Goal: Information Seeking & Learning: Check status

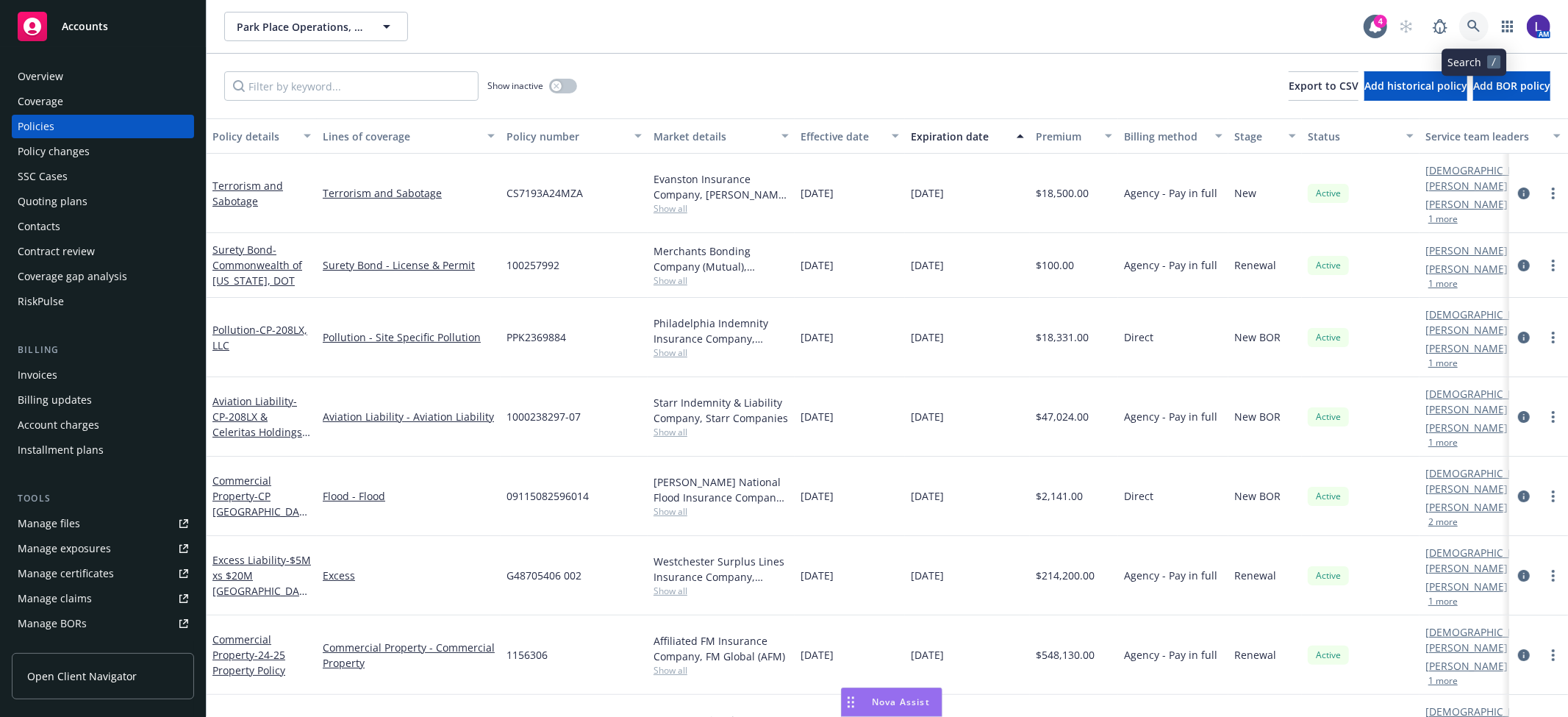
click at [1471, 20] on icon at bounding box center [1473, 26] width 13 height 13
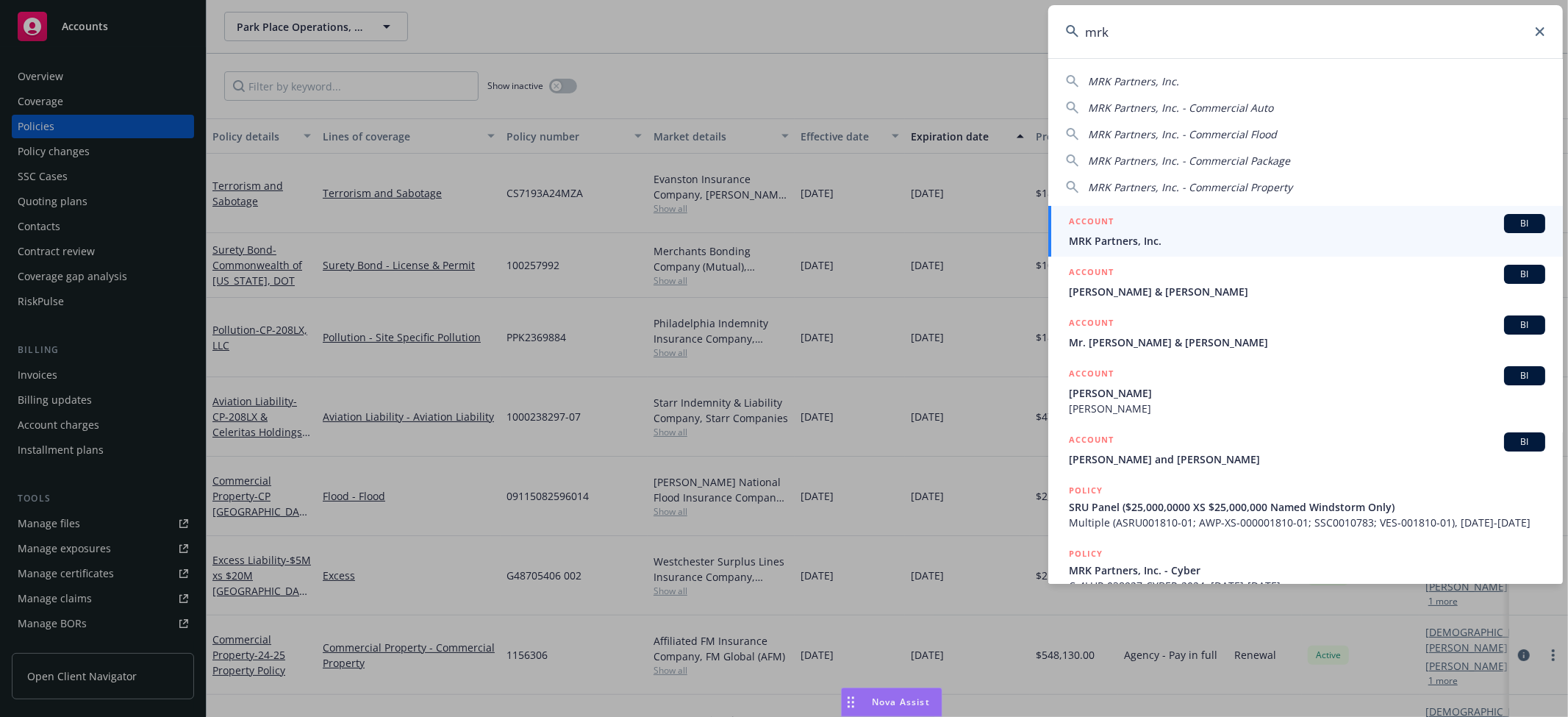
drag, startPoint x: 1129, startPoint y: 32, endPoint x: 979, endPoint y: 48, distance: 150.9
click at [979, 48] on div "mrk MRK Partners, Inc. MRK Partners, Inc. - Commercial Auto MRK Partners, Inc. …" at bounding box center [784, 358] width 1568 height 717
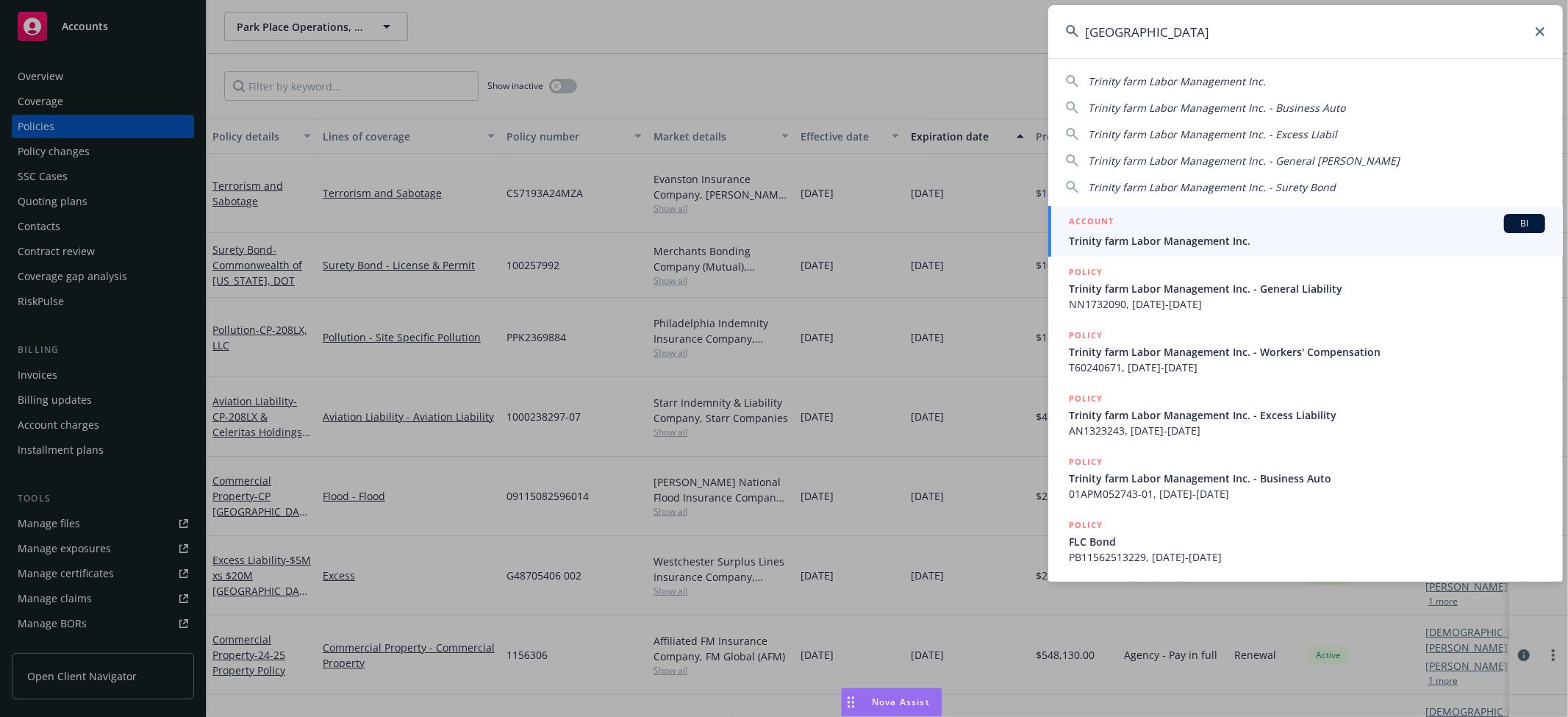
type input "trinity farm"
click at [1197, 233] on span "Trinity farm Labor Management Inc." at bounding box center [1307, 241] width 476 height 16
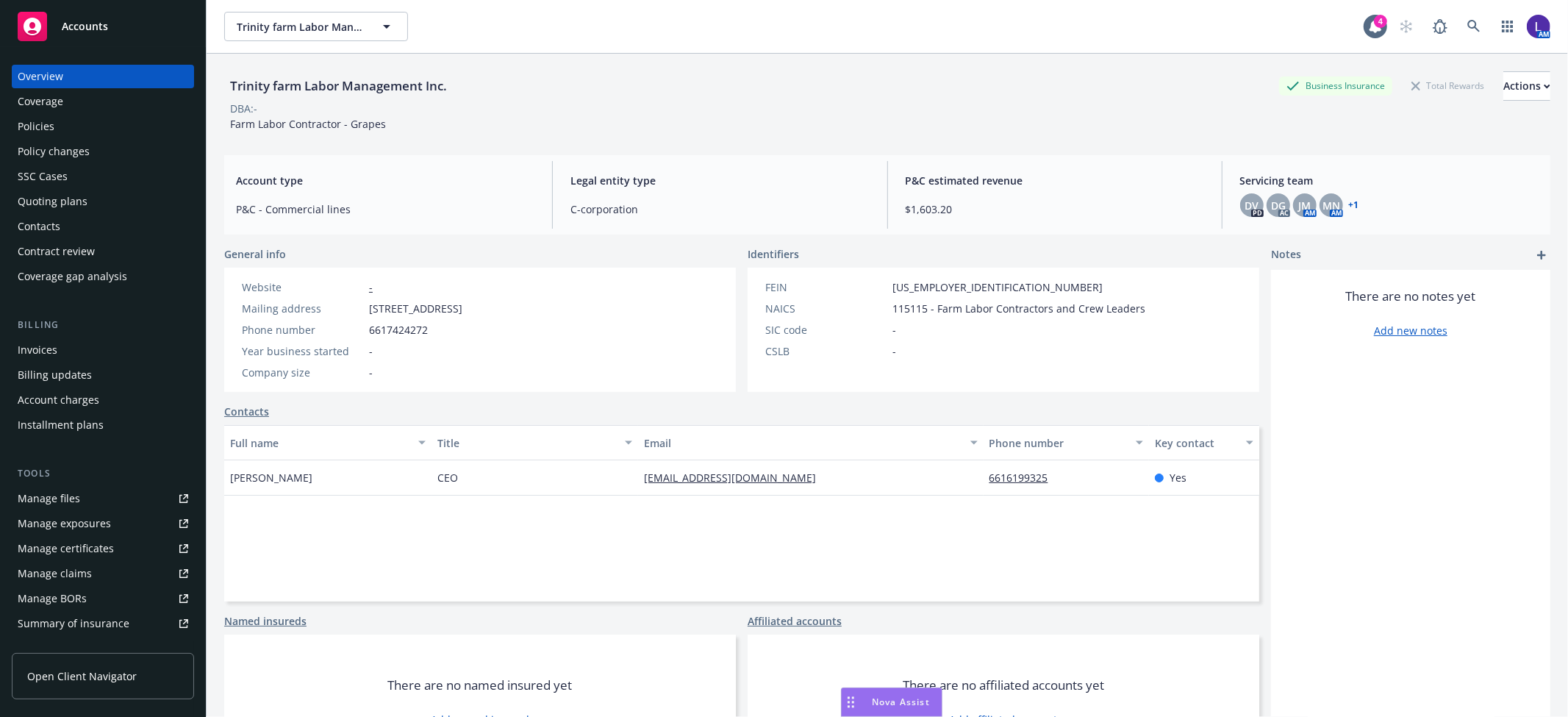
click at [85, 122] on div "Policies" at bounding box center [103, 126] width 171 height 23
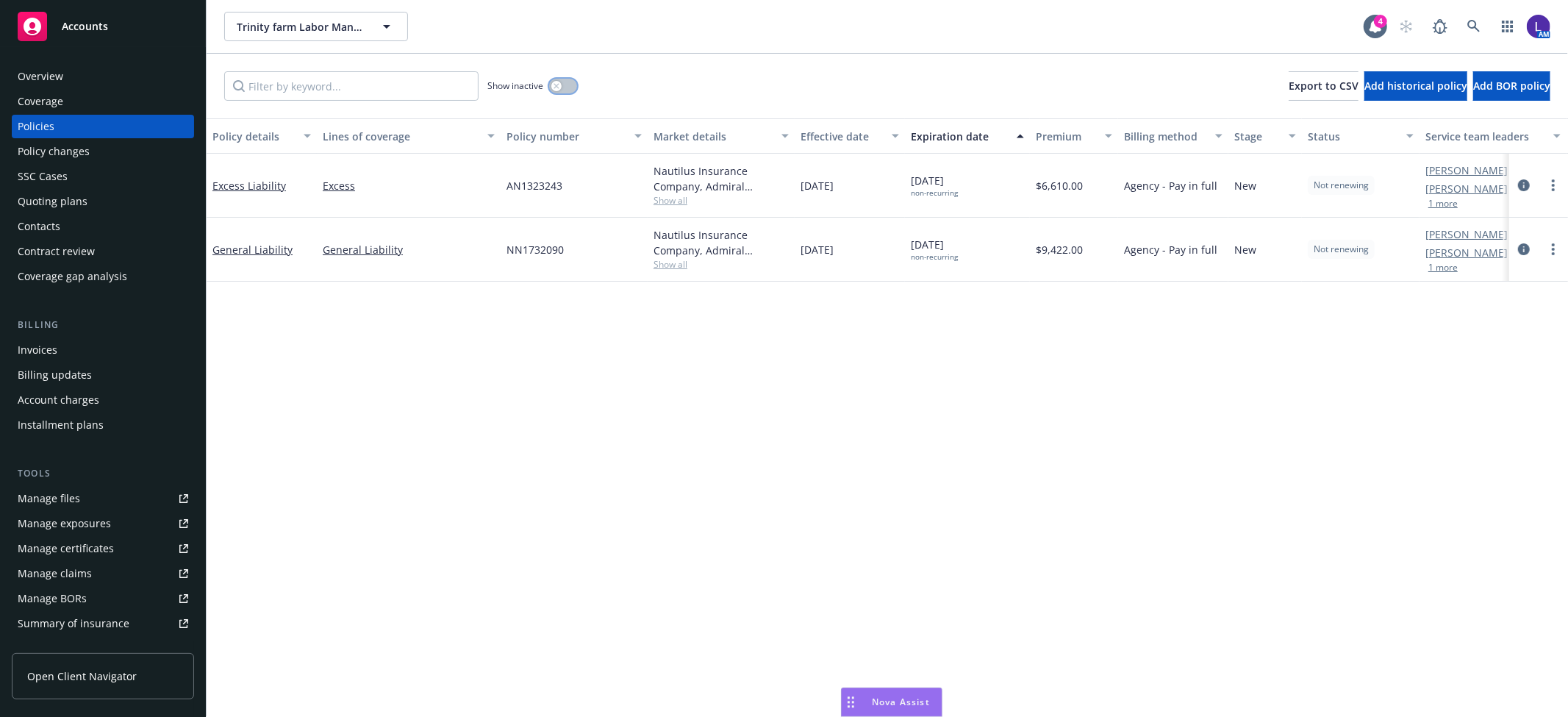
click at [559, 89] on div "button" at bounding box center [556, 85] width 10 height 10
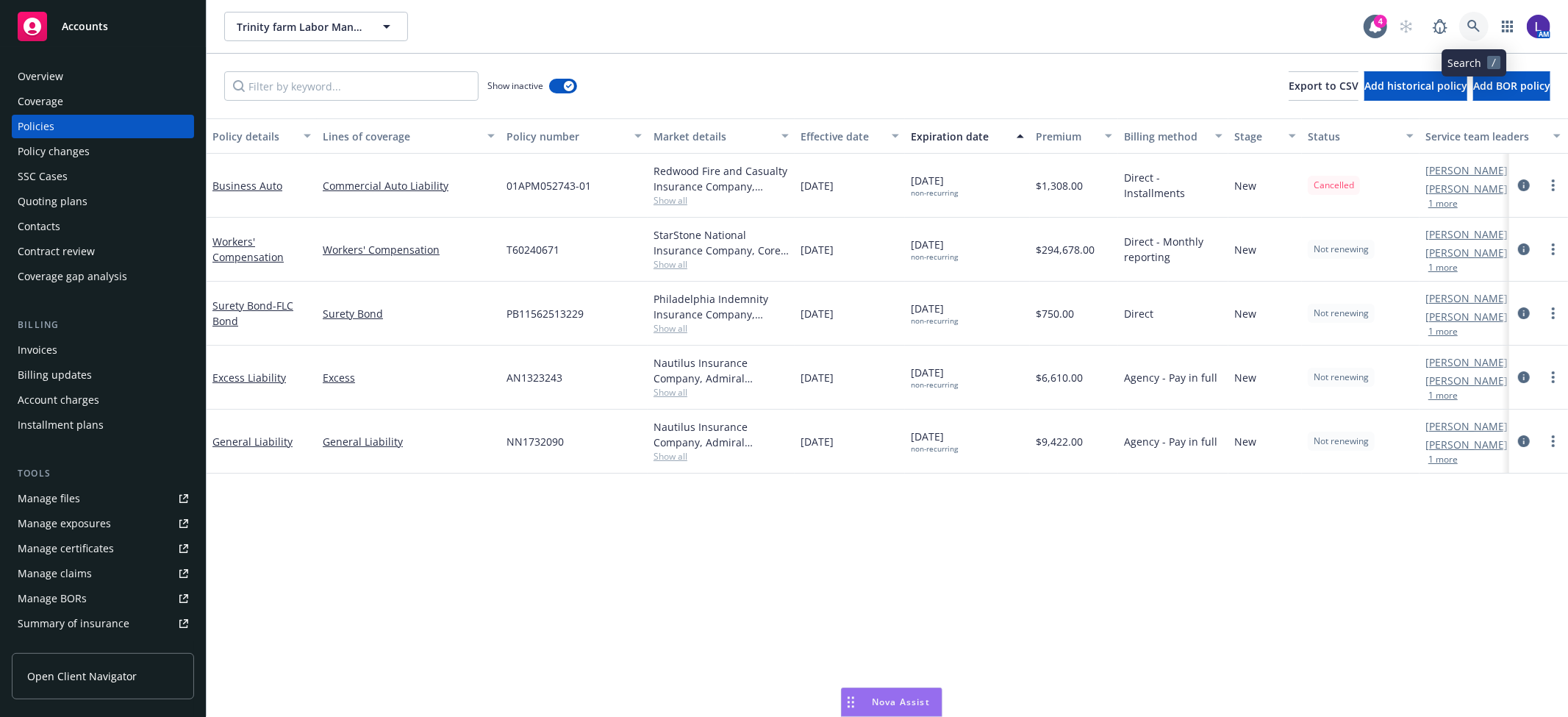
click at [1472, 23] on icon at bounding box center [1473, 26] width 13 height 13
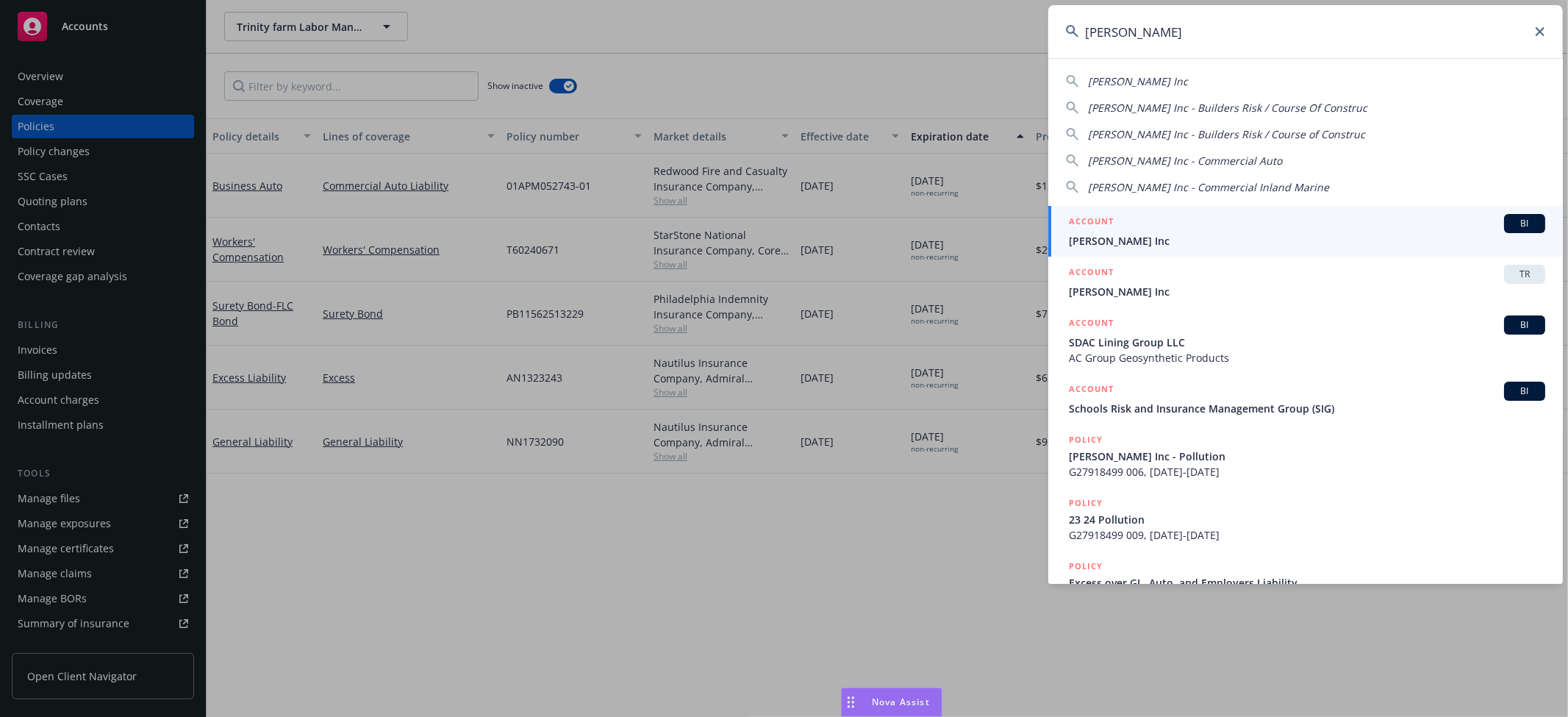
type input "ford e.c."
click at [1130, 237] on span "Ford E.C. Inc" at bounding box center [1307, 241] width 476 height 16
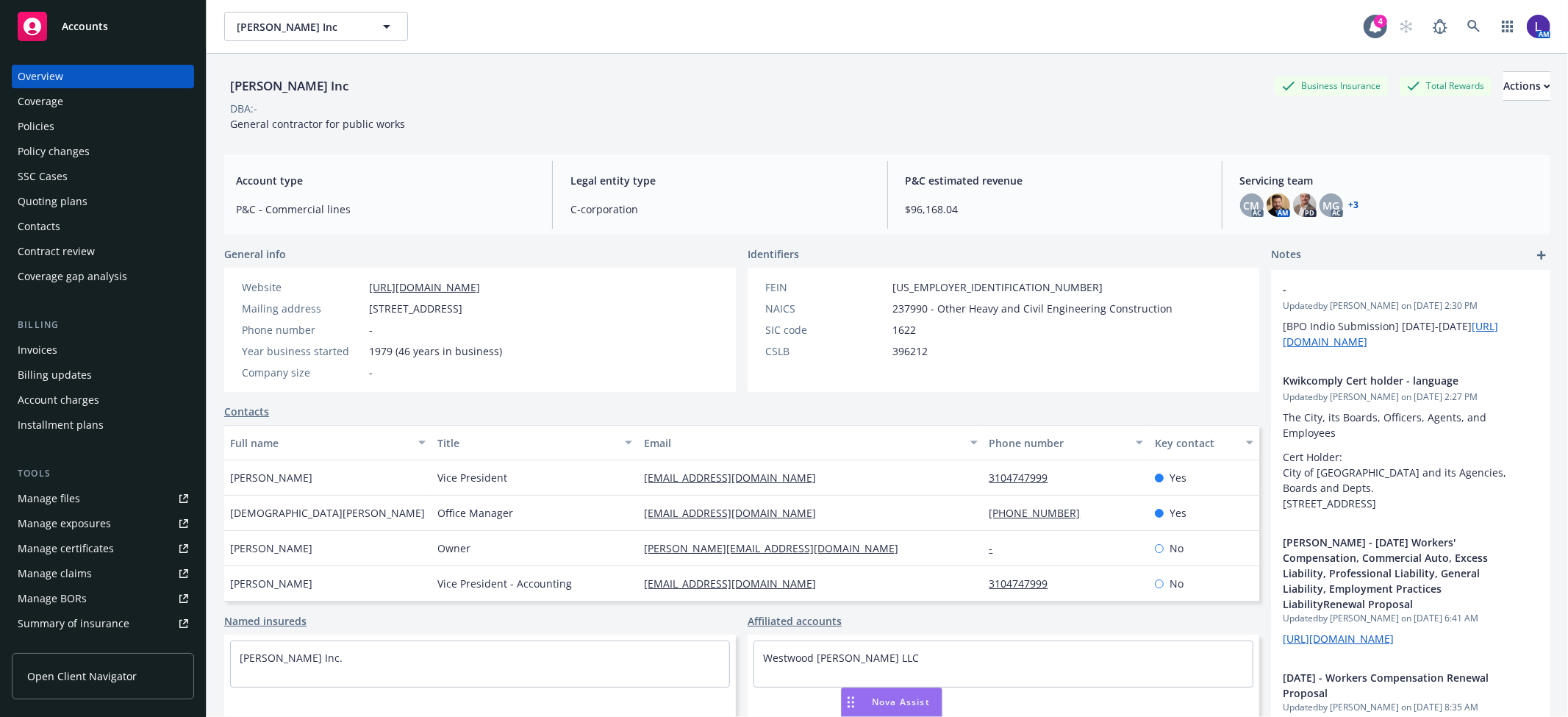
click at [104, 116] on div "Policies" at bounding box center [103, 126] width 171 height 23
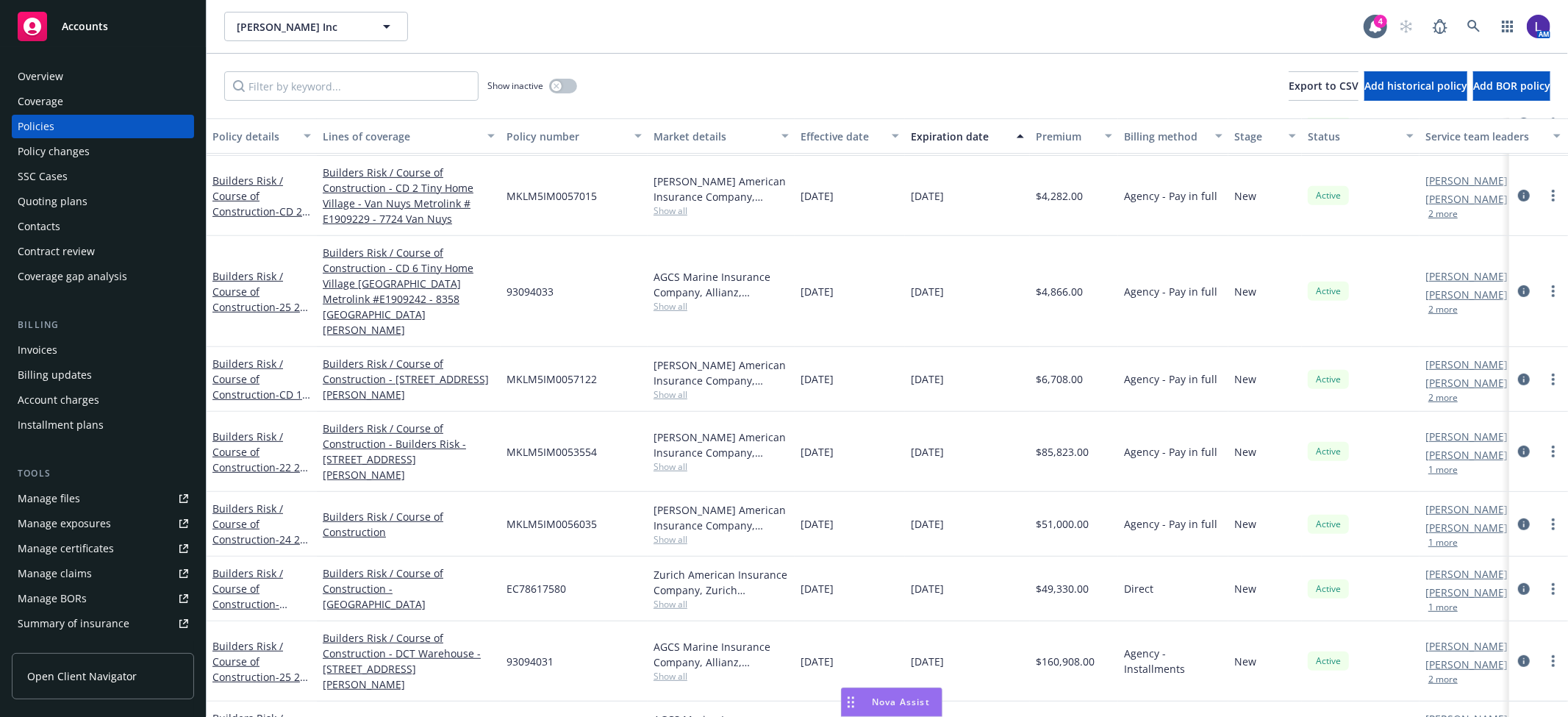
scroll to position [533, 0]
click at [1518, 655] on icon "circleInformation" at bounding box center [1524, 660] width 12 height 12
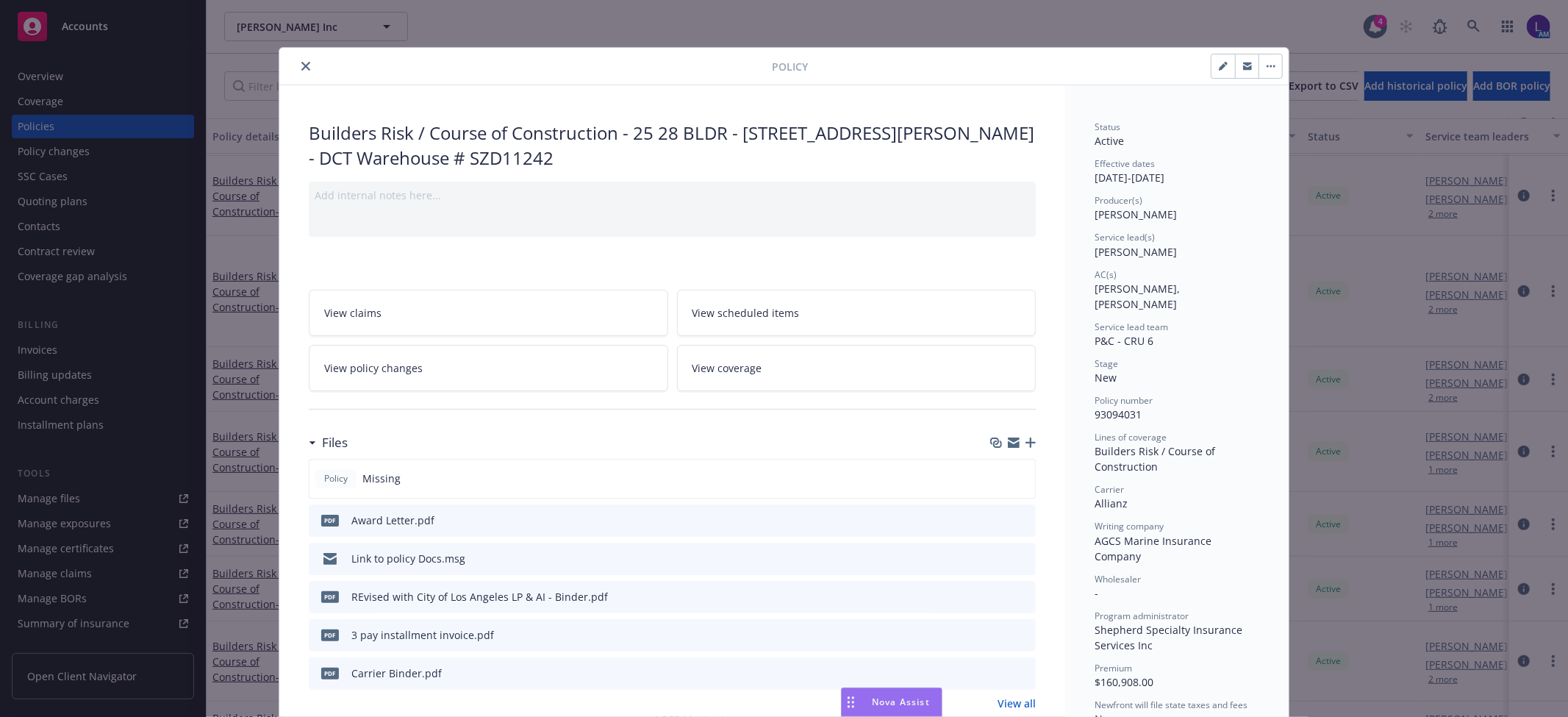
drag, startPoint x: 299, startPoint y: 68, endPoint x: 313, endPoint y: 69, distance: 14.0
click at [302, 68] on icon "close" at bounding box center [306, 66] width 9 height 9
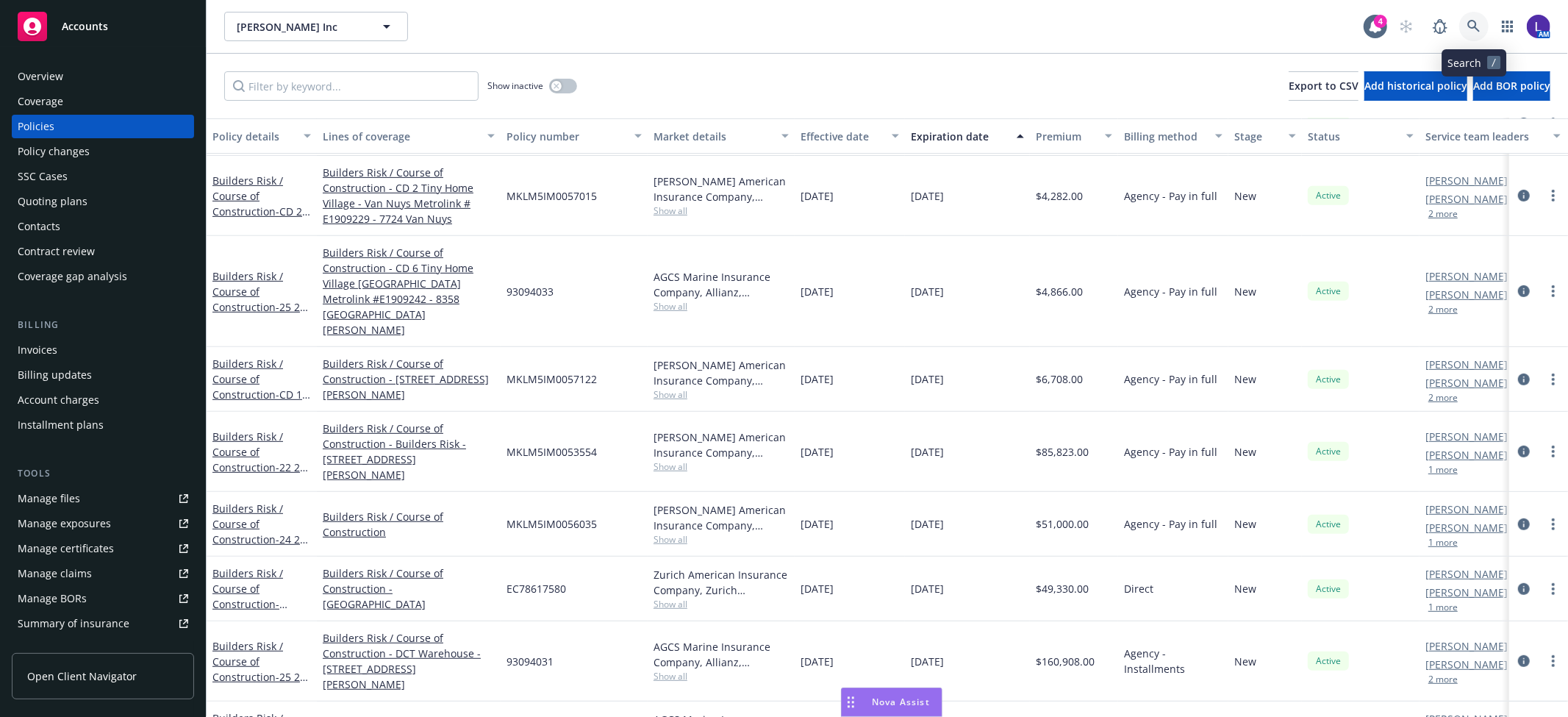
click at [1467, 23] on icon at bounding box center [1473, 26] width 13 height 13
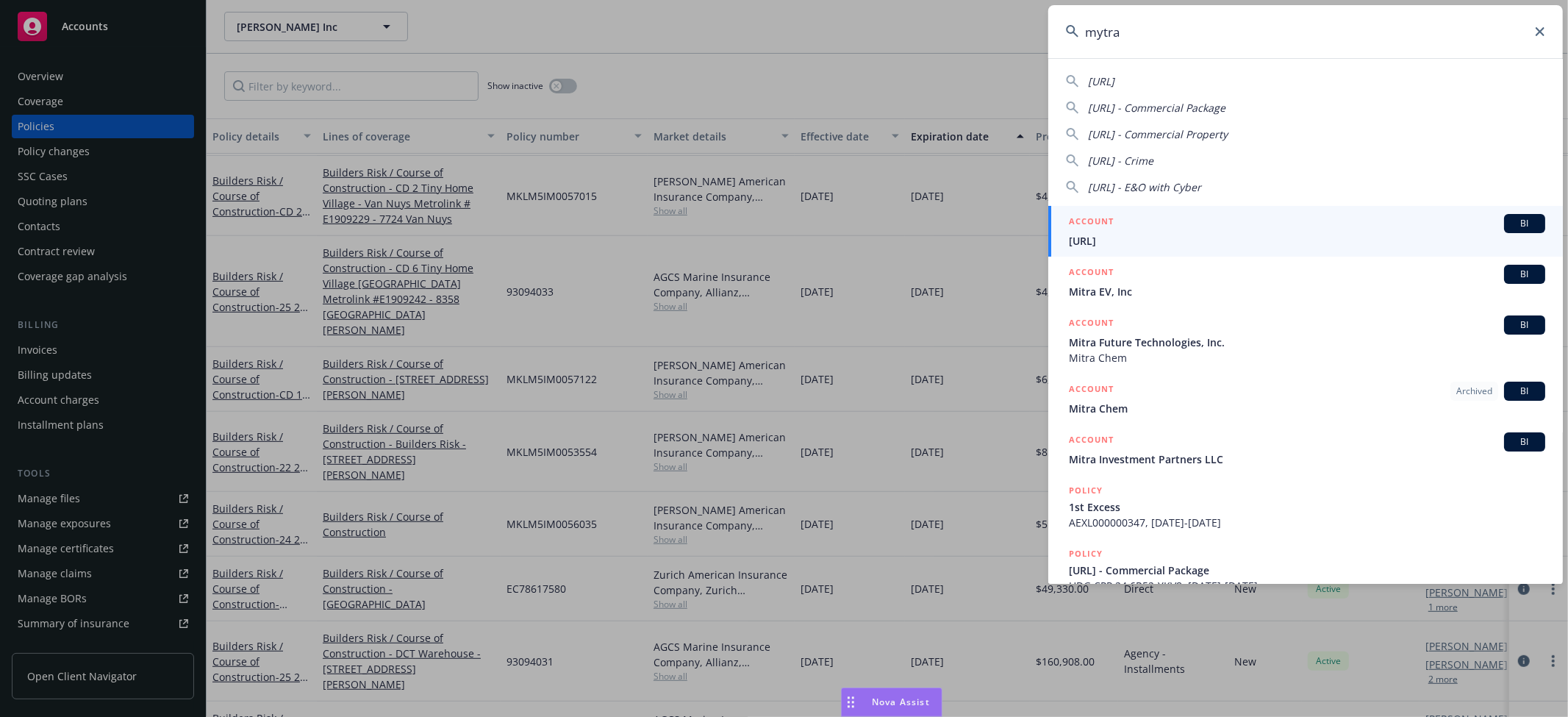
type input "mytra"
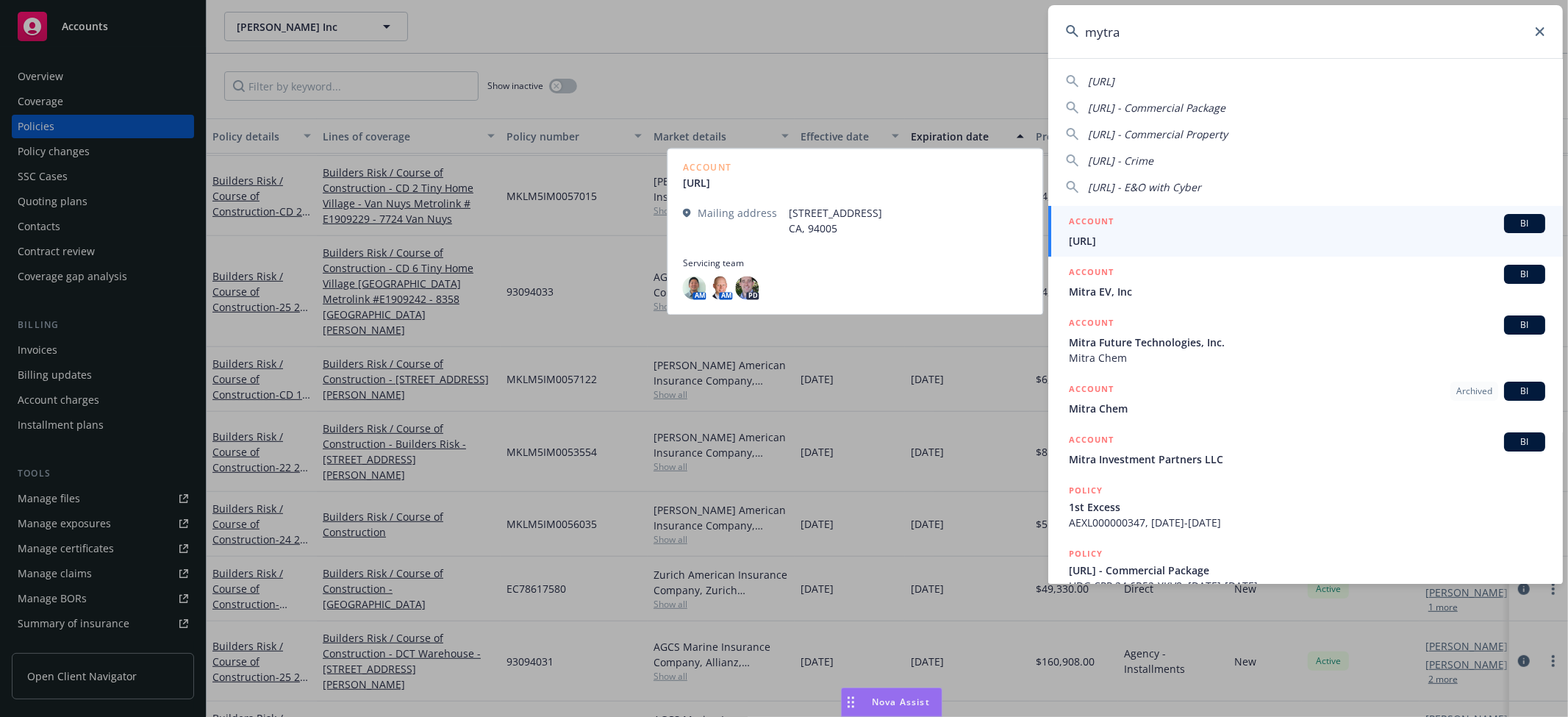
click at [1120, 237] on span "Mytra.ai" at bounding box center [1307, 241] width 476 height 16
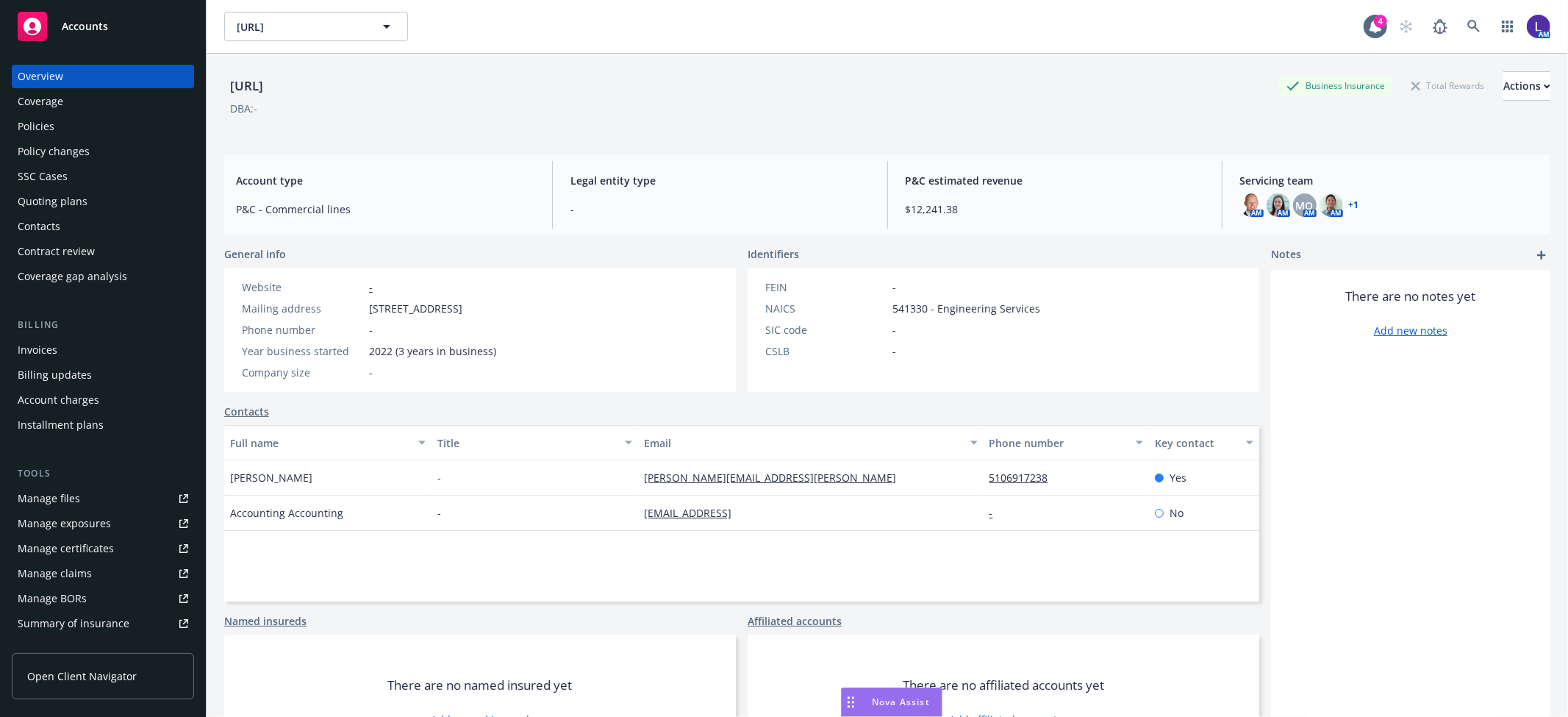
click at [104, 121] on div "Policies" at bounding box center [103, 126] width 171 height 23
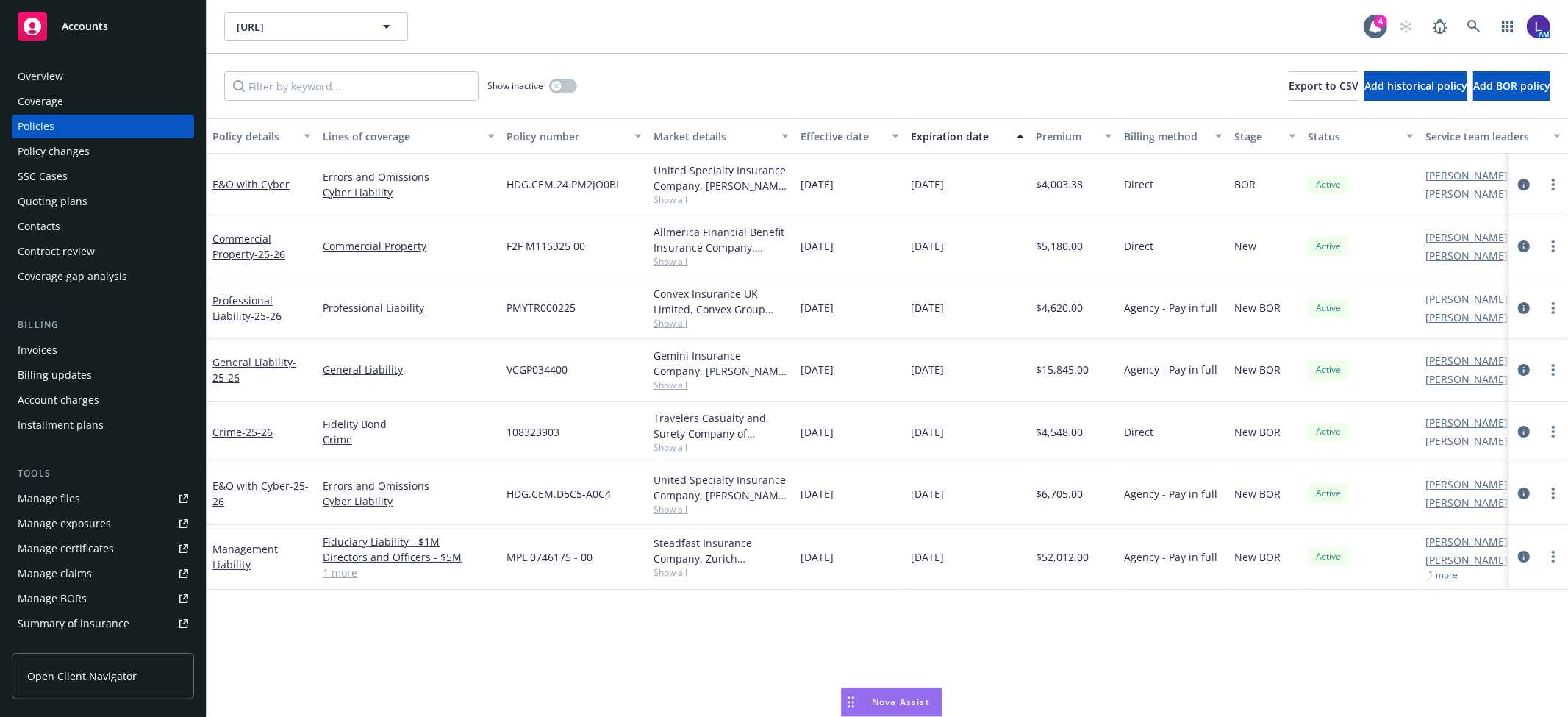
click at [52, 70] on div "Overview" at bounding box center [40, 76] width 46 height 23
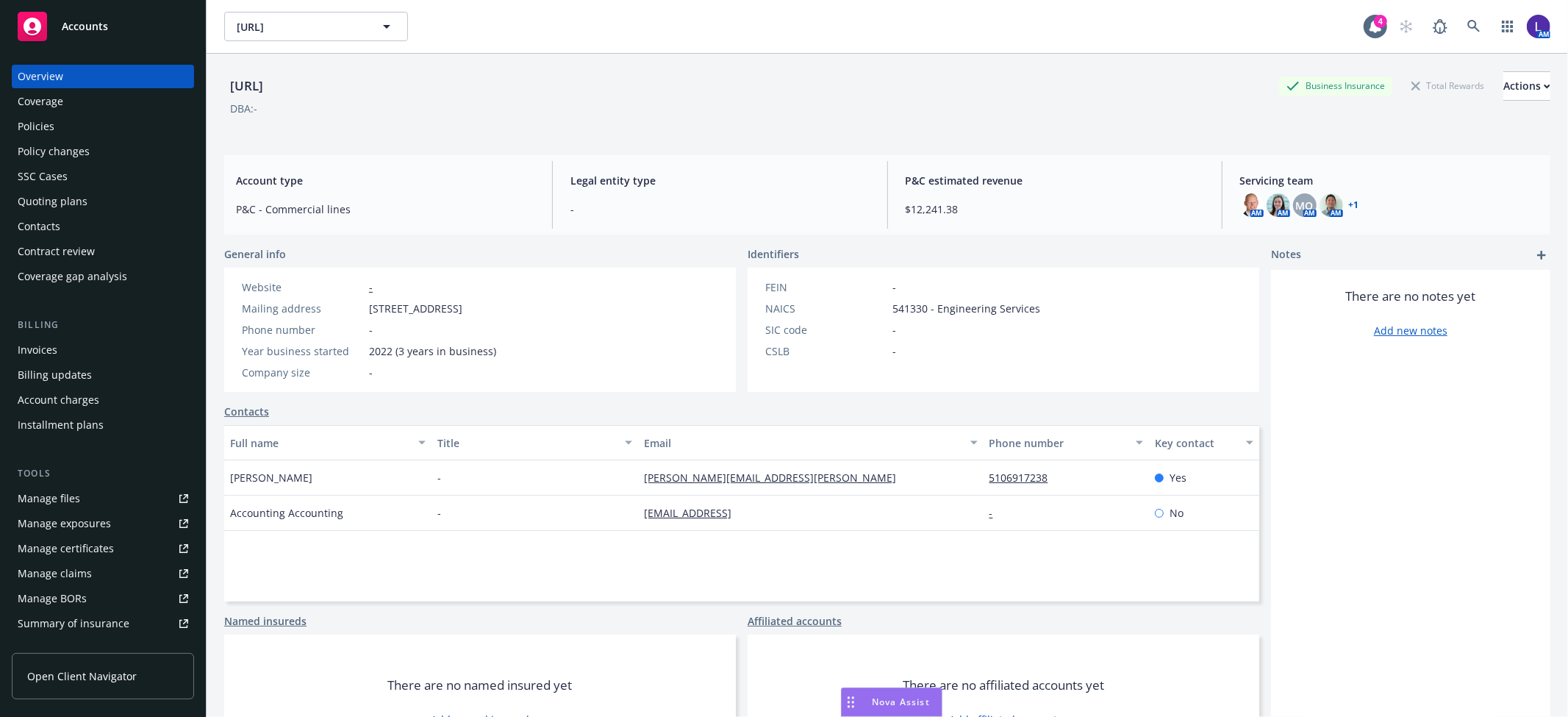
click at [47, 120] on div "Policies" at bounding box center [36, 126] width 36 height 23
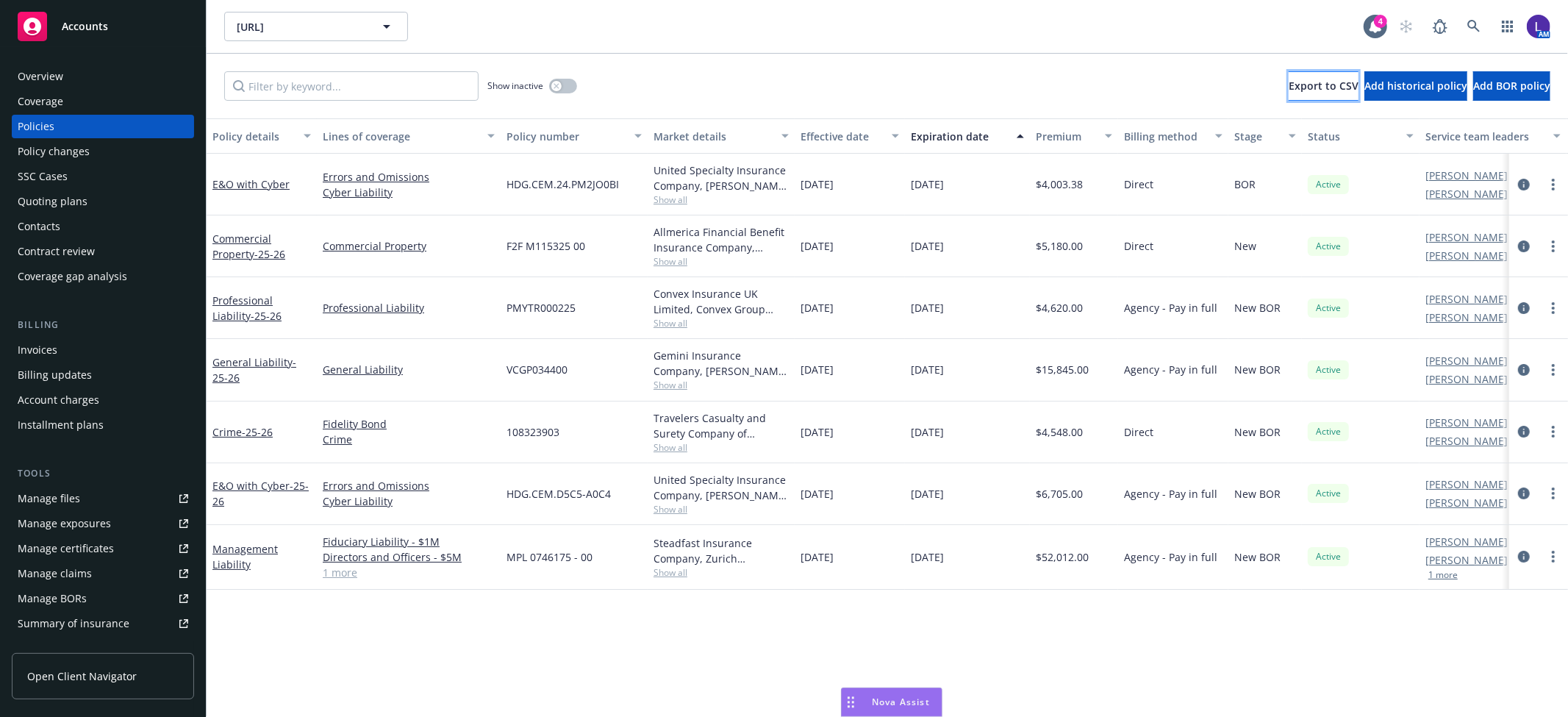
click at [1289, 84] on span "Export to CSV" at bounding box center [1324, 85] width 70 height 14
click at [1522, 244] on icon "circleInformation" at bounding box center [1524, 246] width 12 height 12
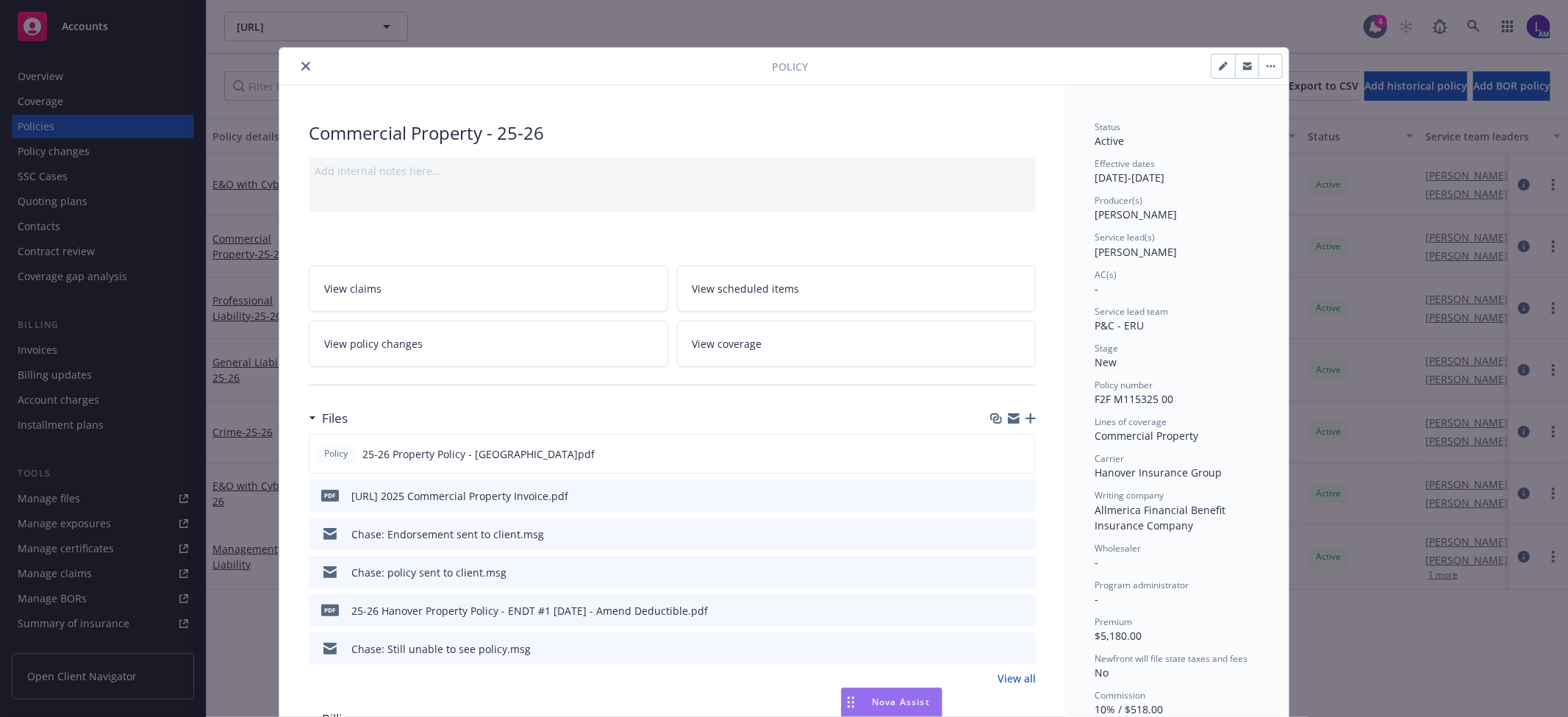
click at [303, 63] on icon "close" at bounding box center [306, 66] width 9 height 9
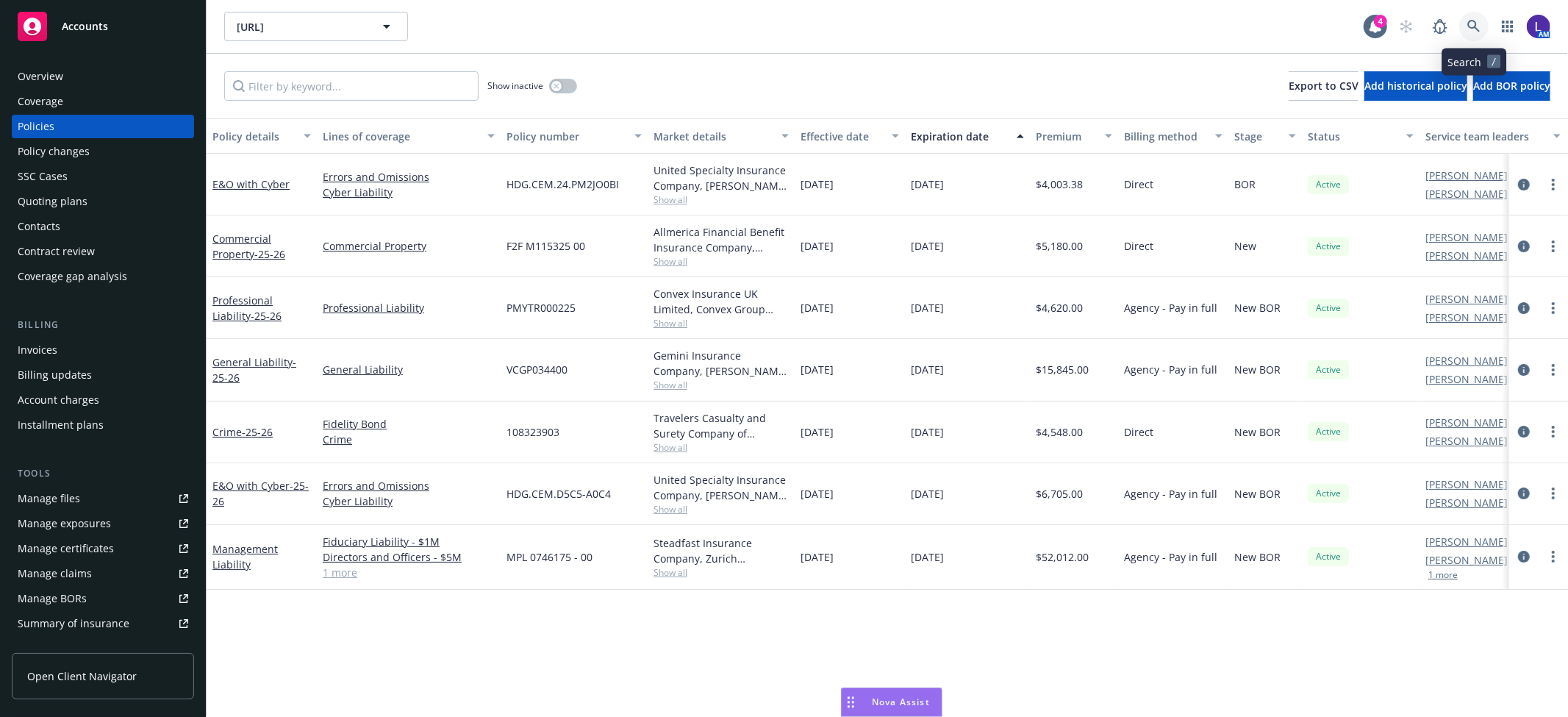
click at [1468, 31] on icon at bounding box center [1473, 26] width 13 height 13
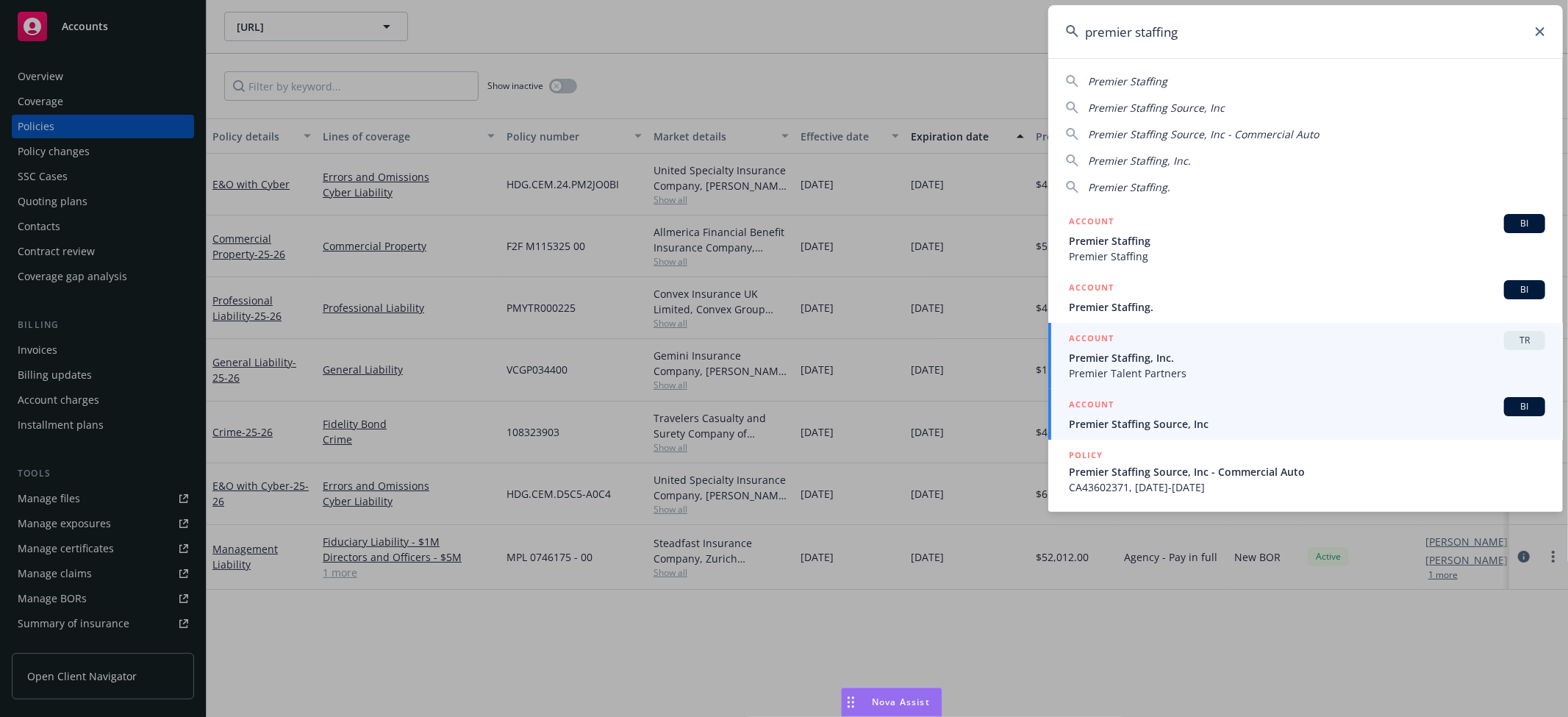
type input "premier staffing"
click at [1191, 410] on div "ACCOUNT BI" at bounding box center [1307, 407] width 476 height 19
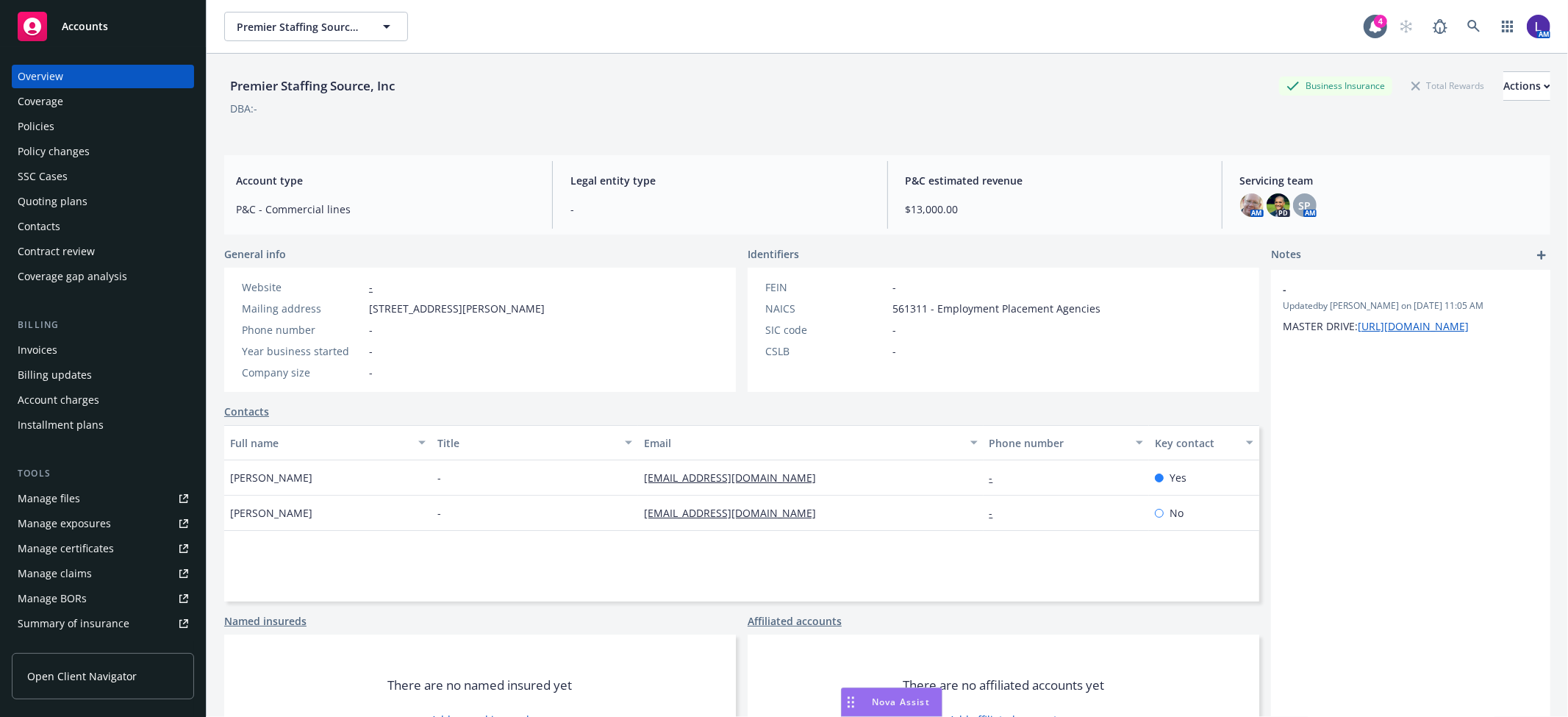
click at [44, 121] on div "Policies" at bounding box center [36, 126] width 36 height 23
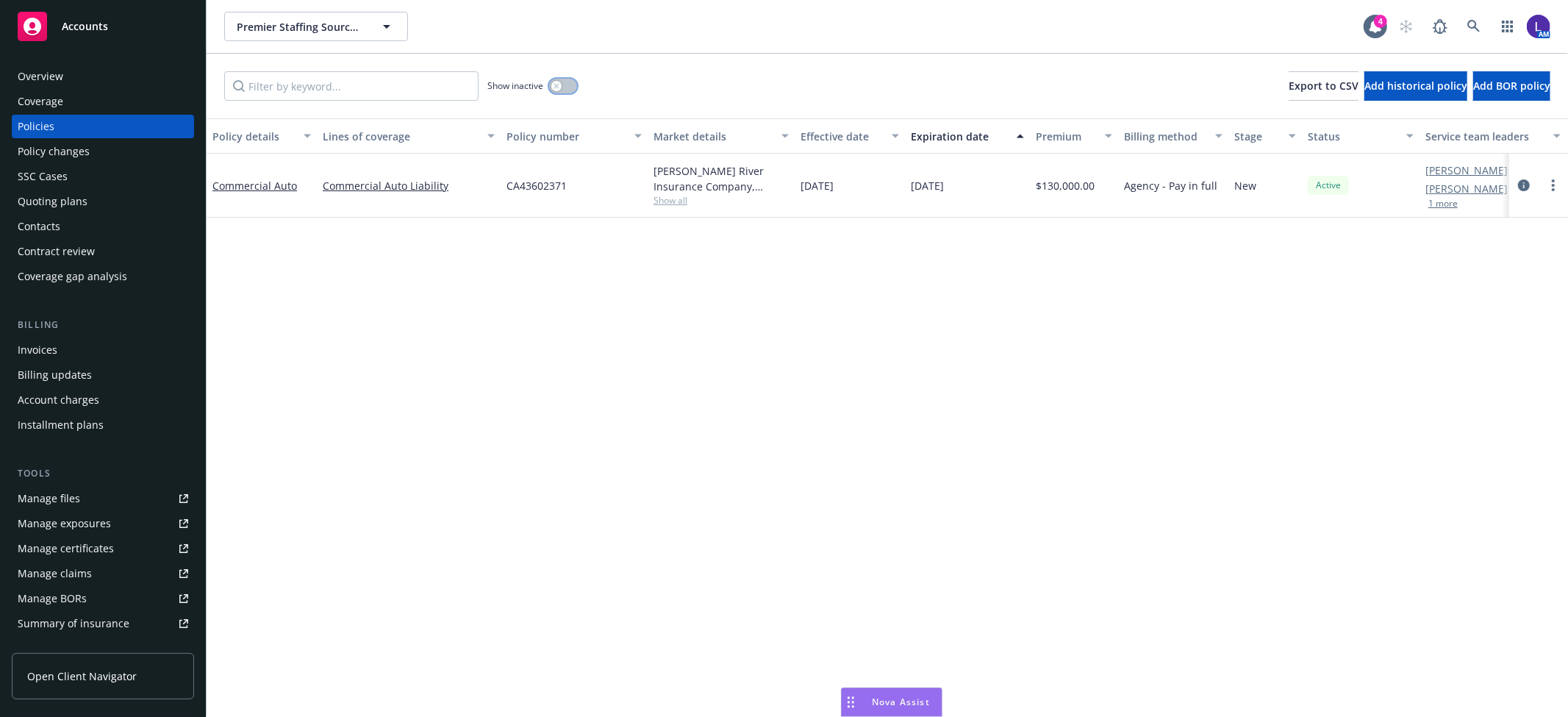
click at [559, 92] on button "button" at bounding box center [563, 85] width 28 height 15
click at [1524, 182] on icon "circleInformation" at bounding box center [1524, 185] width 12 height 12
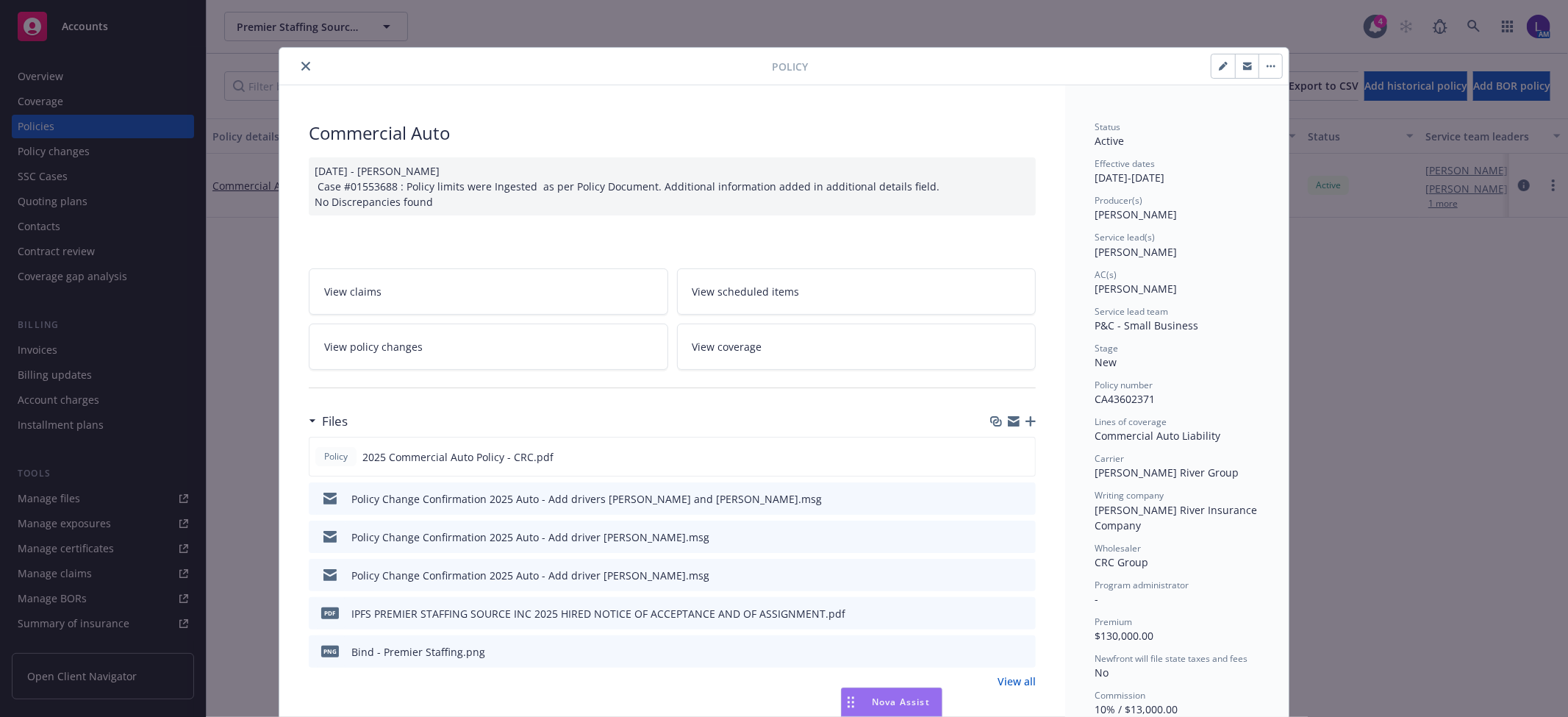
click at [1487, 275] on div "Policy Commercial Auto 04/17/2025 - Venkata Reddy Case #01553688 : Policy limit…" at bounding box center [784, 358] width 1568 height 717
click at [304, 68] on button "close" at bounding box center [306, 66] width 18 height 18
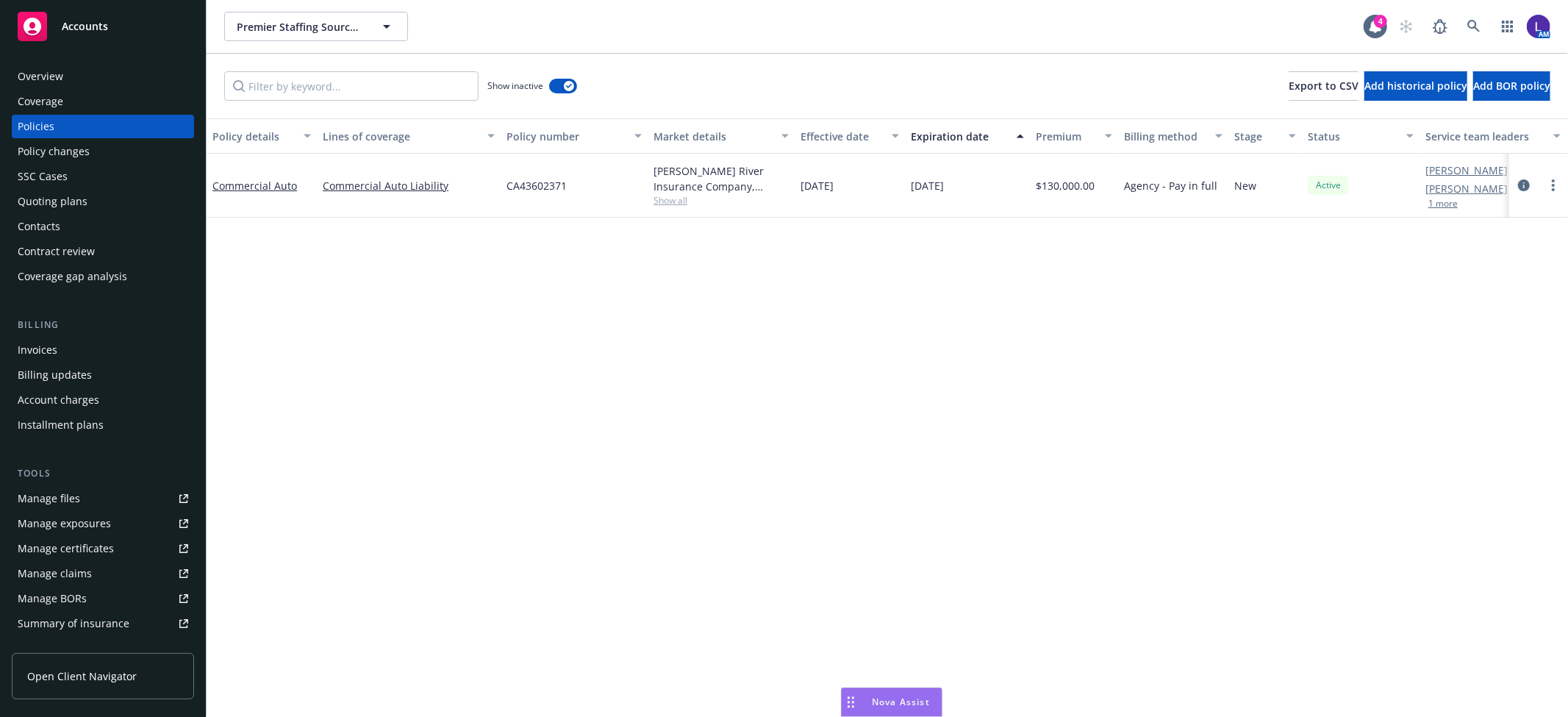
click at [61, 175] on div "SSC Cases" at bounding box center [43, 176] width 50 height 23
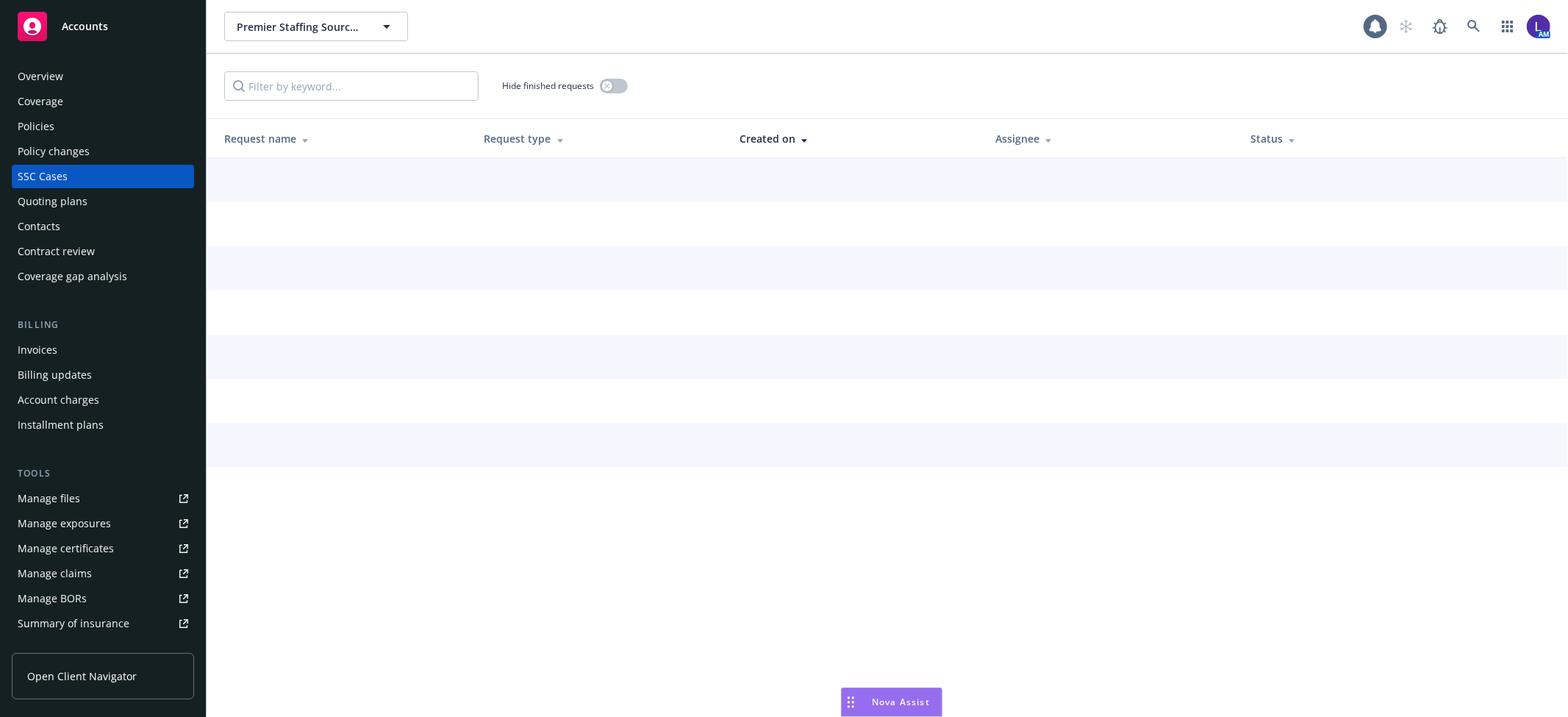
click at [78, 197] on div "Quoting plans" at bounding box center [53, 201] width 70 height 23
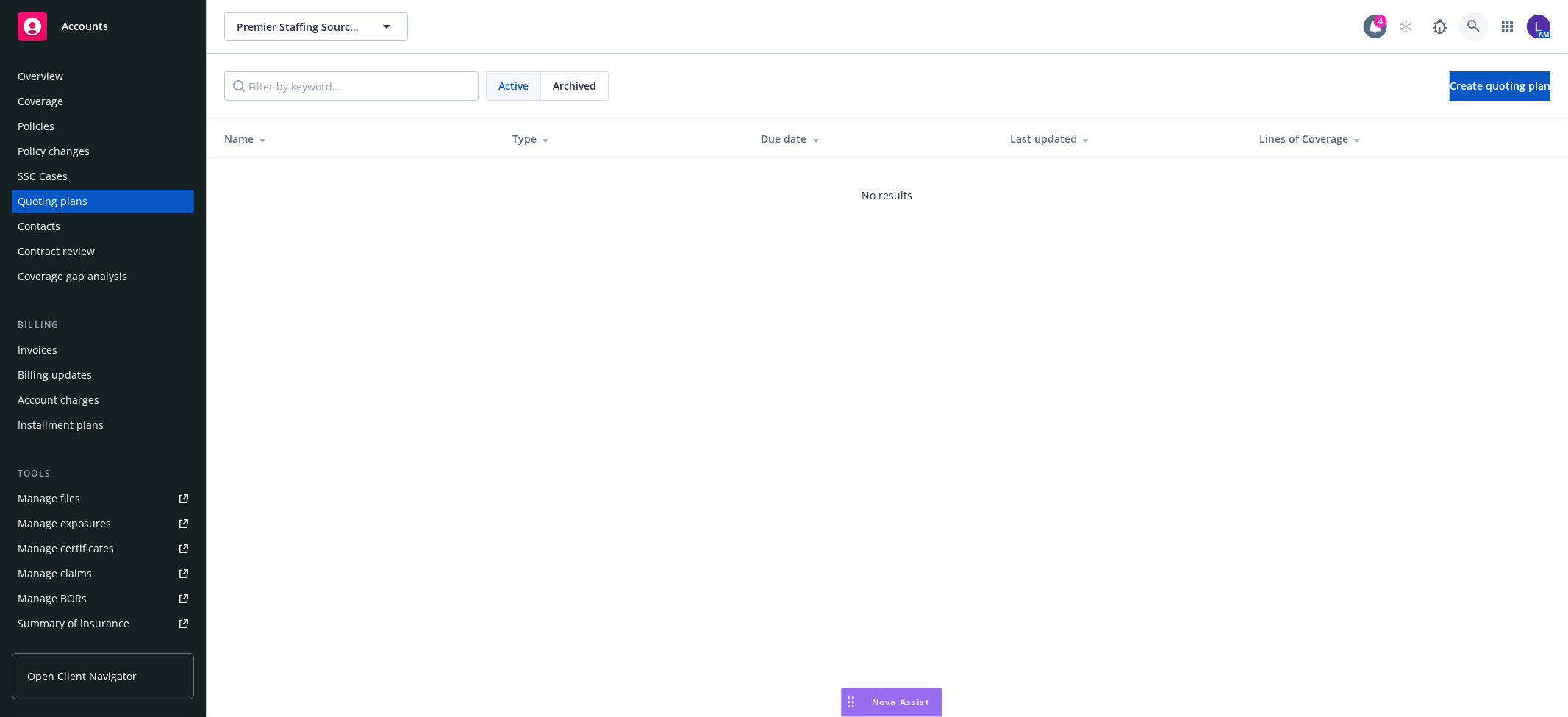
click at [1474, 18] on link at bounding box center [1474, 26] width 29 height 29
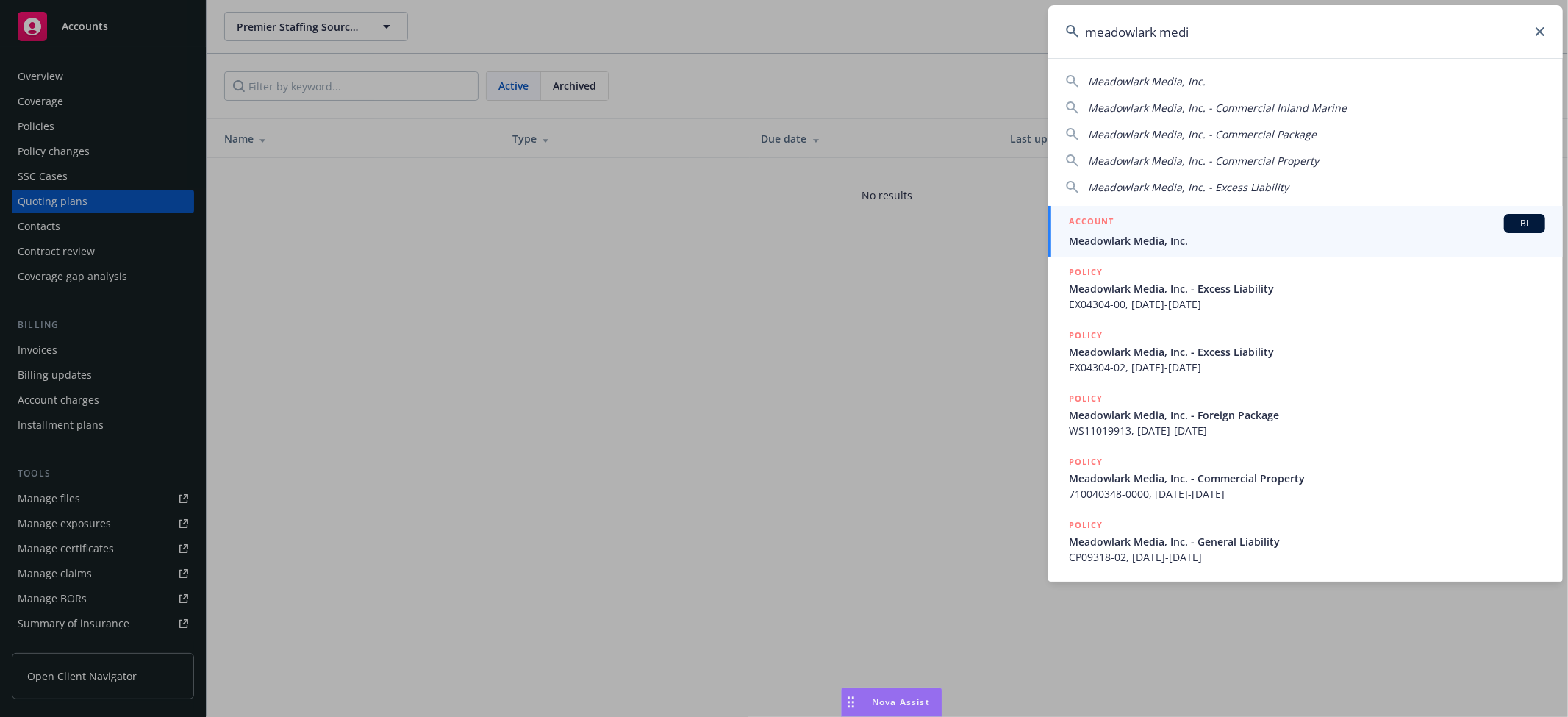
type input "meadowlark medi"
click at [1116, 238] on span "Meadowlark Media, Inc." at bounding box center [1307, 241] width 476 height 16
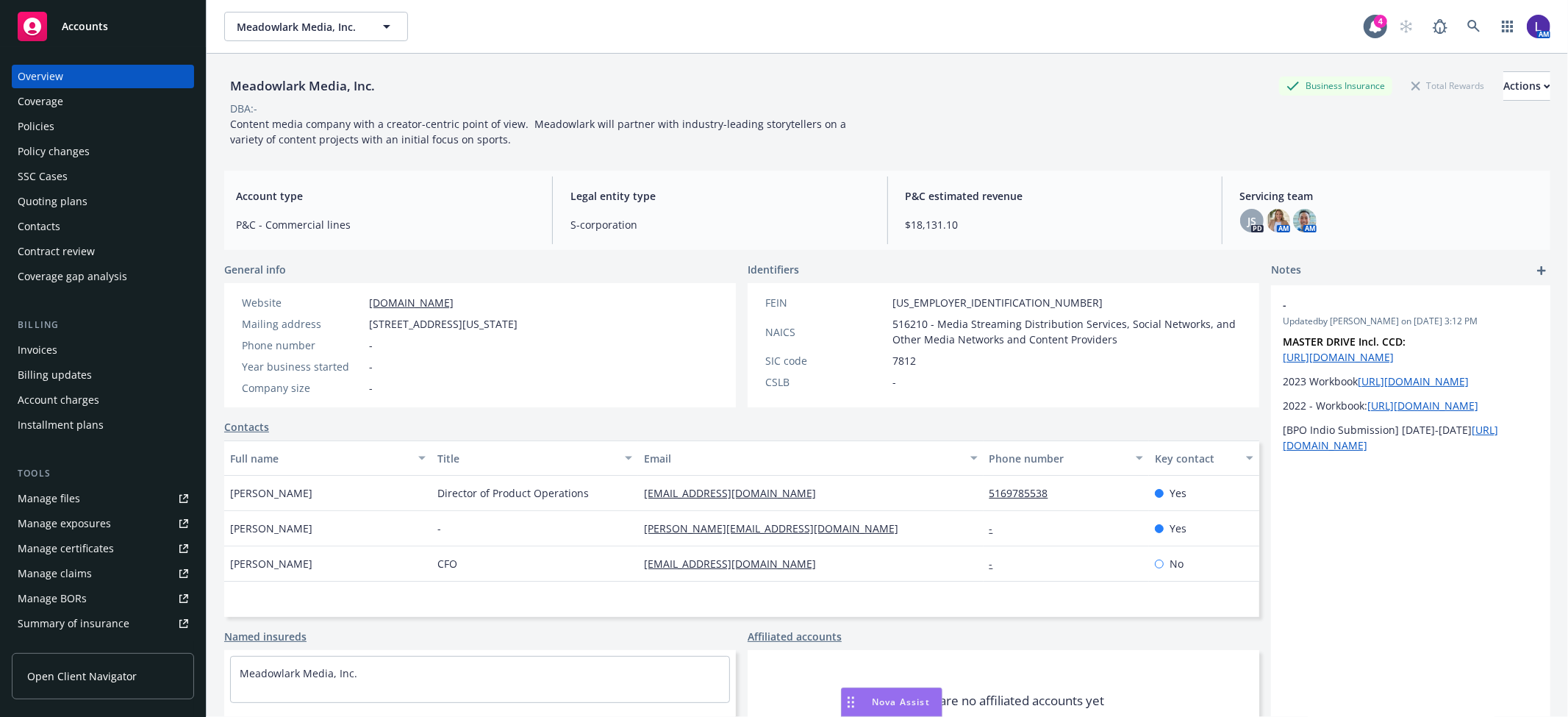
click at [40, 123] on div "Policies" at bounding box center [36, 126] width 36 height 23
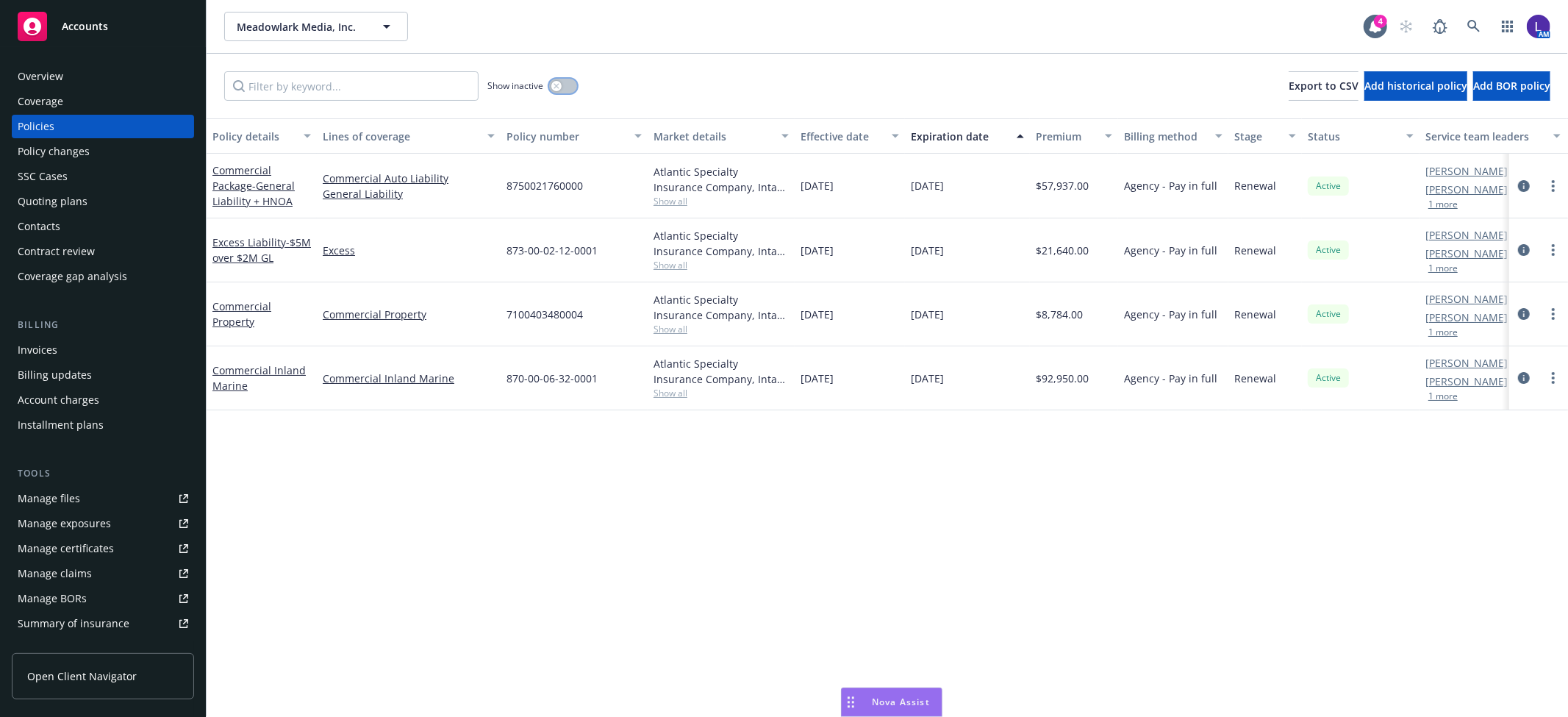
click at [556, 86] on icon "button" at bounding box center [556, 85] width 5 height 5
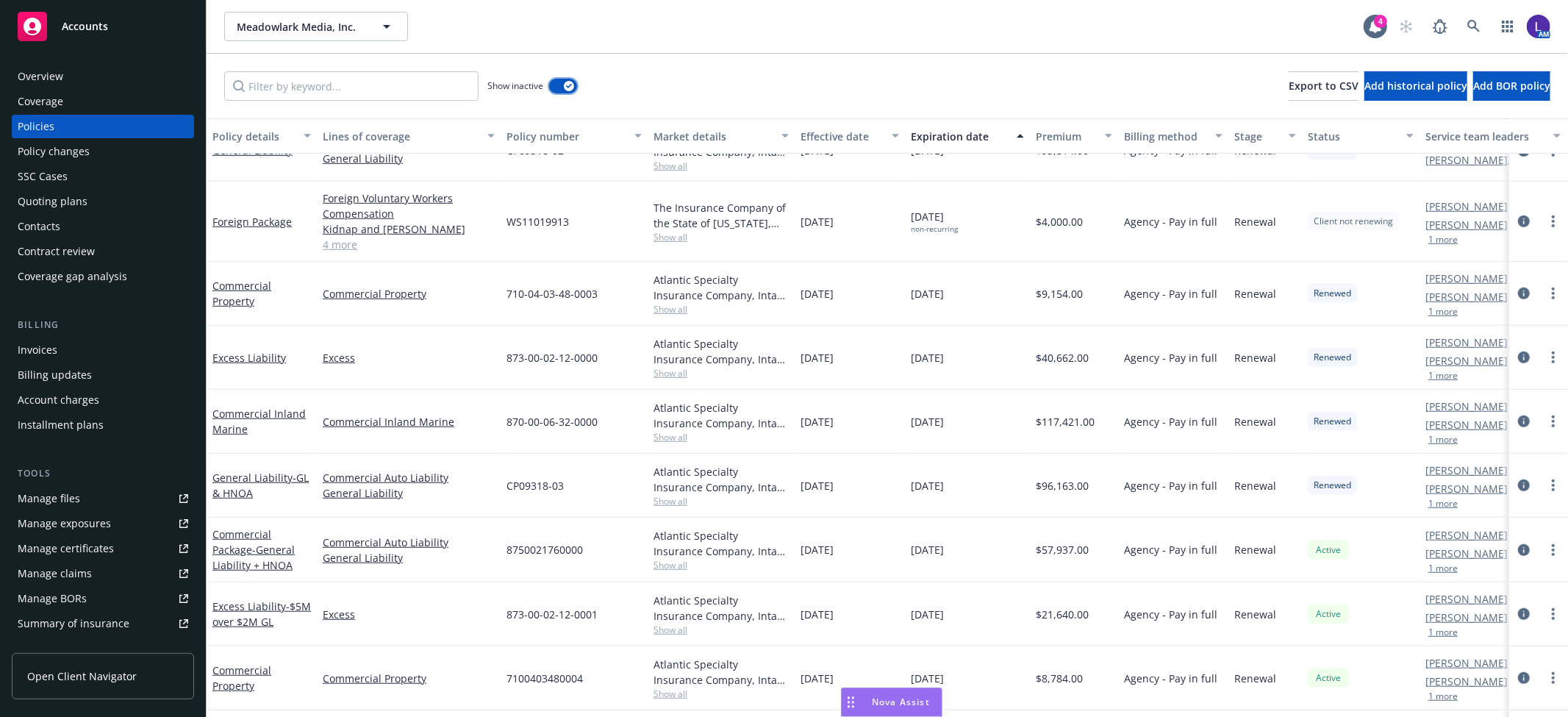
scroll to position [809, 0]
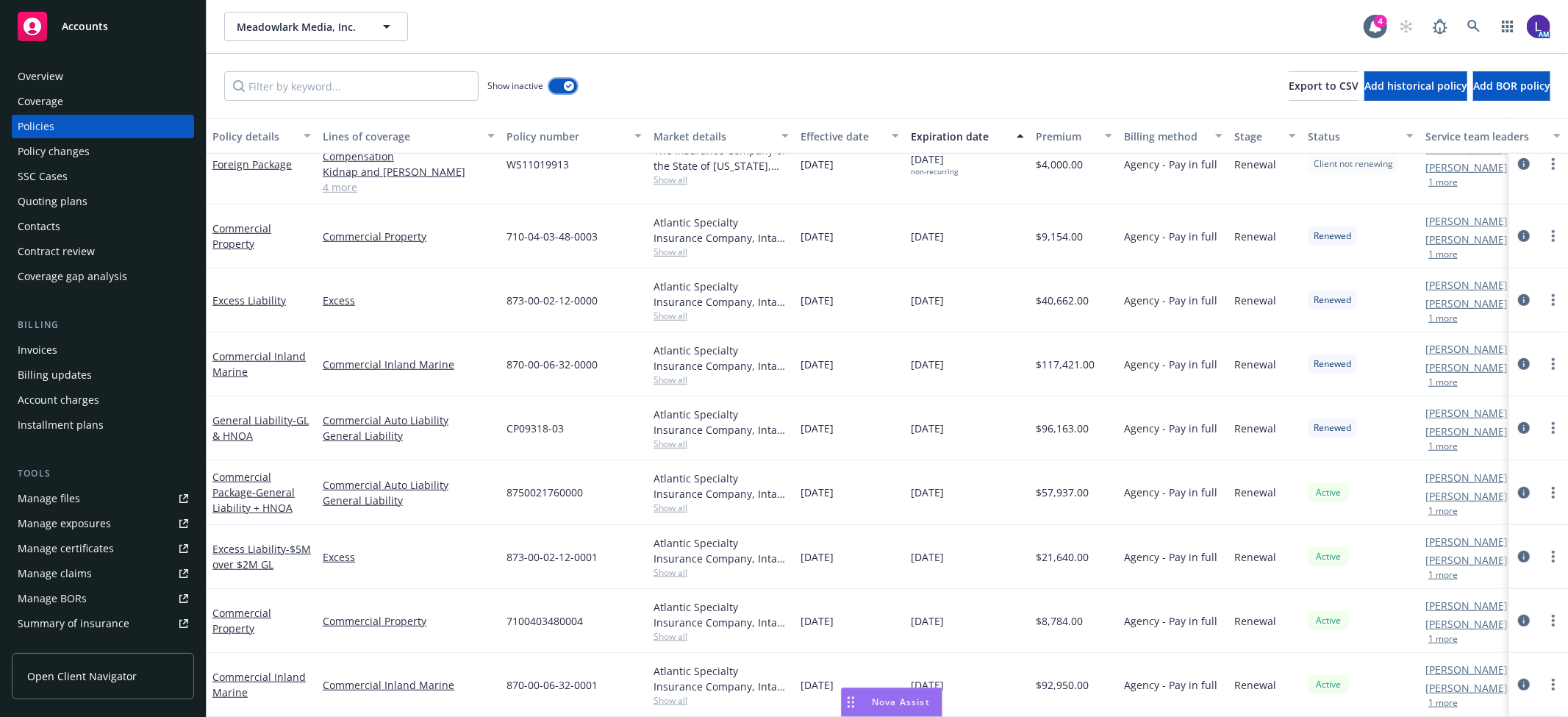
click at [568, 92] on button "button" at bounding box center [563, 85] width 28 height 15
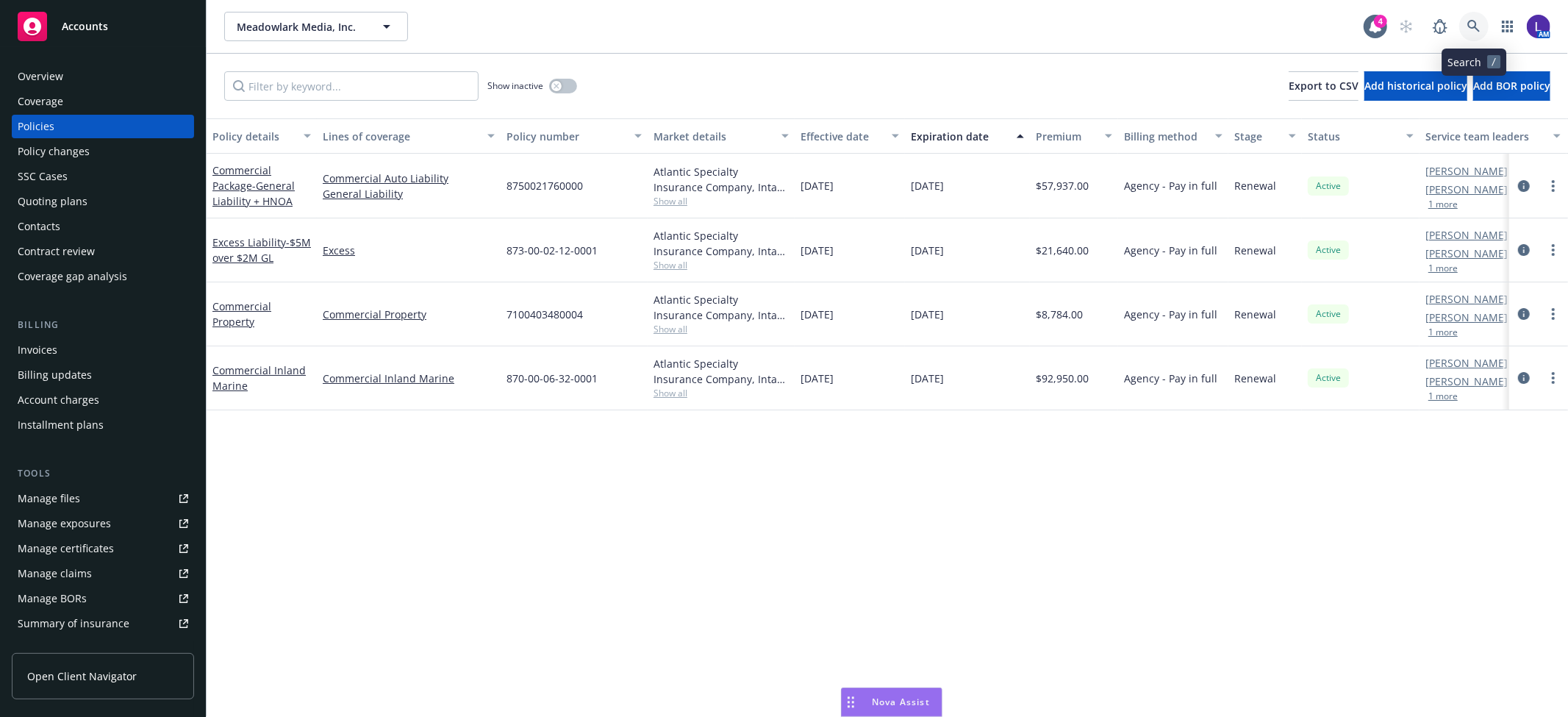
click at [1469, 23] on link at bounding box center [1474, 26] width 29 height 29
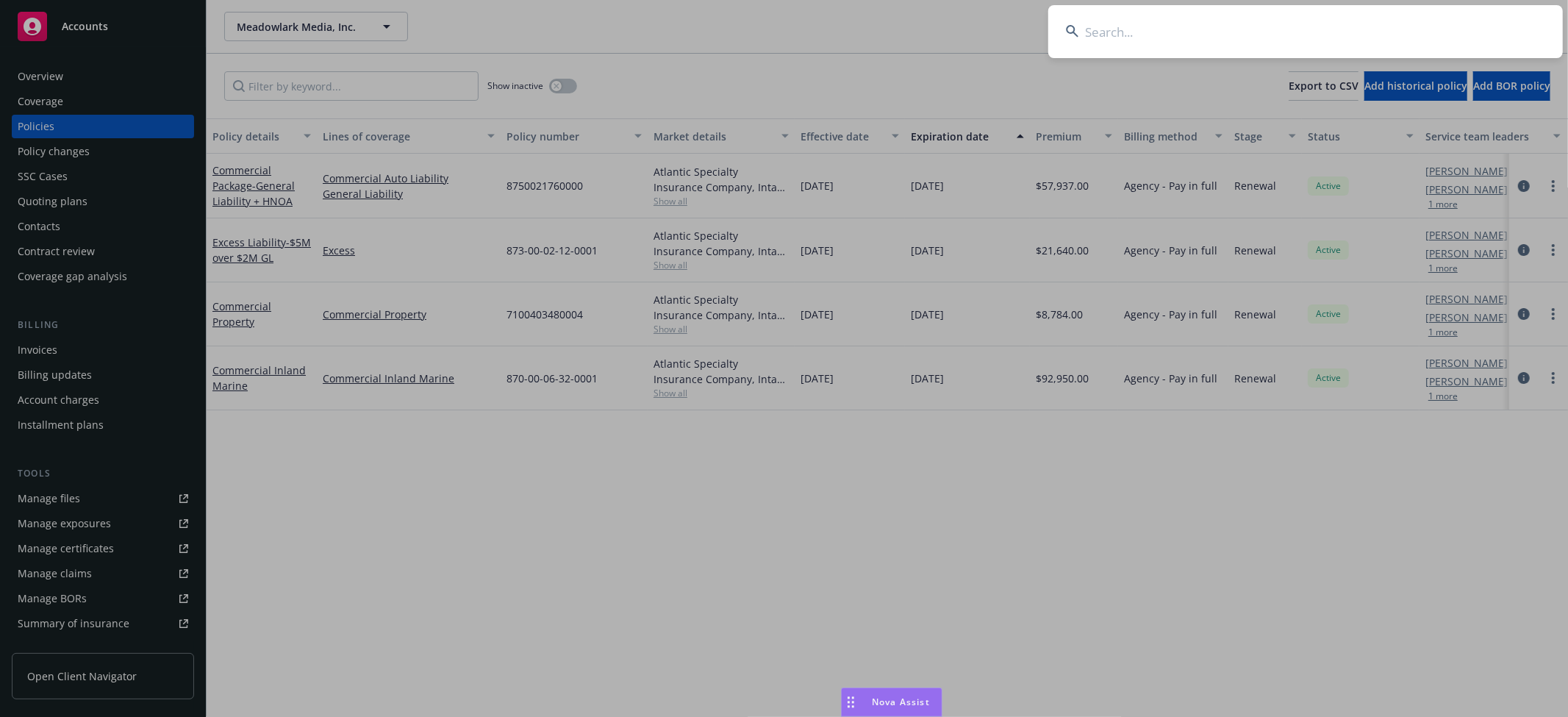
type input "p"
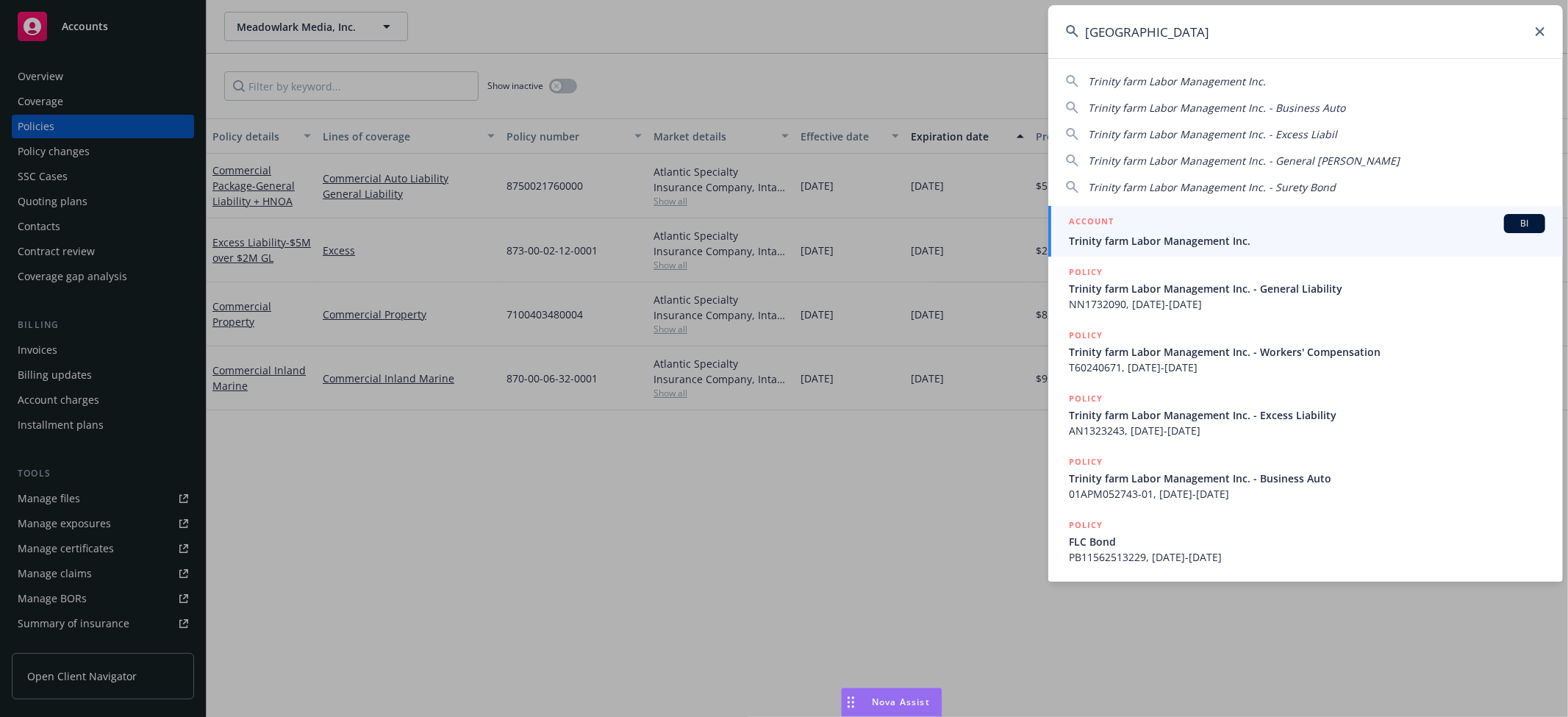
type input "trinity farm"
click at [1224, 228] on div "ACCOUNT BI" at bounding box center [1307, 223] width 476 height 19
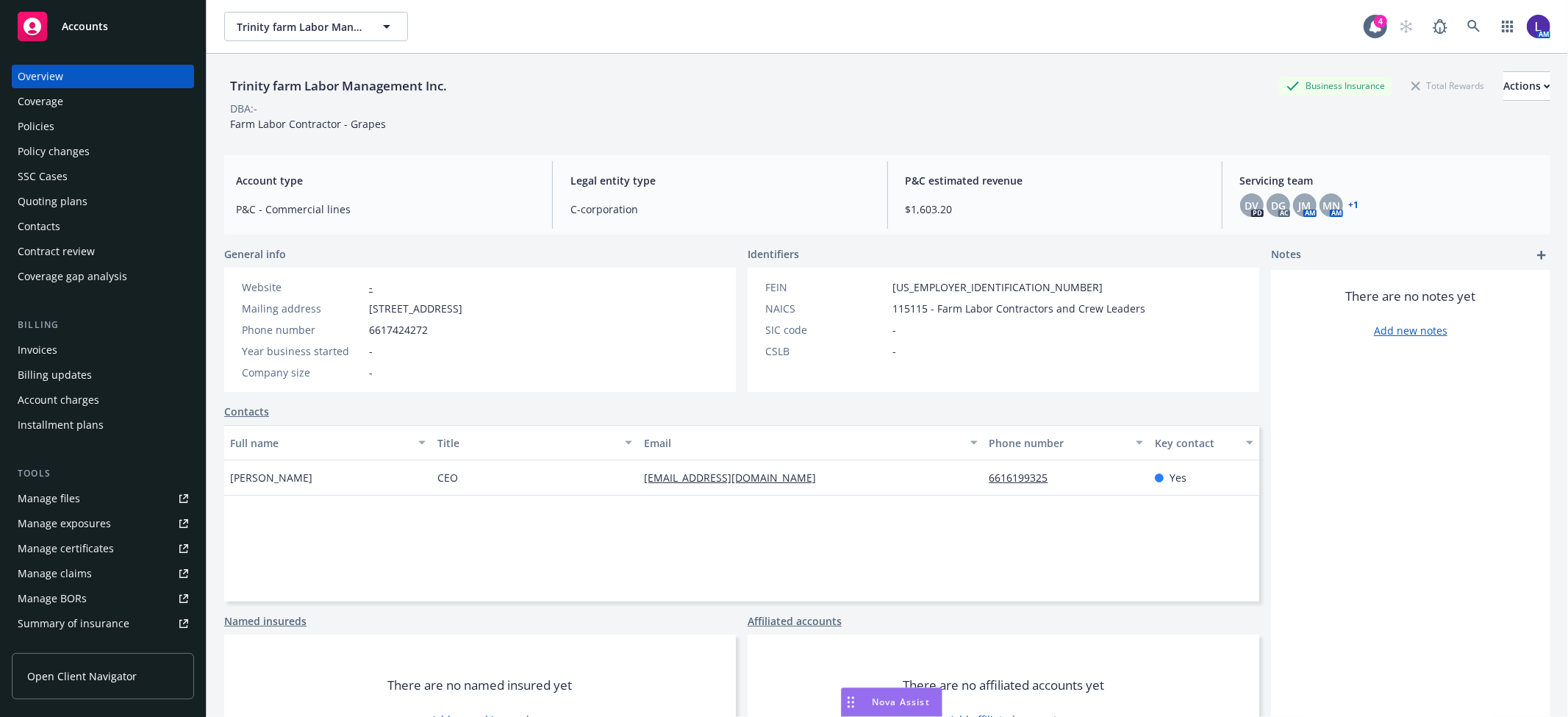
click at [78, 120] on div "Policies" at bounding box center [103, 126] width 171 height 23
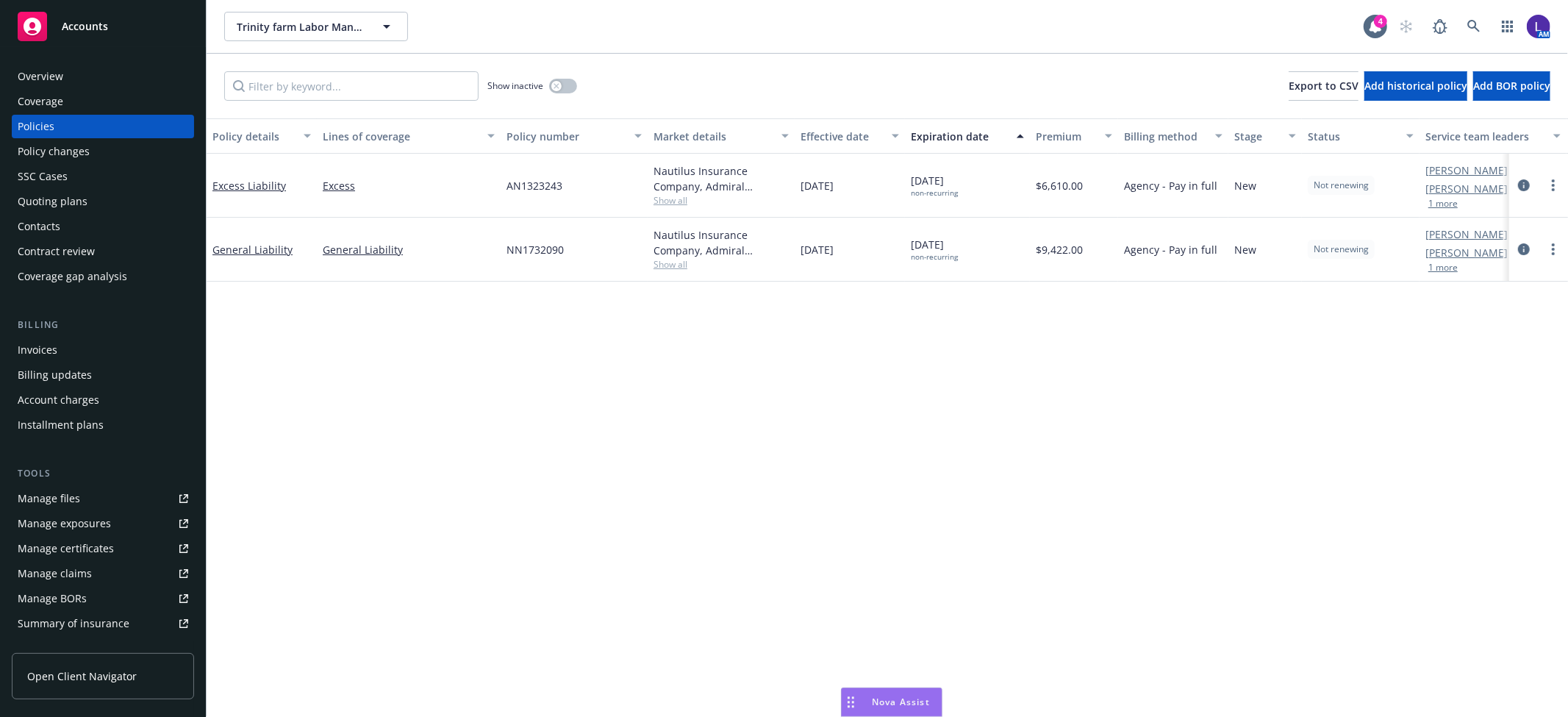
click at [57, 501] on div "Manage files" at bounding box center [49, 498] width 63 height 23
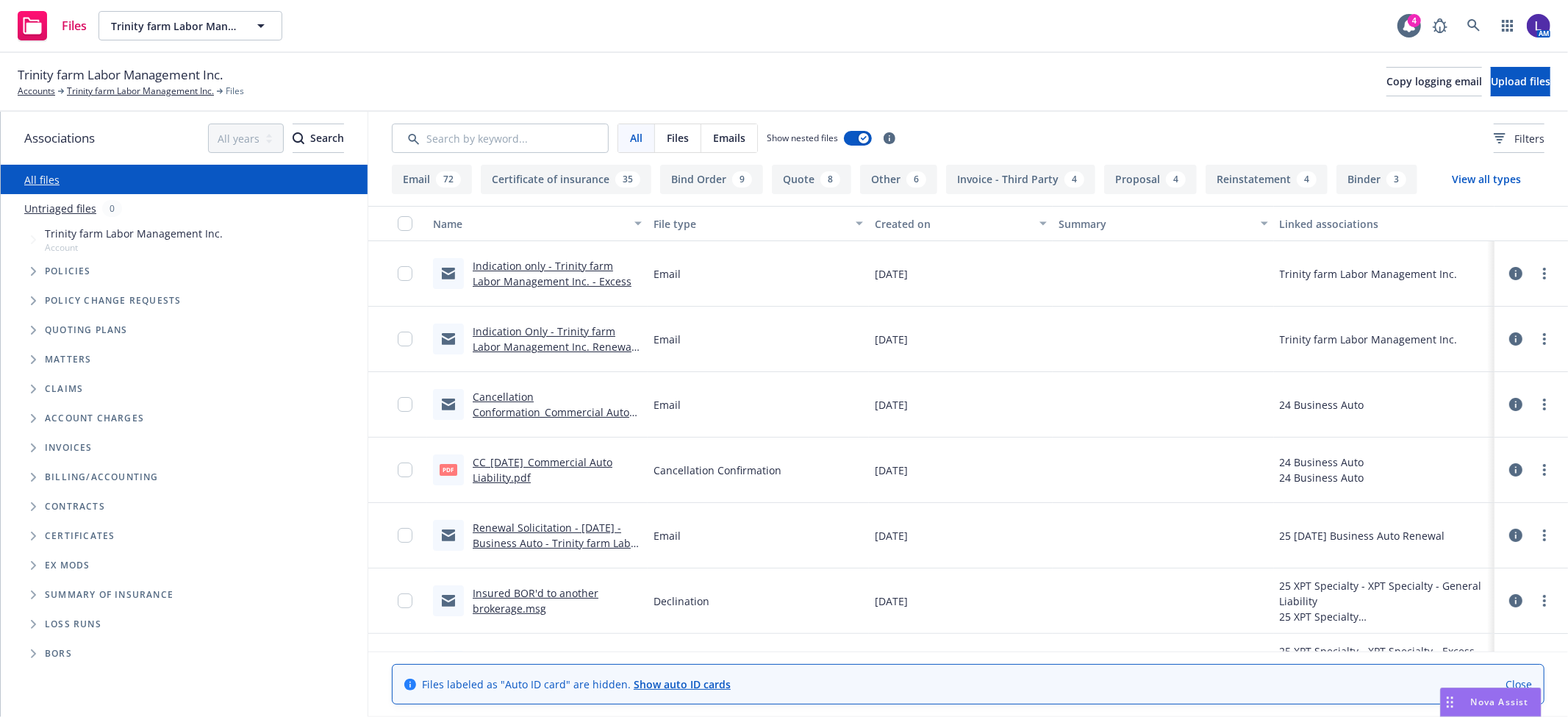
click at [490, 395] on link "Cancellation Conformation_Commercial Auto Liability_05-08-2025_Newfront Insuran…" at bounding box center [551, 420] width 157 height 61
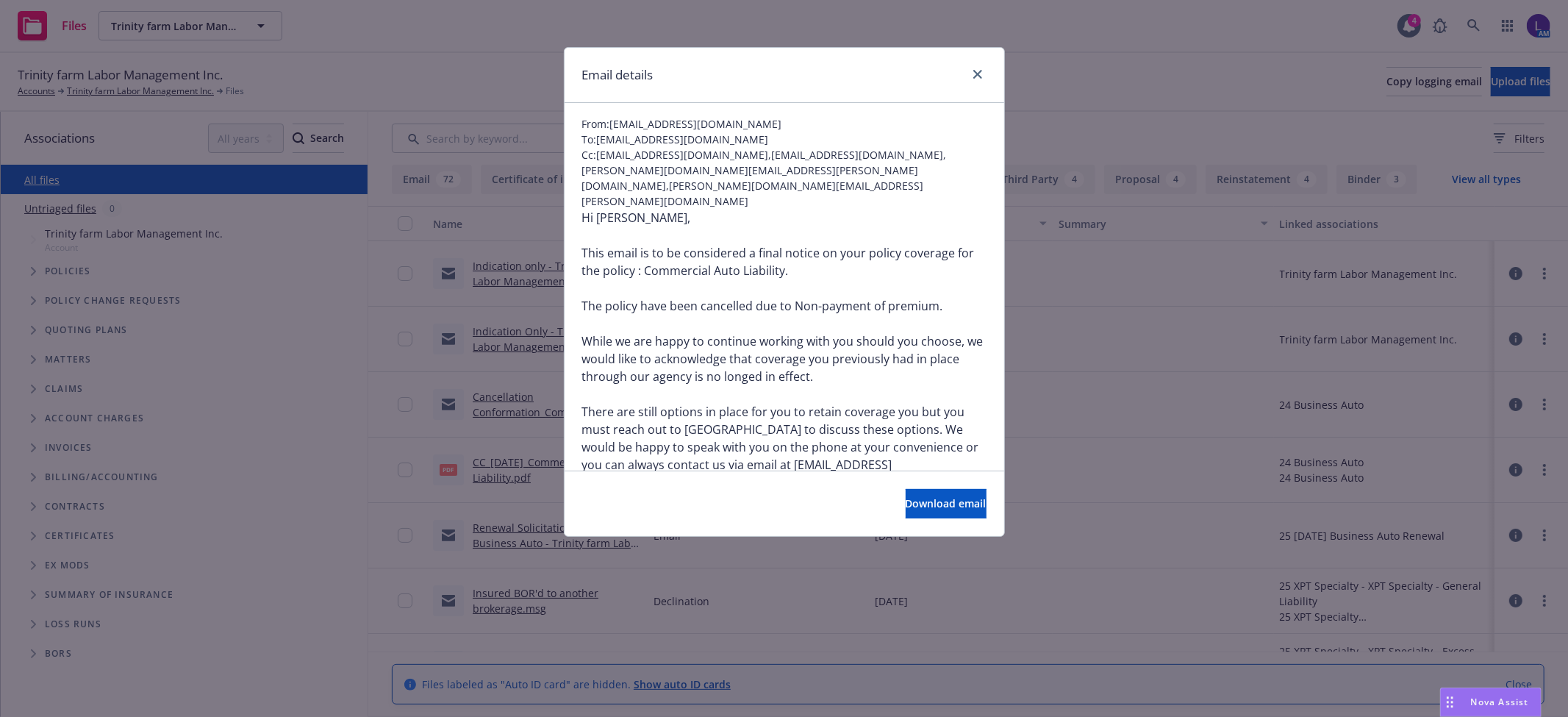
scroll to position [81, 0]
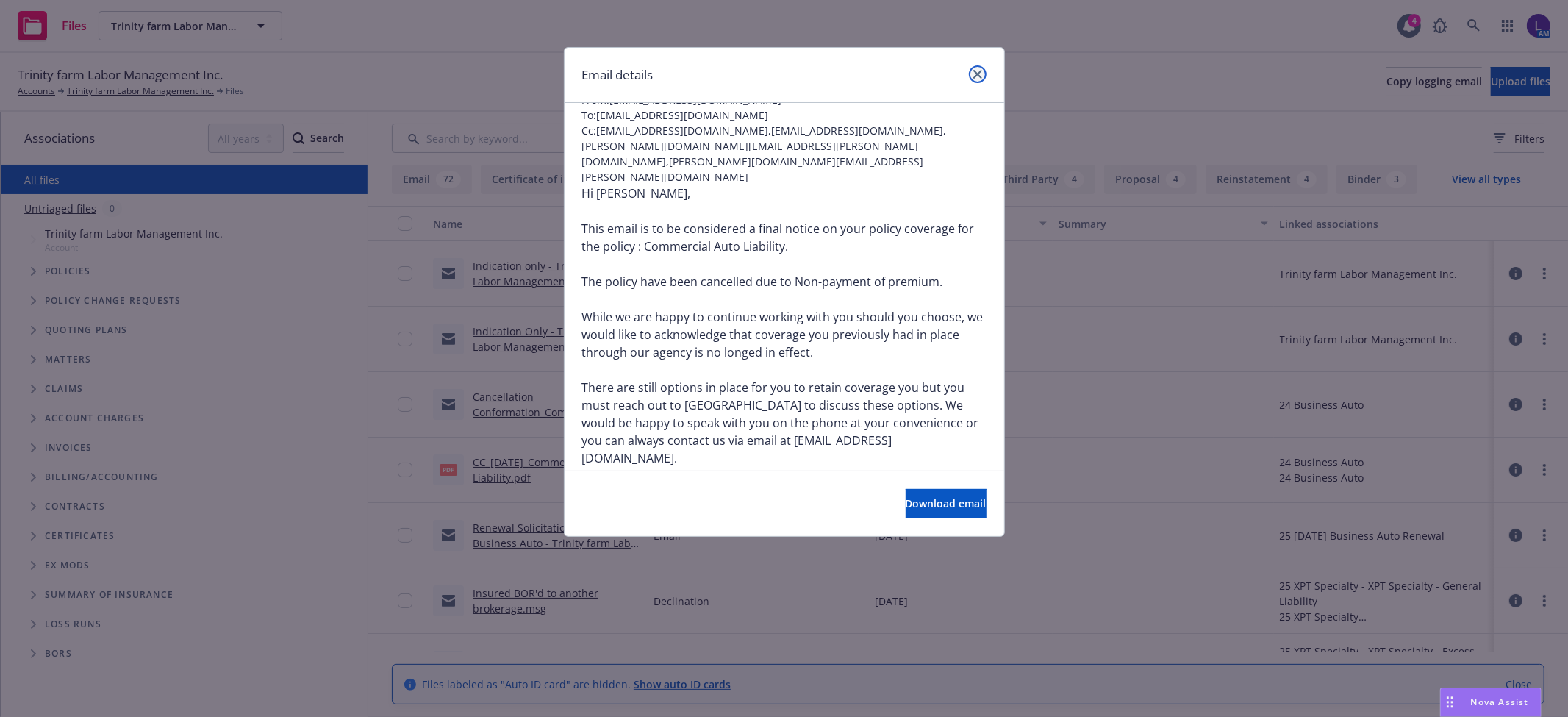
click at [981, 69] on link "close" at bounding box center [978, 74] width 18 height 18
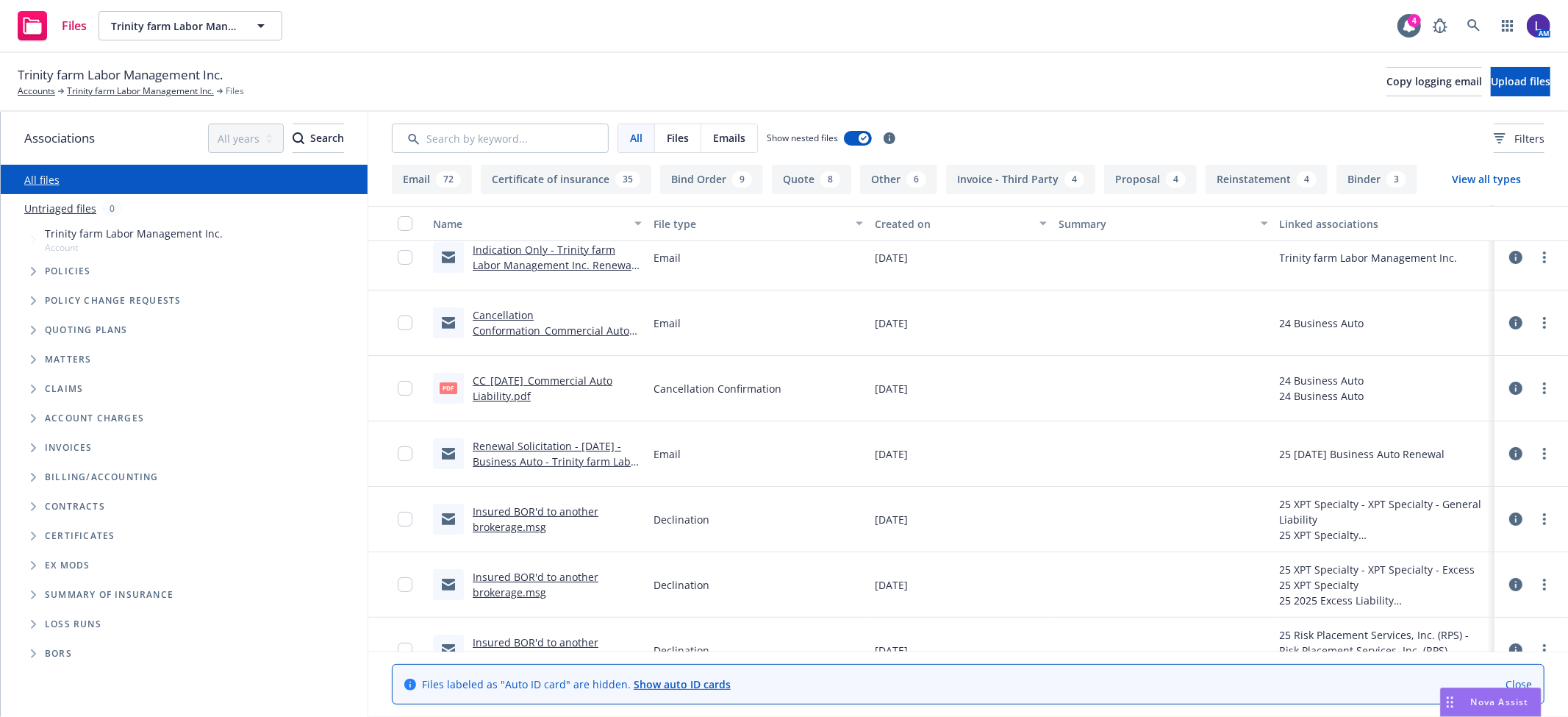
scroll to position [163, 0]
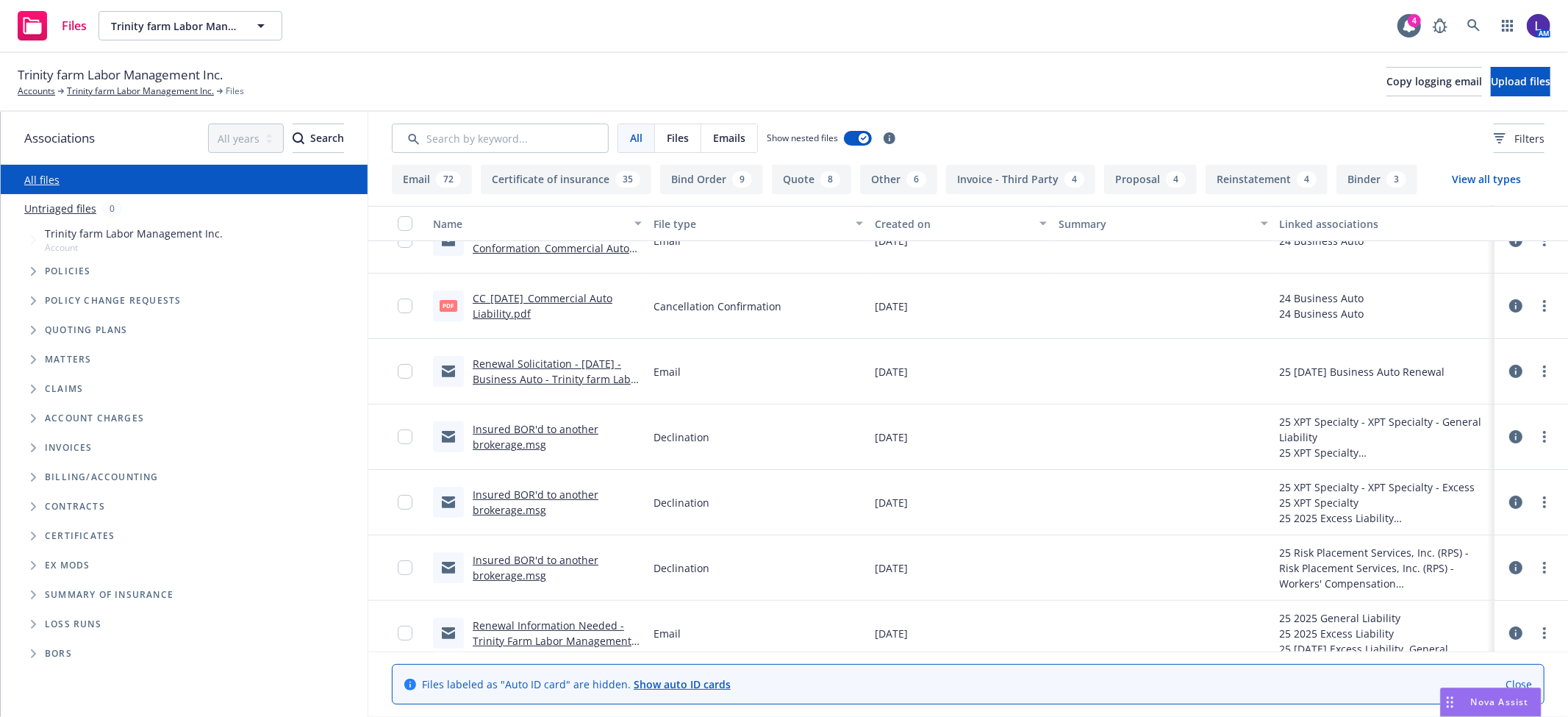
click at [509, 428] on link "Insured BOR'd to another brokerage.msg" at bounding box center [535, 437] width 126 height 29
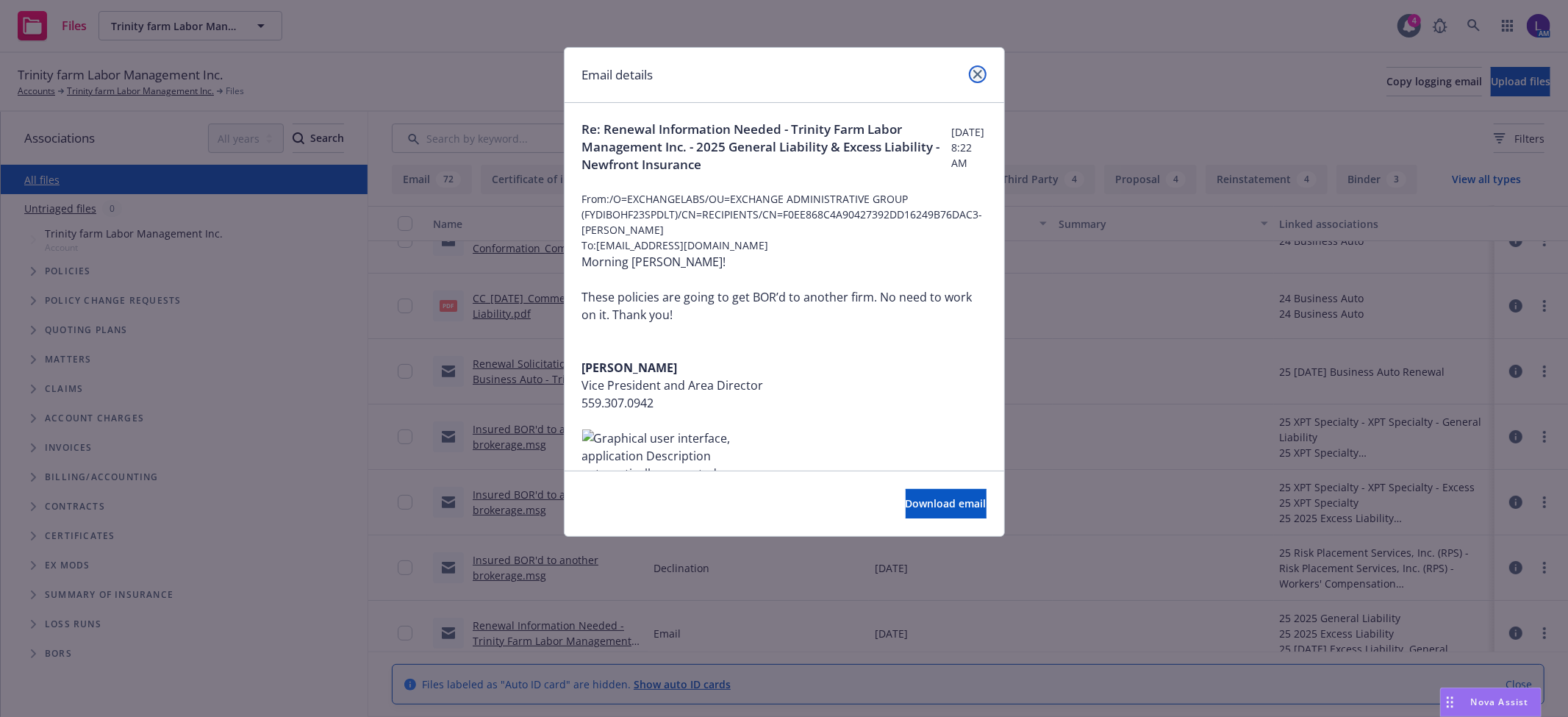
click at [976, 72] on icon "close" at bounding box center [978, 74] width 9 height 9
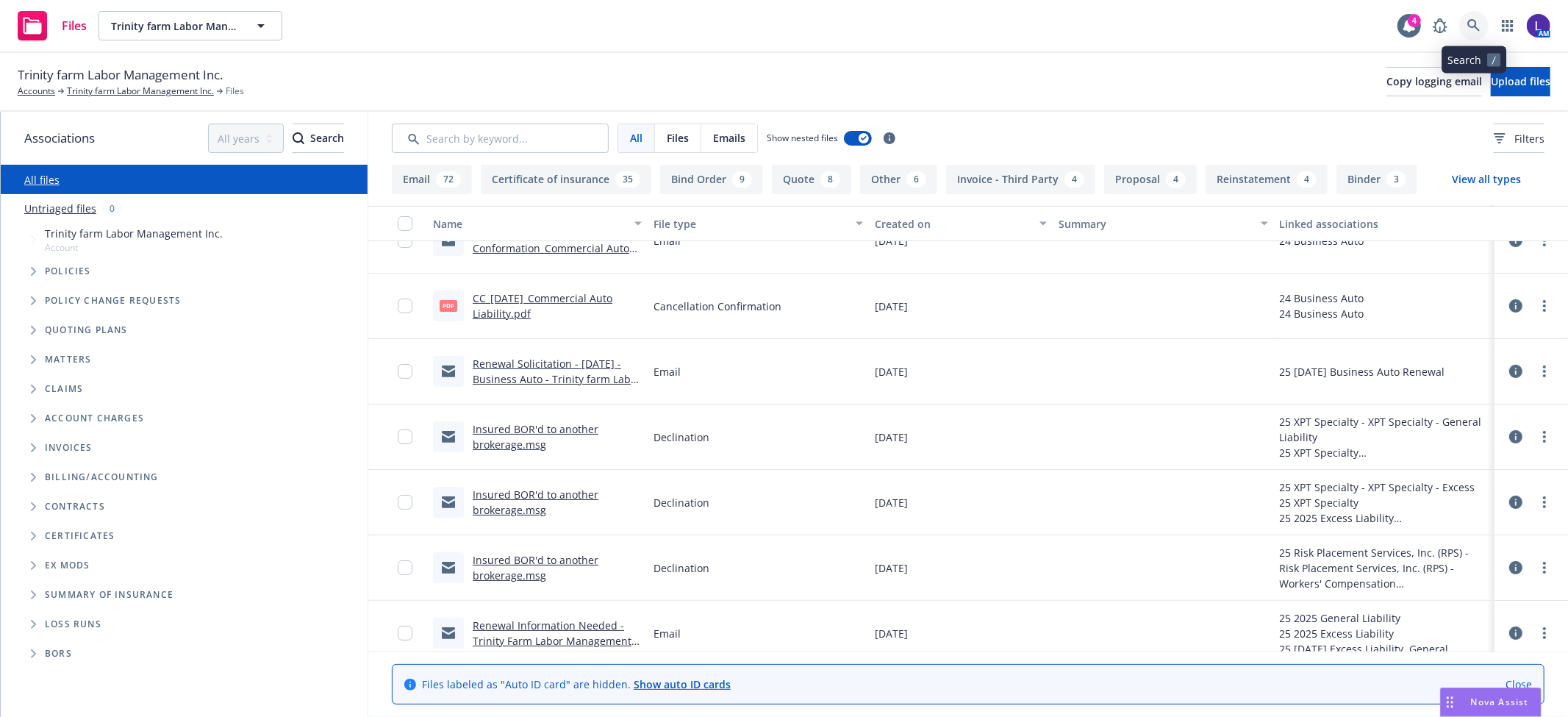
click at [1476, 23] on icon at bounding box center [1473, 26] width 12 height 12
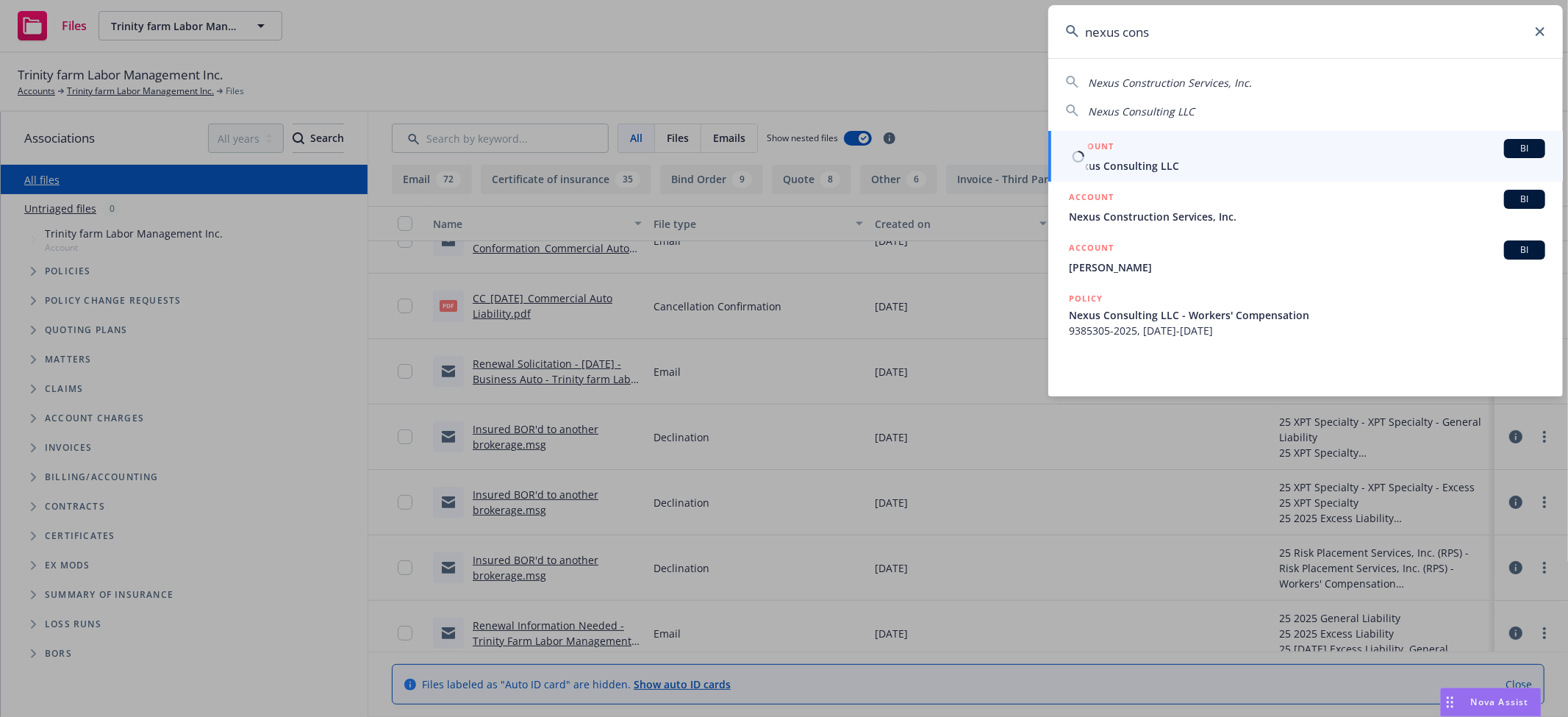
type input "nexus cons"
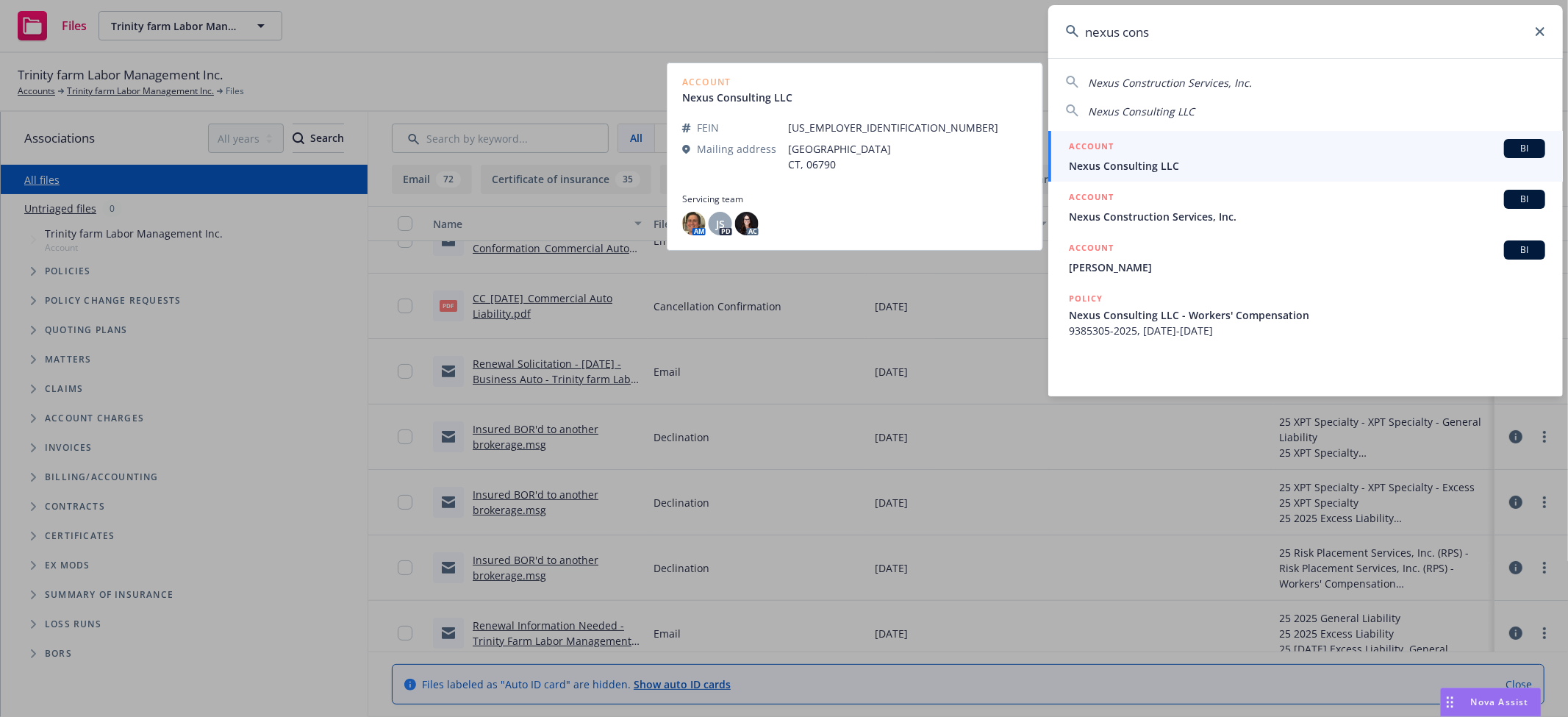
click at [1169, 164] on span "Nexus Consulting LLC" at bounding box center [1307, 166] width 476 height 16
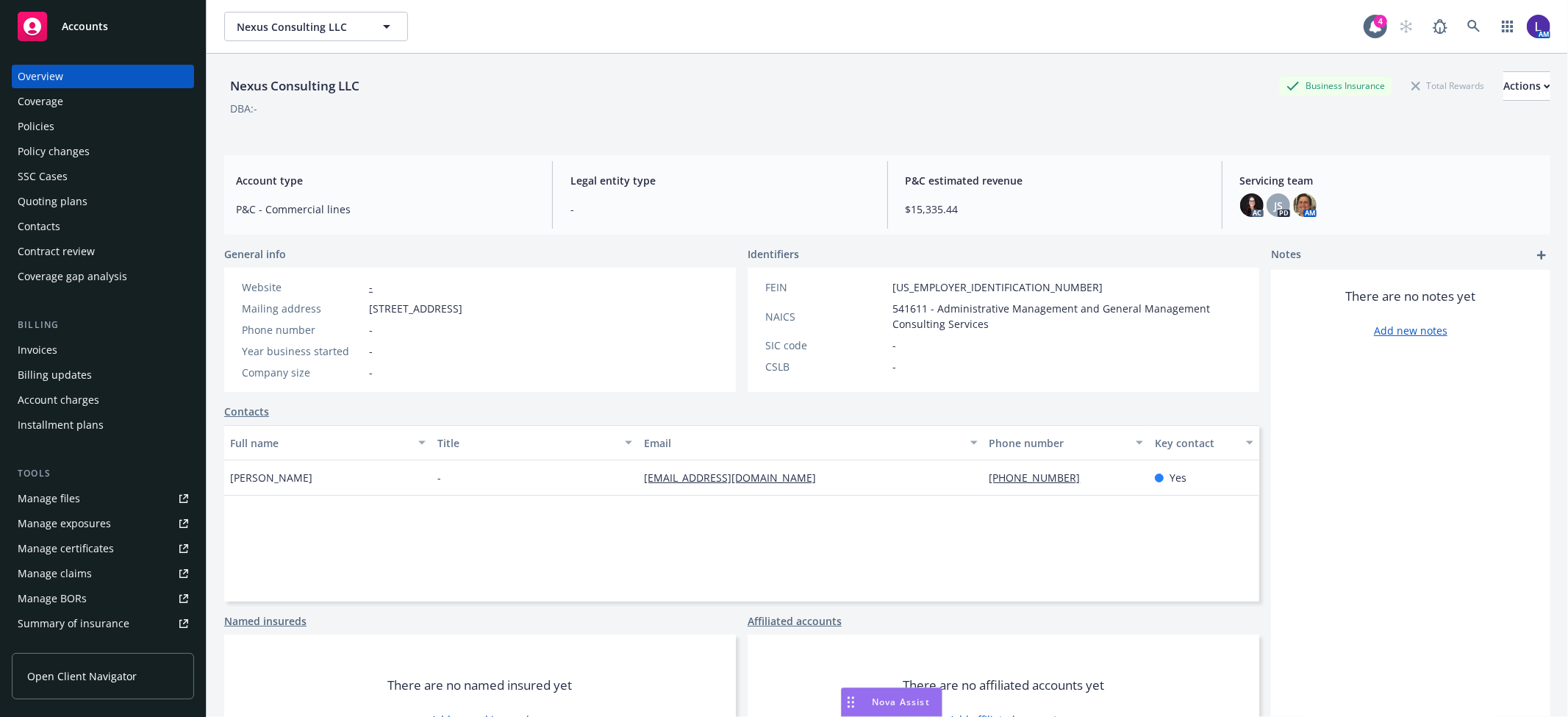
click at [86, 126] on div "Policies" at bounding box center [103, 126] width 171 height 23
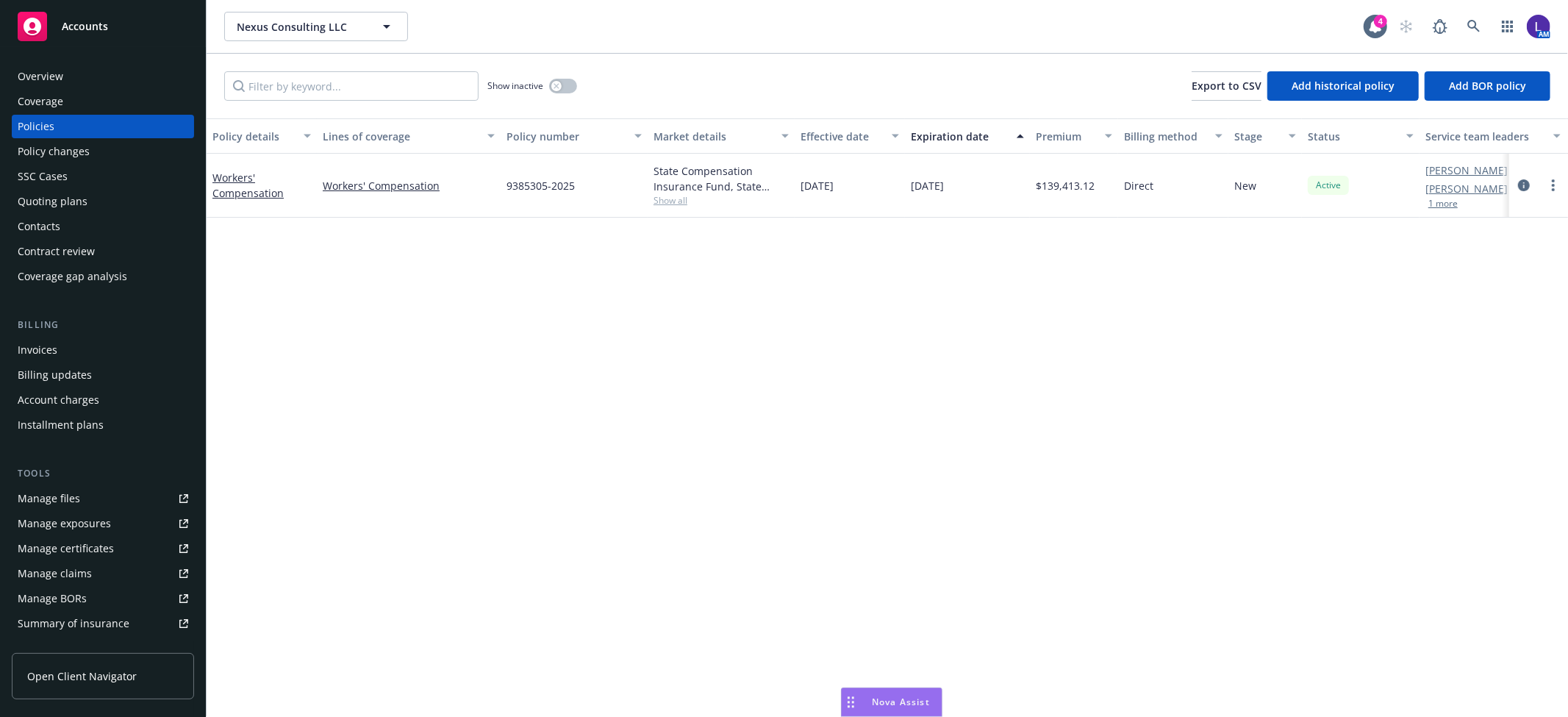
click at [53, 69] on div "Overview" at bounding box center [40, 76] width 46 height 23
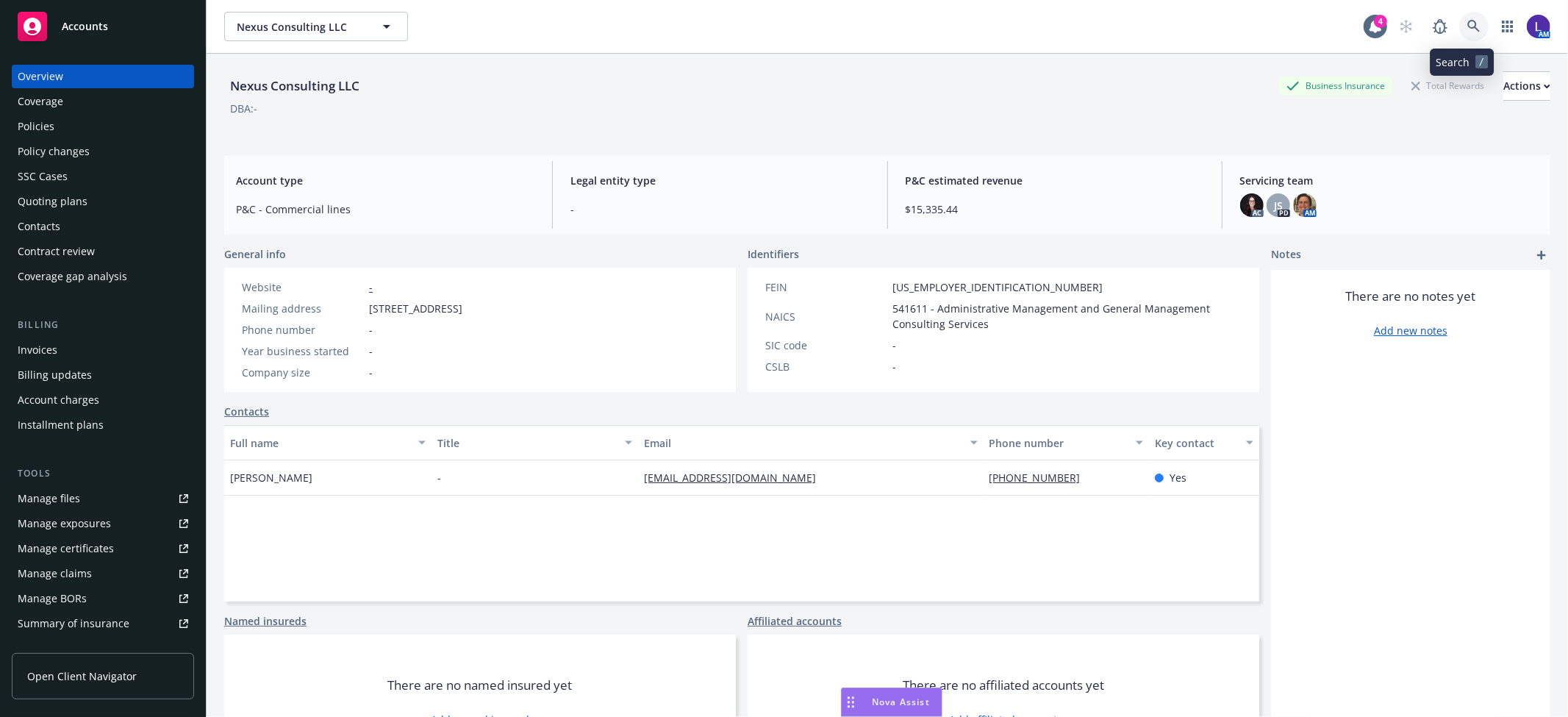
click at [1467, 26] on icon at bounding box center [1473, 26] width 13 height 13
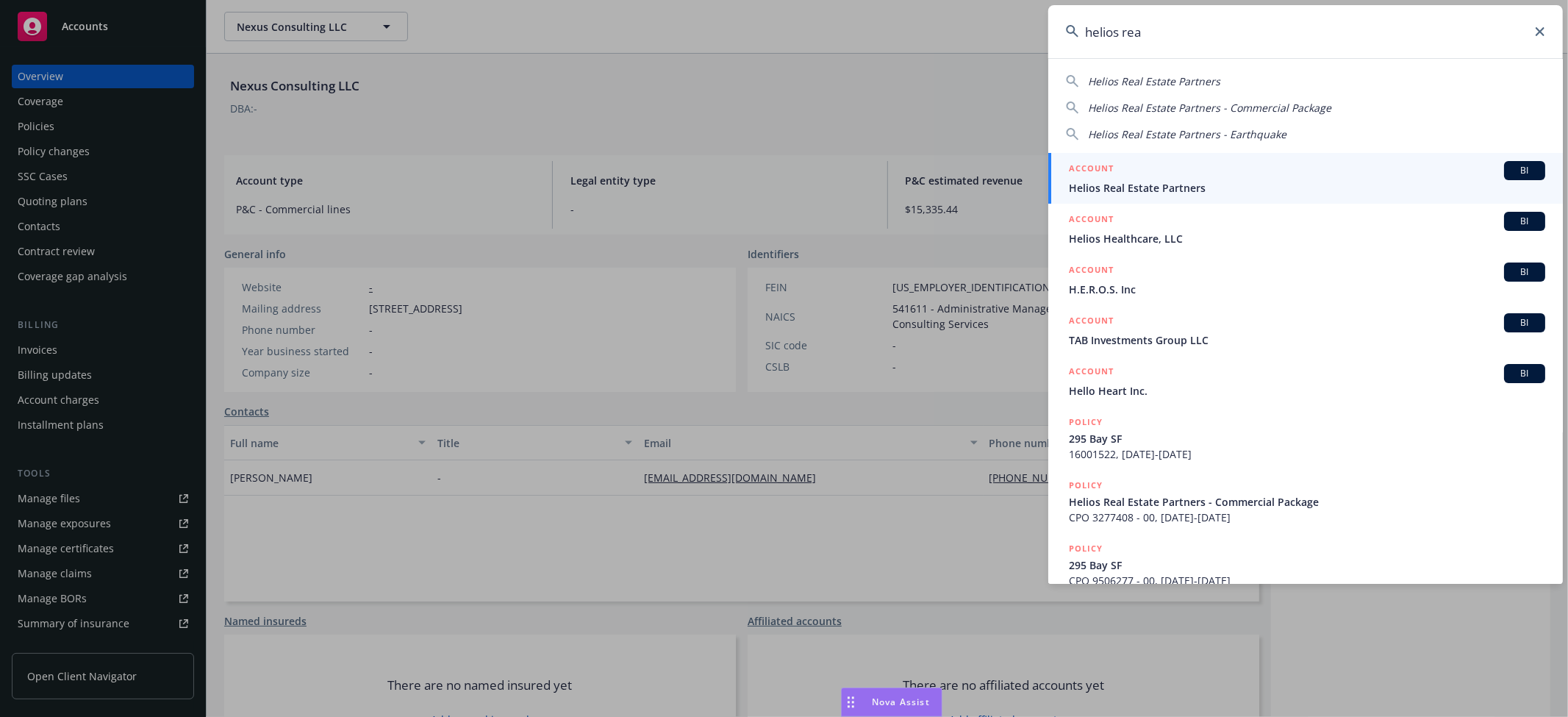
type input "helios rea"
click at [1187, 177] on div "ACCOUNT BI" at bounding box center [1307, 171] width 476 height 19
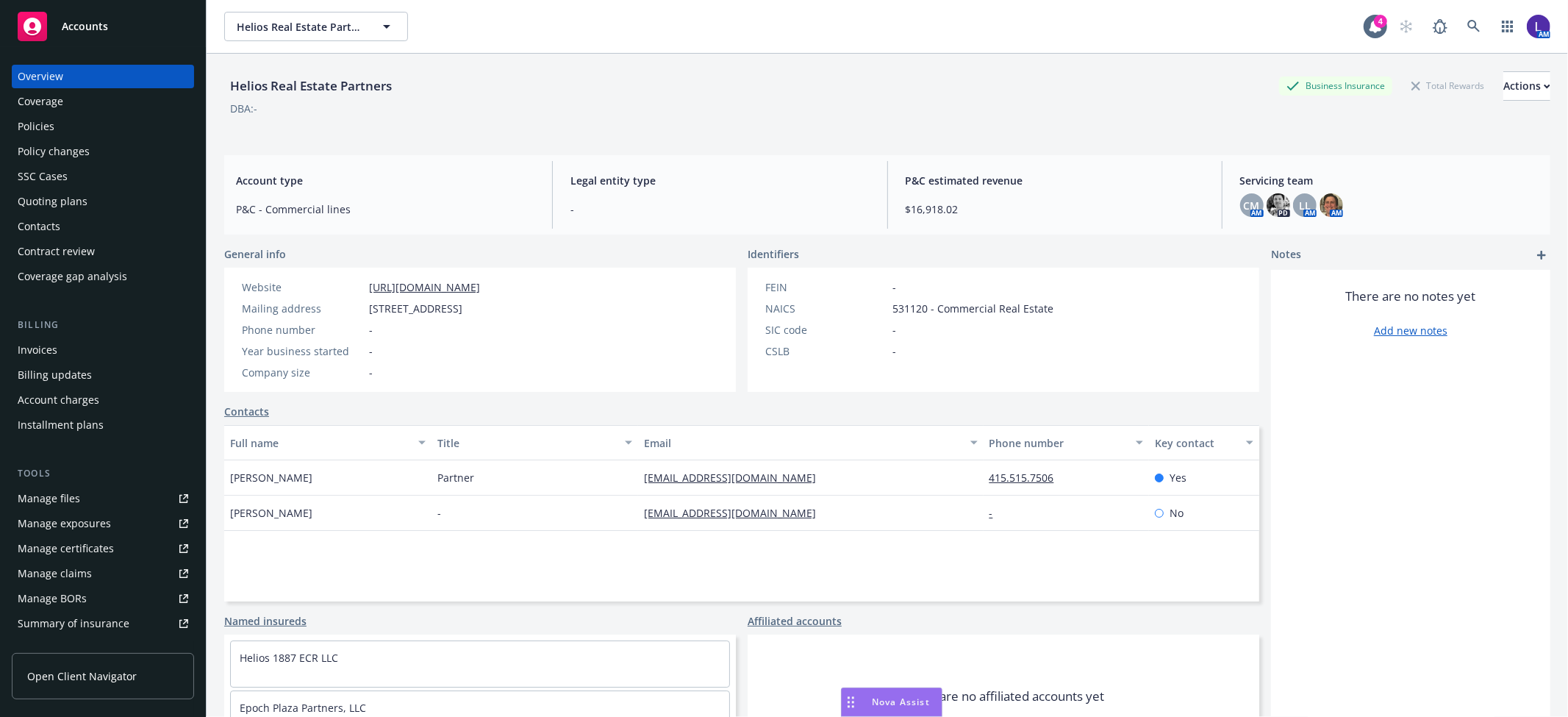
click at [43, 126] on div "Policies" at bounding box center [36, 126] width 36 height 23
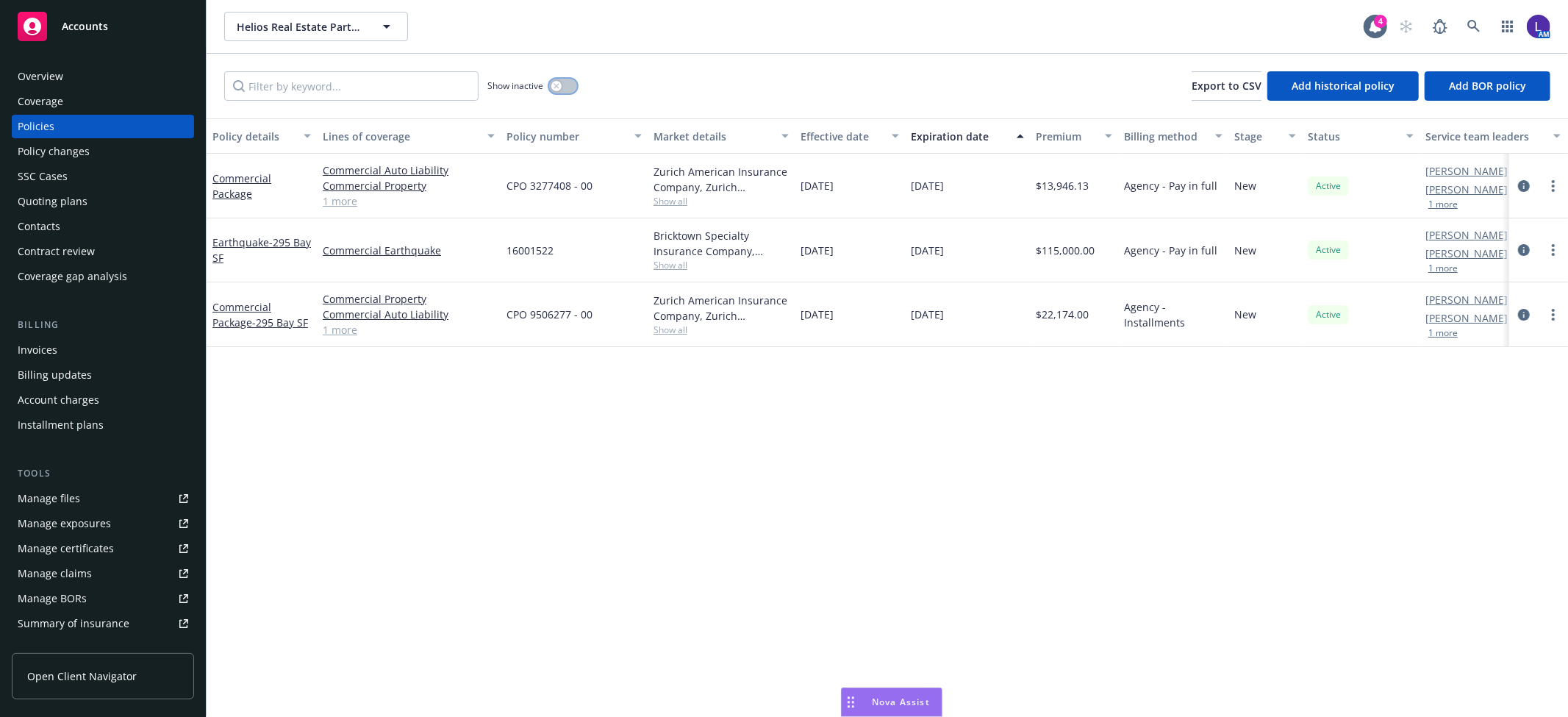
click at [560, 82] on div "button" at bounding box center [556, 85] width 10 height 10
click at [560, 82] on button "button" at bounding box center [563, 85] width 28 height 15
click at [47, 195] on div "Quoting plans" at bounding box center [53, 201] width 70 height 23
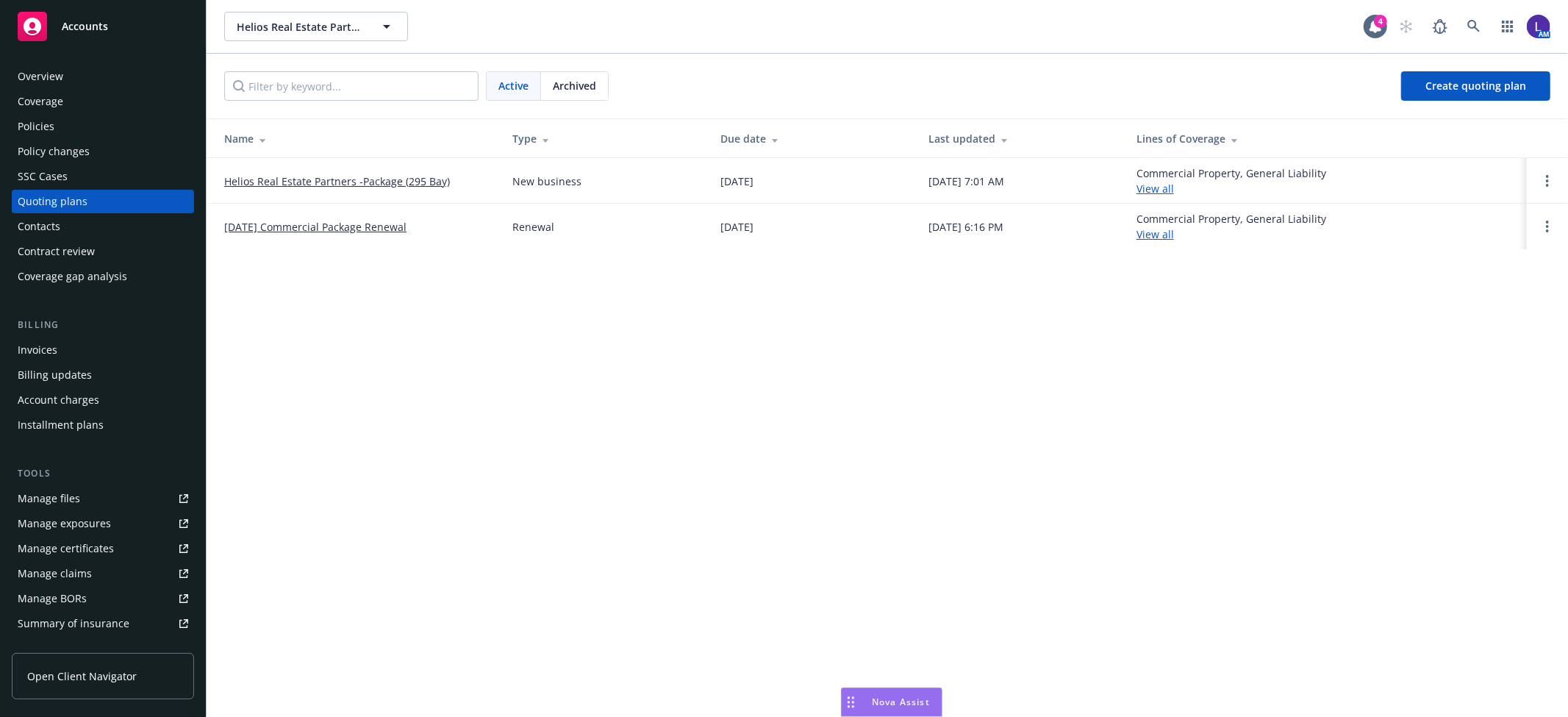
click at [372, 179] on link "Helios Real Estate Partners -Package (295 Bay)" at bounding box center [337, 182] width 226 height 16
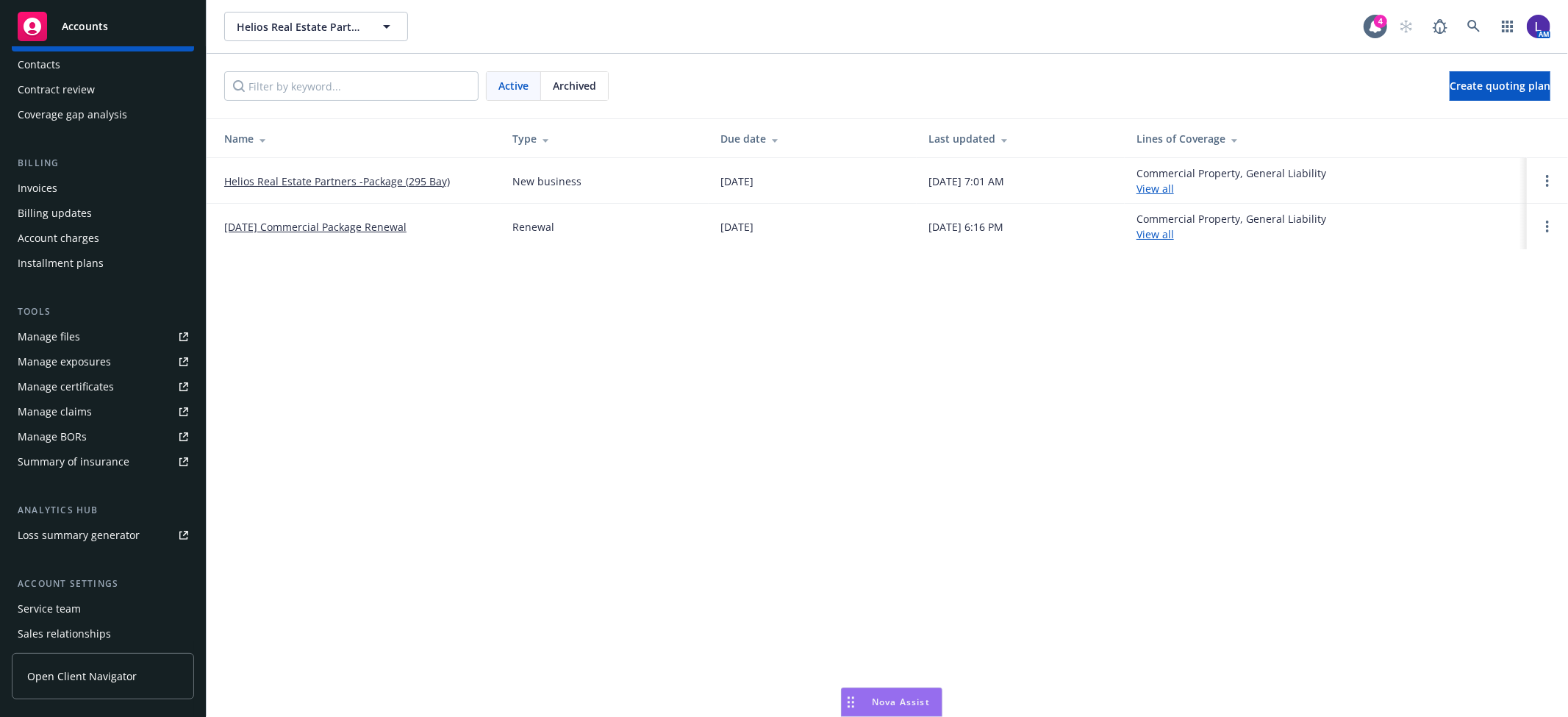
scroll to position [163, 0]
click at [61, 601] on div "Service team" at bounding box center [49, 608] width 63 height 23
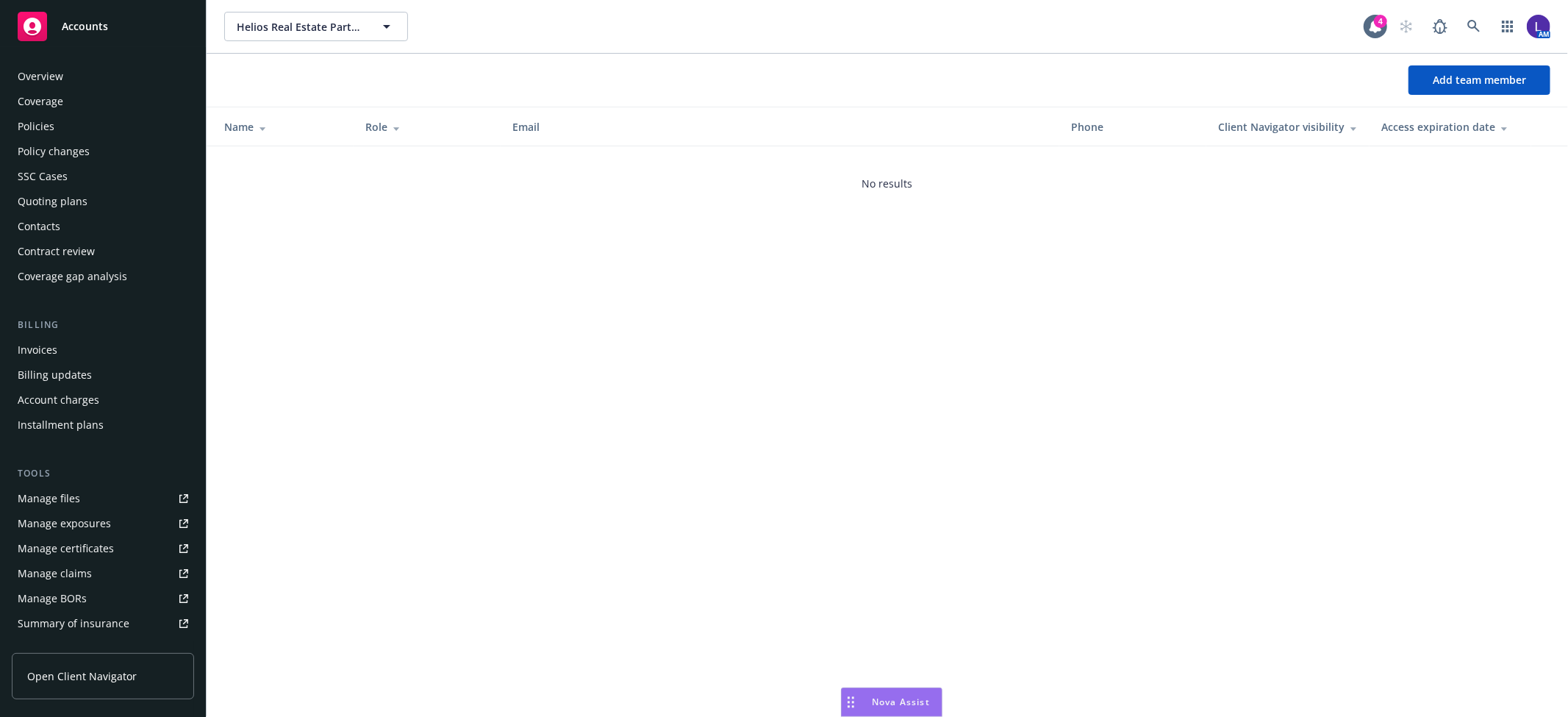
scroll to position [241, 0]
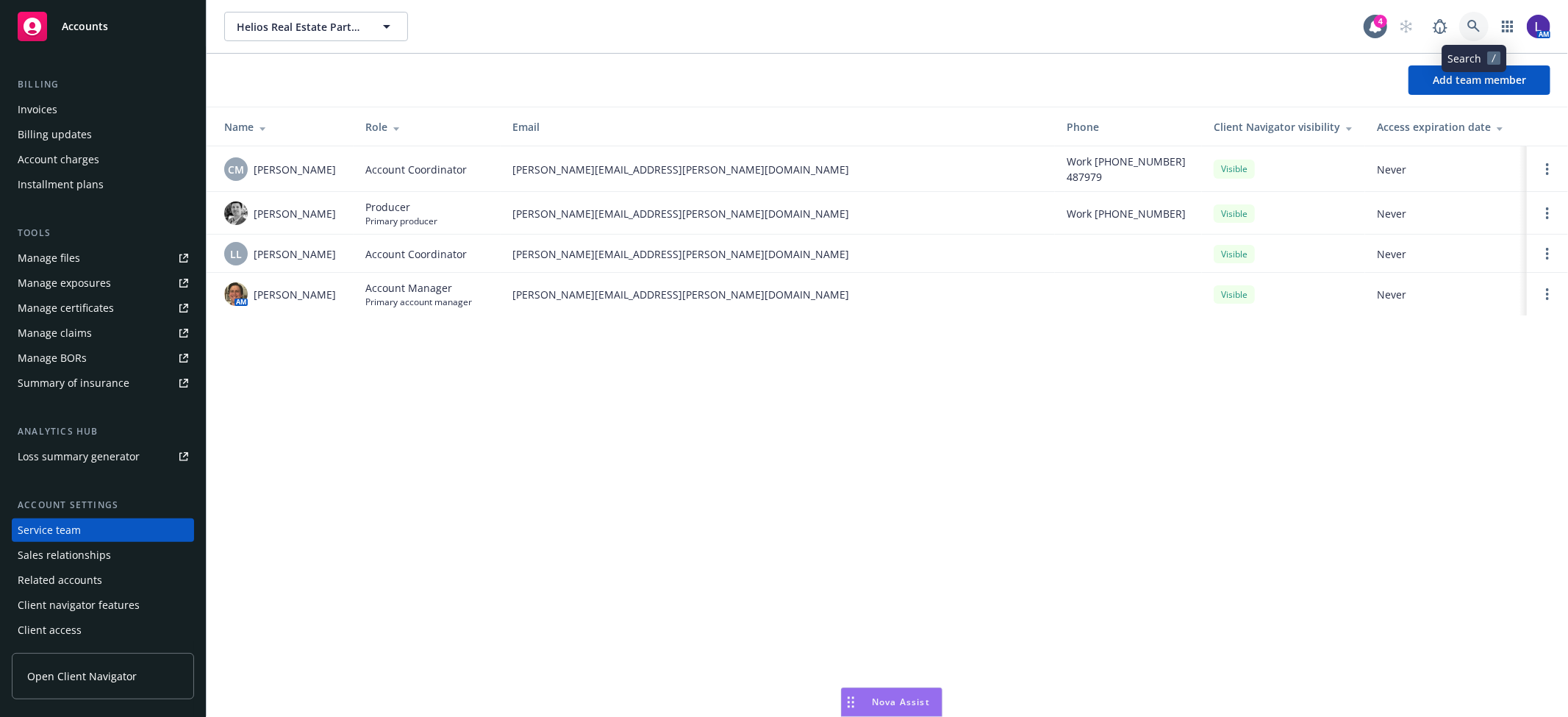
click at [1471, 25] on icon at bounding box center [1473, 26] width 13 height 13
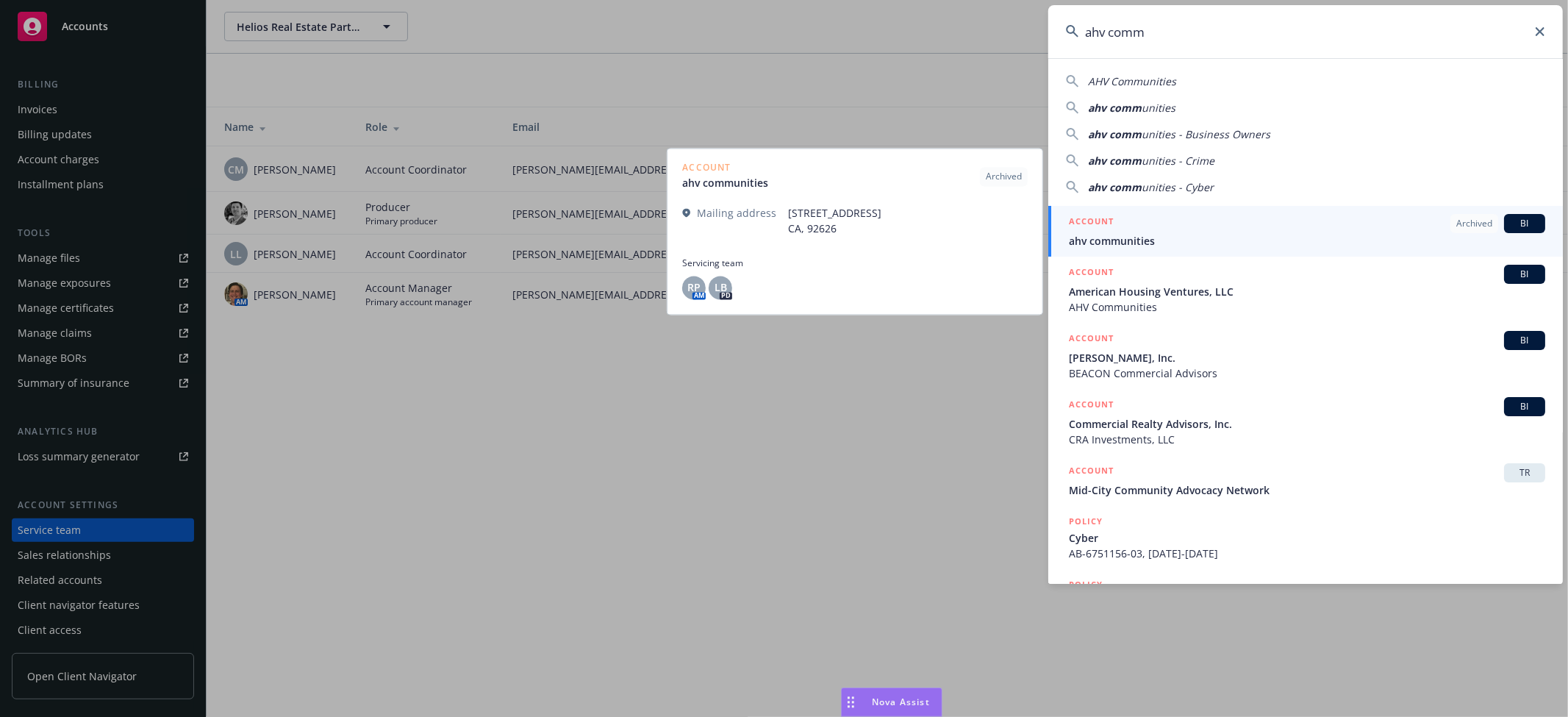
type input "ahv comm"
click at [1204, 236] on span "ahv communities" at bounding box center [1307, 241] width 476 height 16
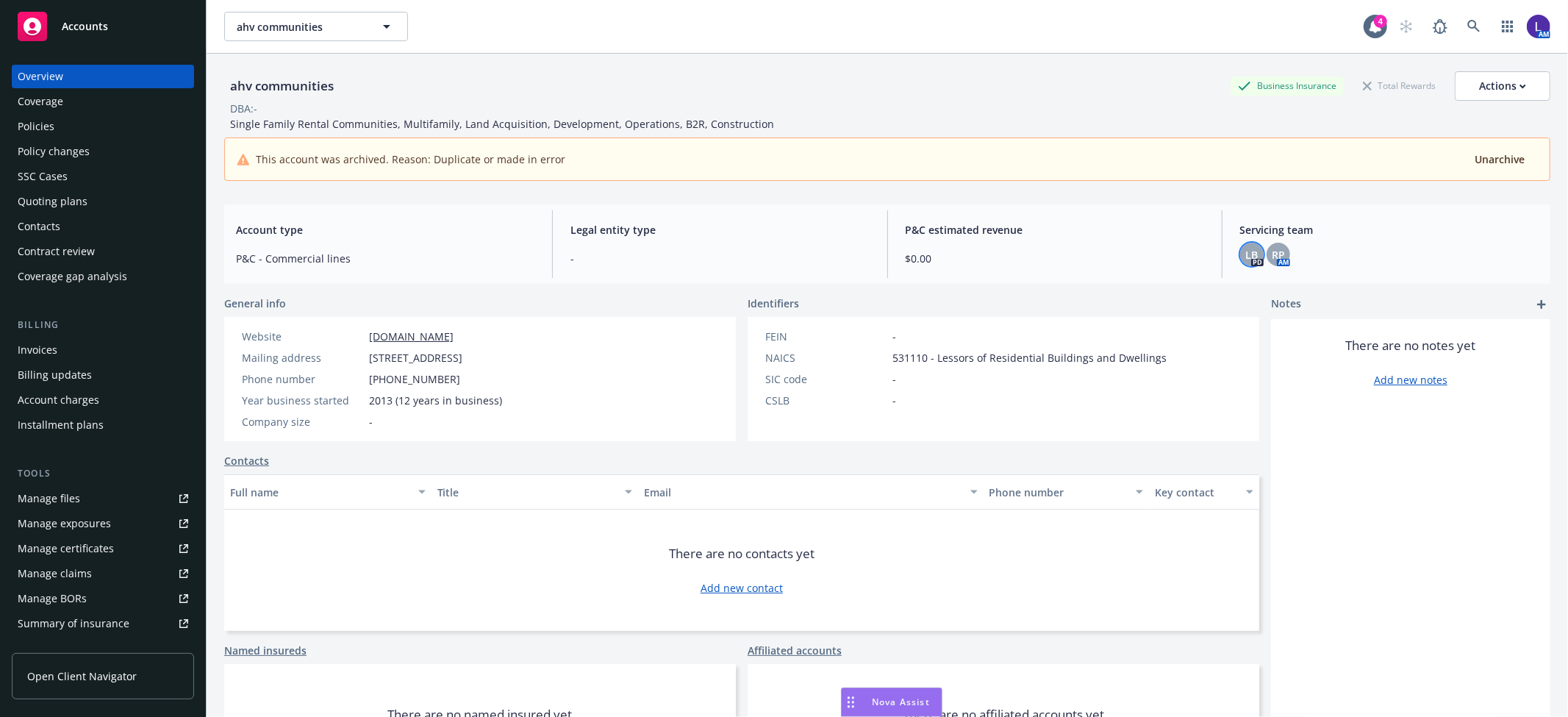
click at [1241, 251] on div "LB" at bounding box center [1252, 255] width 23 height 23
click at [1272, 255] on span "RP" at bounding box center [1278, 255] width 13 height 16
click at [1467, 23] on icon at bounding box center [1473, 26] width 13 height 13
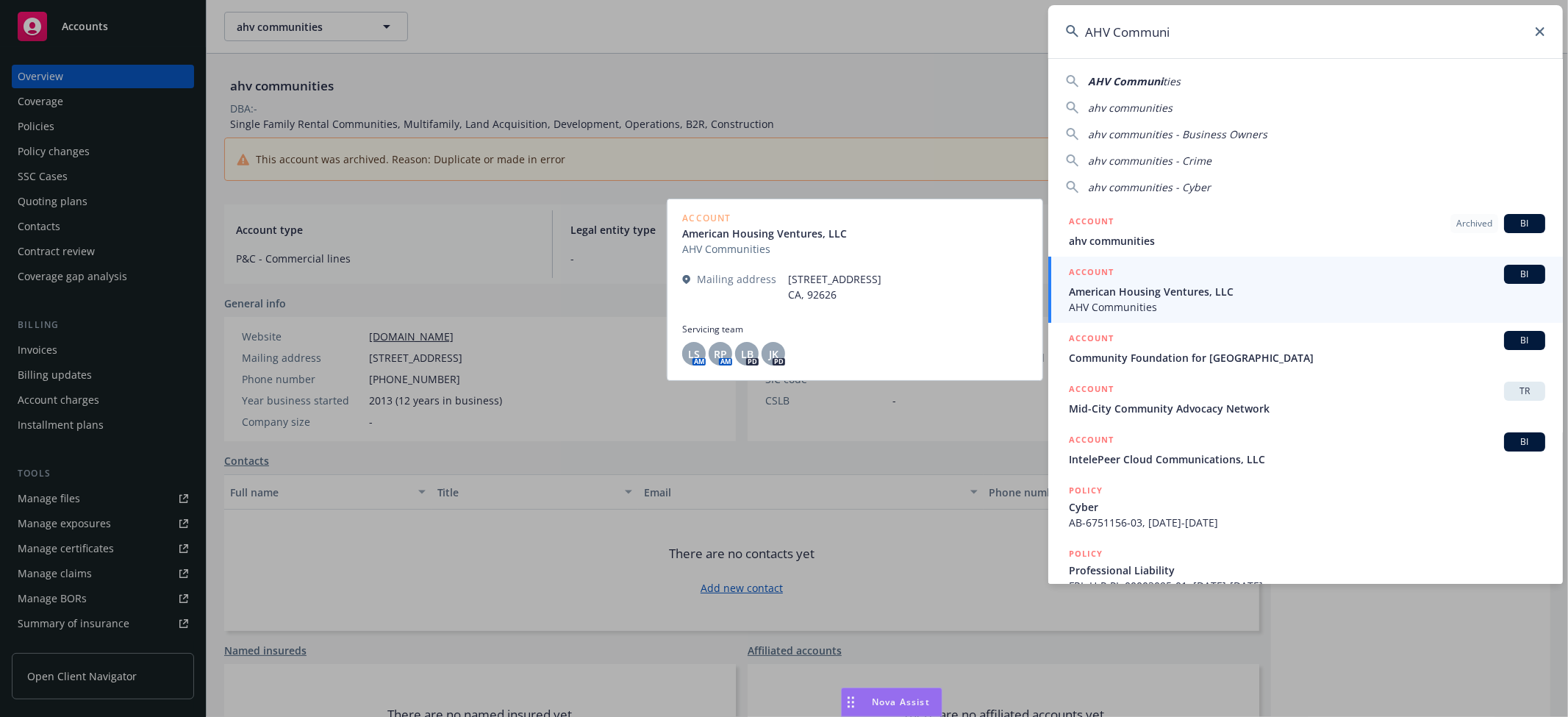
type input "AHV Communi"
click at [1116, 287] on span "American Housing Ventures, LLC" at bounding box center [1307, 292] width 476 height 16
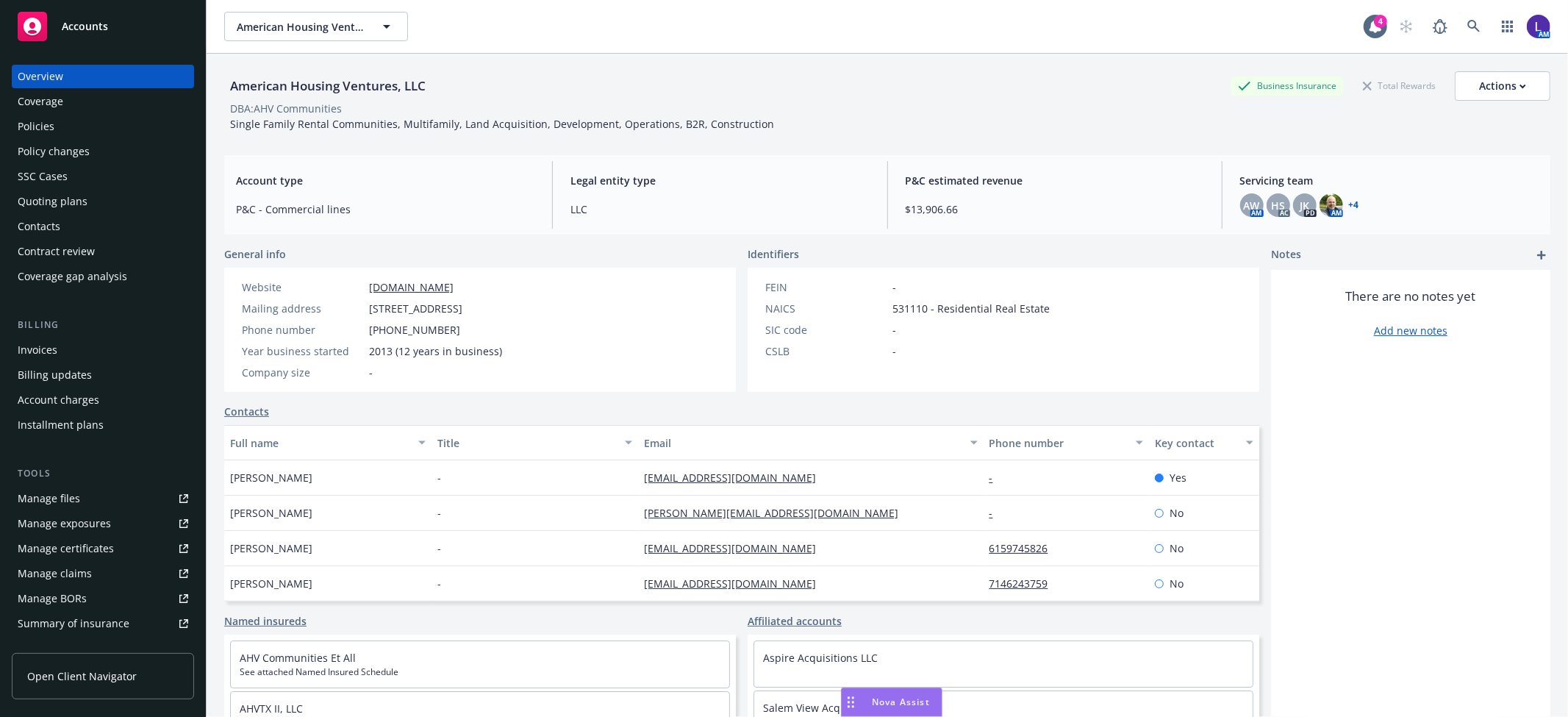
click at [56, 120] on div "Policies" at bounding box center [103, 126] width 171 height 23
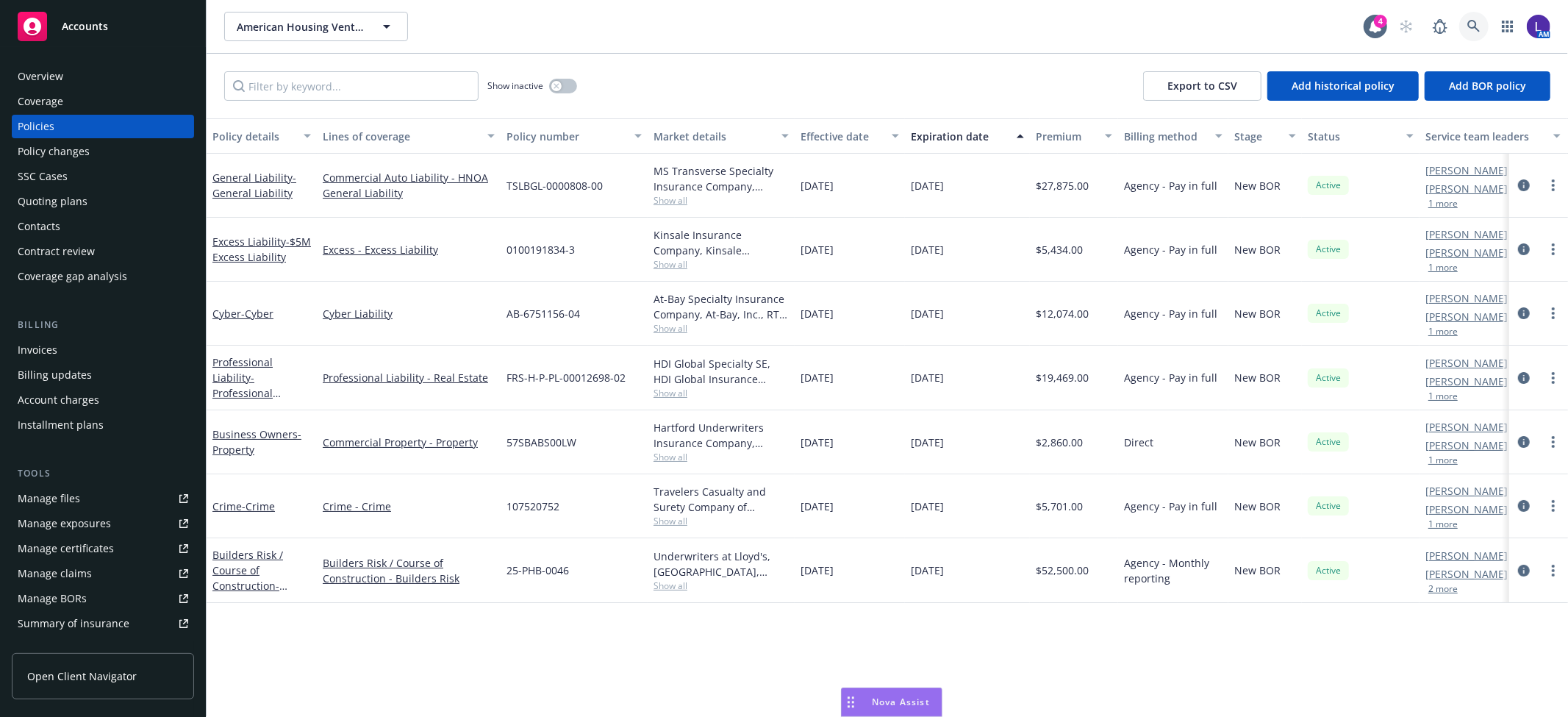
click at [1466, 19] on link at bounding box center [1474, 26] width 29 height 29
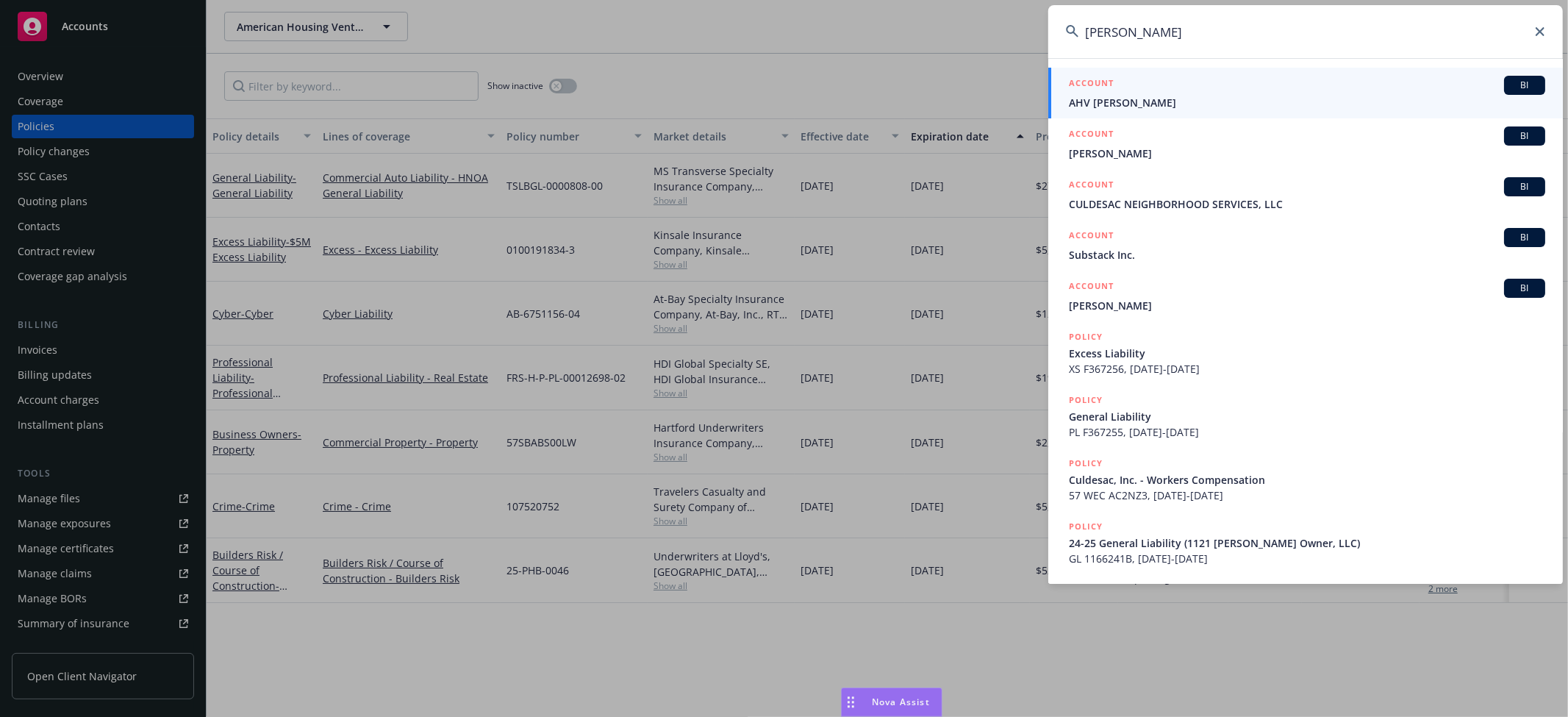
type input "newsome"
click at [1108, 81] on h5 "ACCOUNT" at bounding box center [1092, 85] width 45 height 18
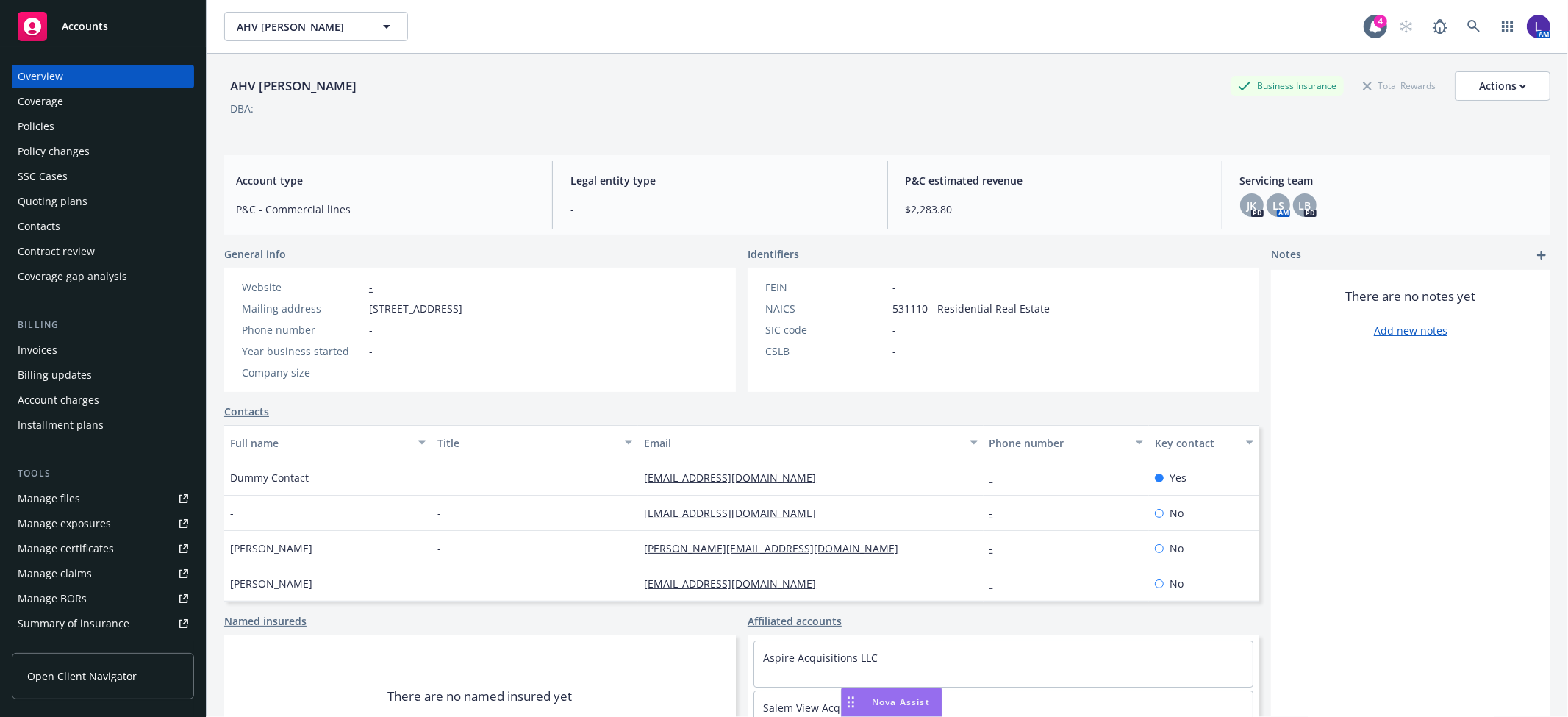
click at [47, 118] on div "Policies" at bounding box center [36, 126] width 36 height 23
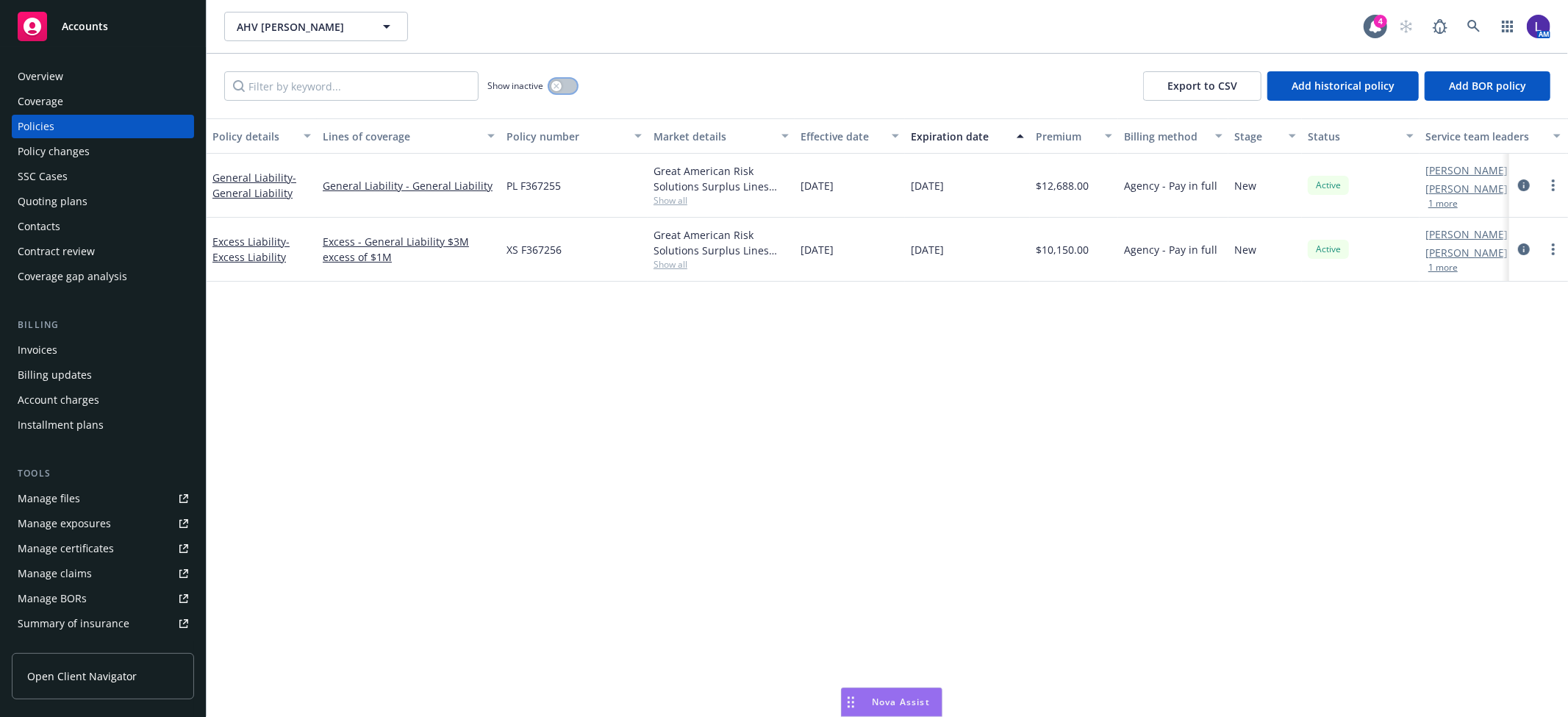
click at [563, 86] on button "button" at bounding box center [563, 85] width 28 height 15
click at [564, 86] on div "button" at bounding box center [569, 85] width 10 height 10
click at [1470, 23] on icon at bounding box center [1473, 26] width 13 height 13
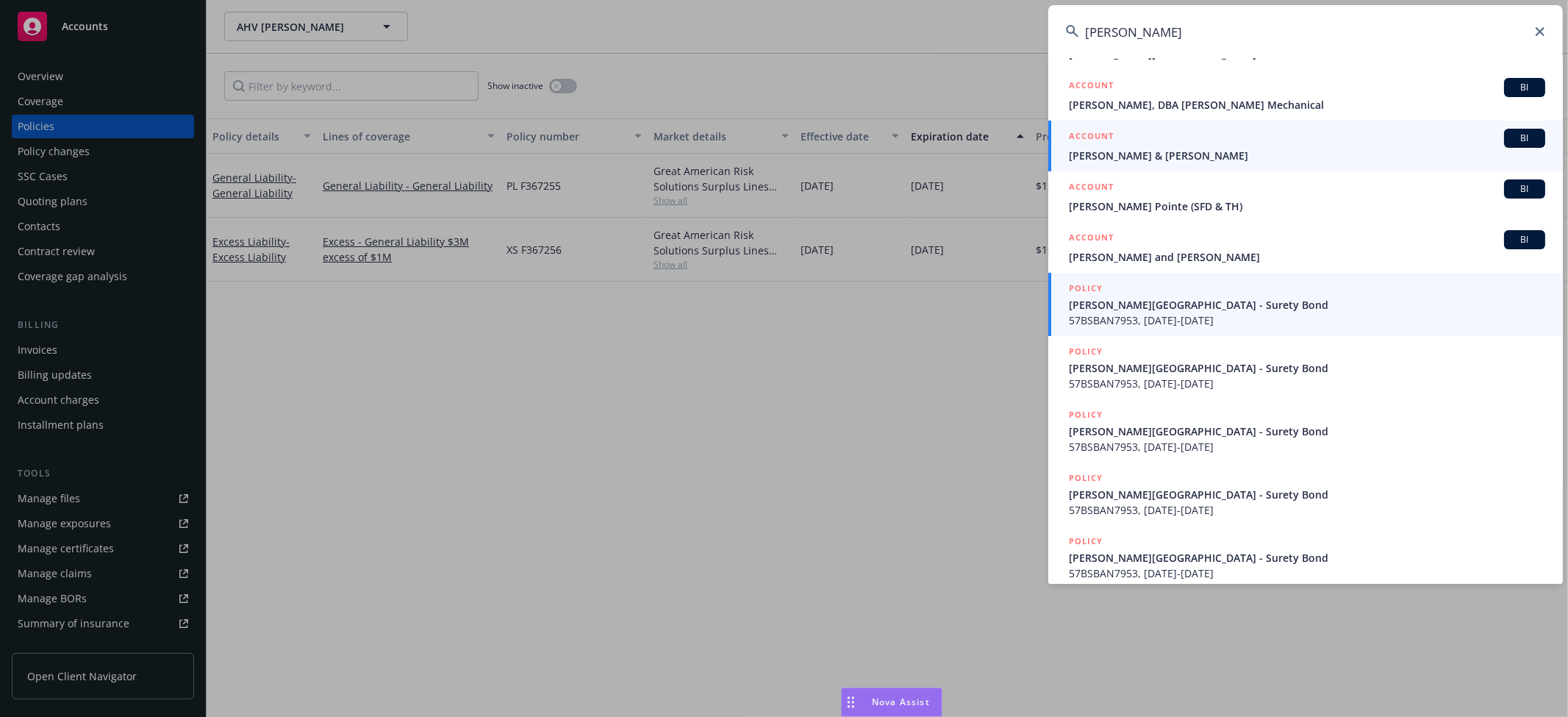
scroll to position [147, 0]
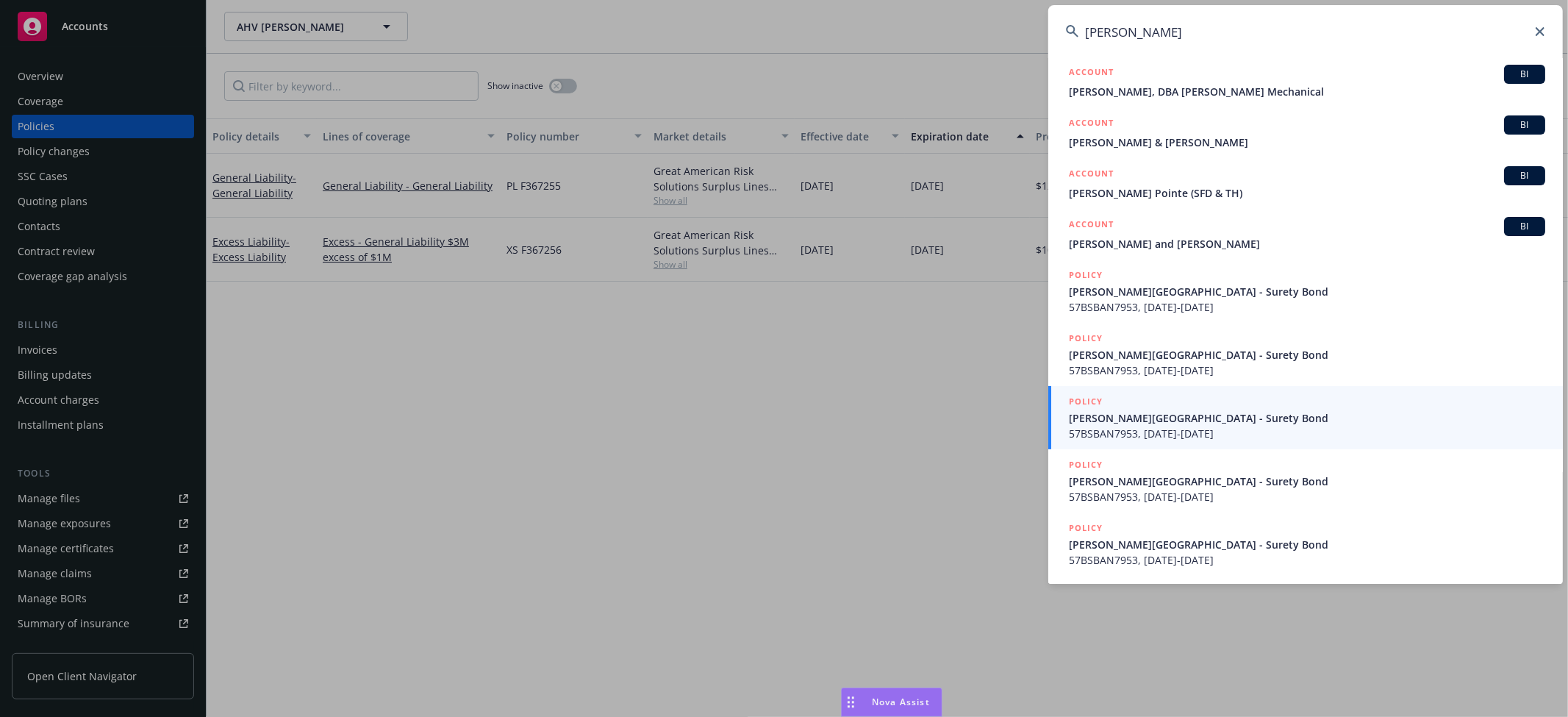
type input "westbrook"
